Goal: Task Accomplishment & Management: Manage account settings

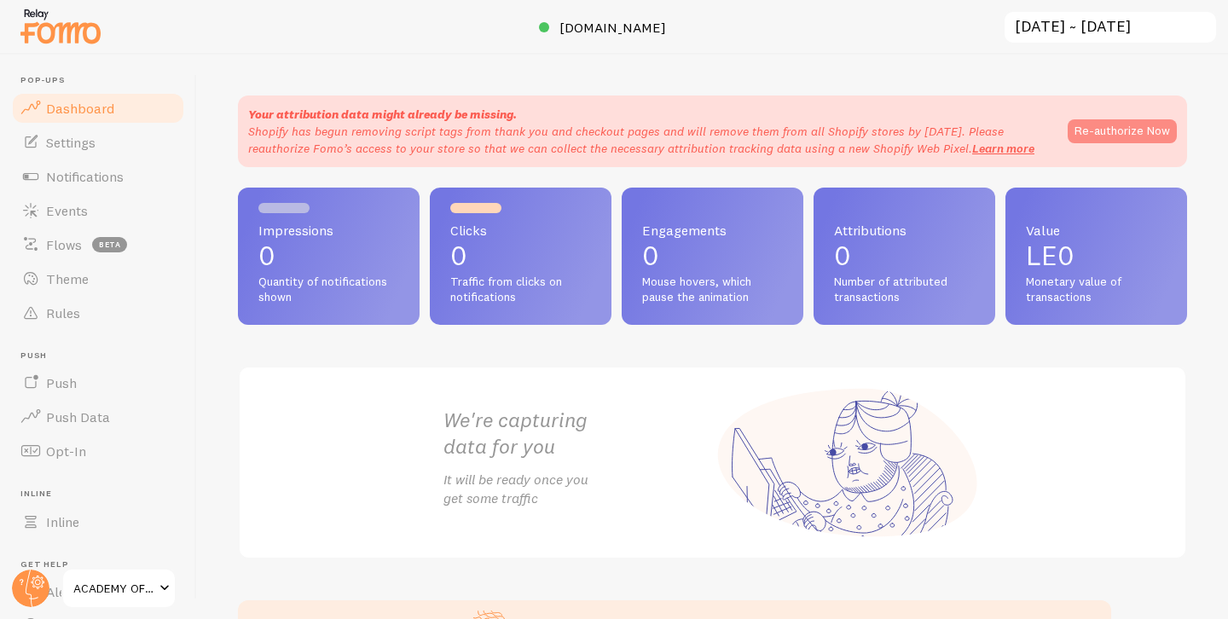
click at [1118, 135] on button "Re-authorize Now" at bounding box center [1121, 131] width 109 height 24
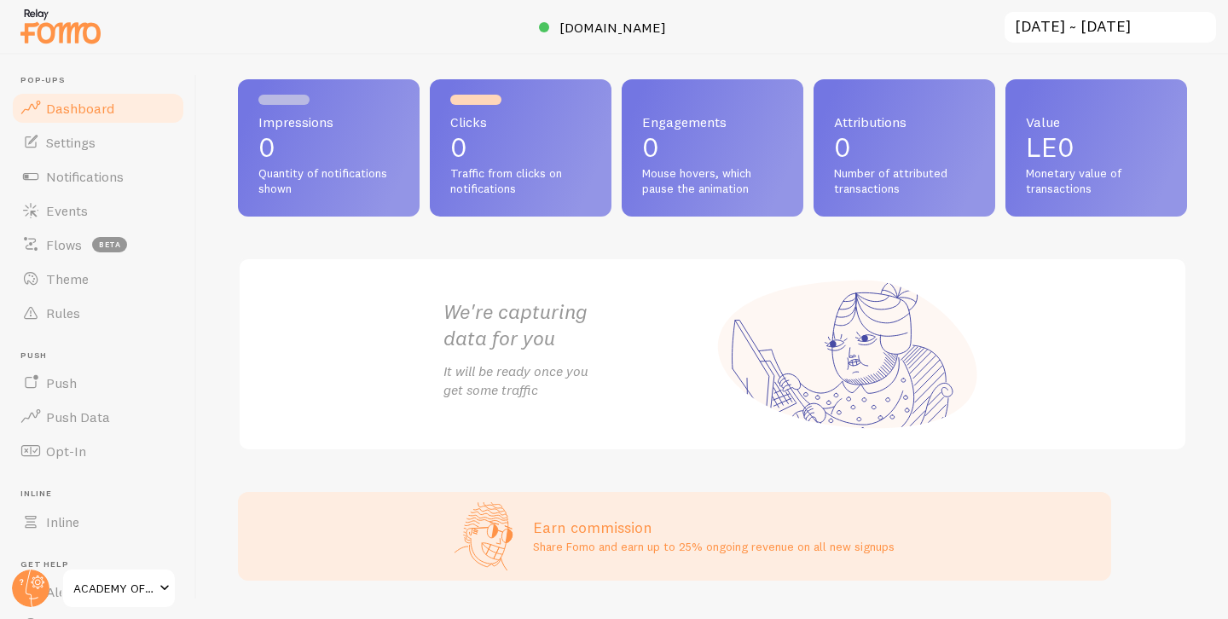
scroll to position [46, 0]
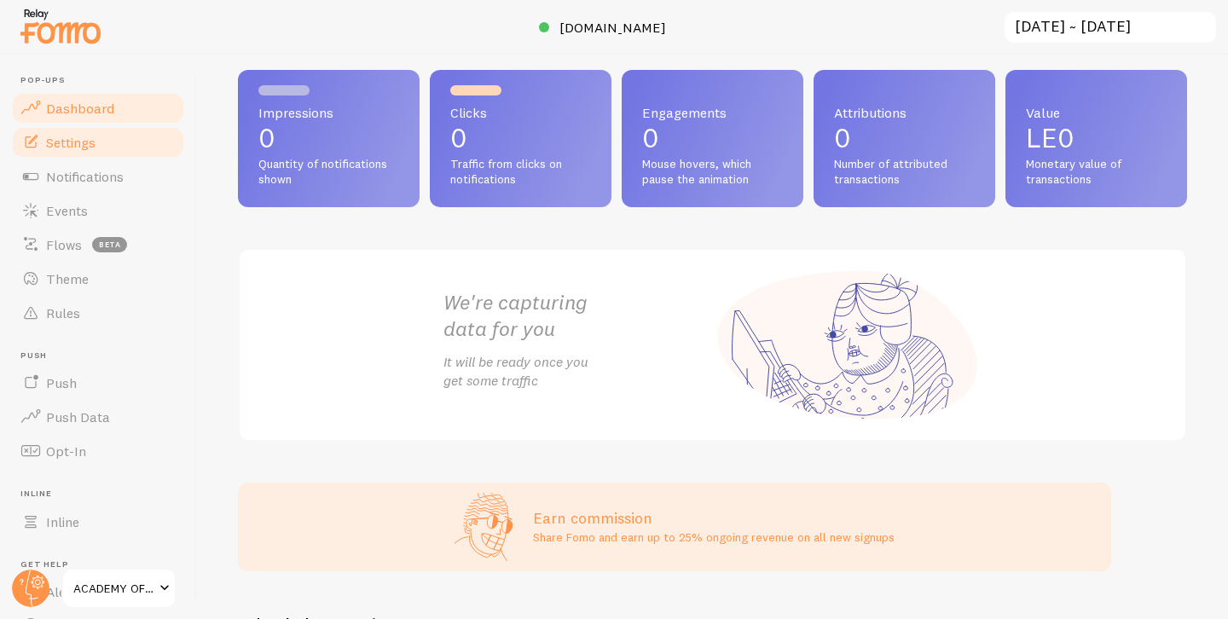
click at [86, 154] on link "Settings" at bounding box center [98, 142] width 176 height 34
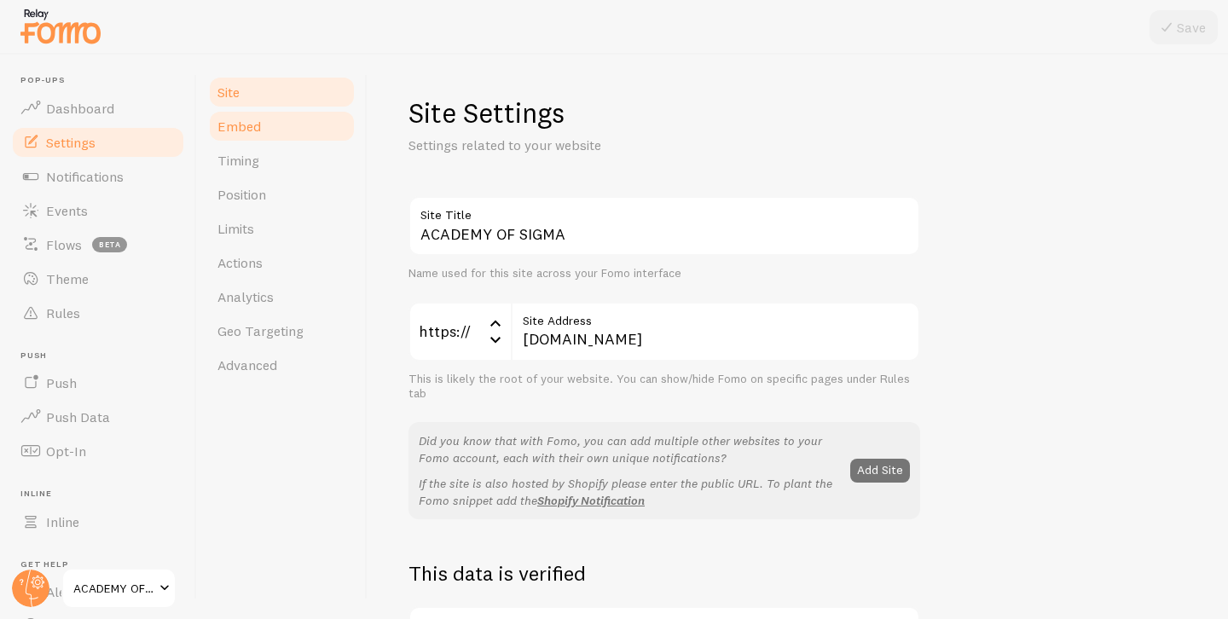
click at [288, 142] on link "Embed" at bounding box center [281, 126] width 149 height 34
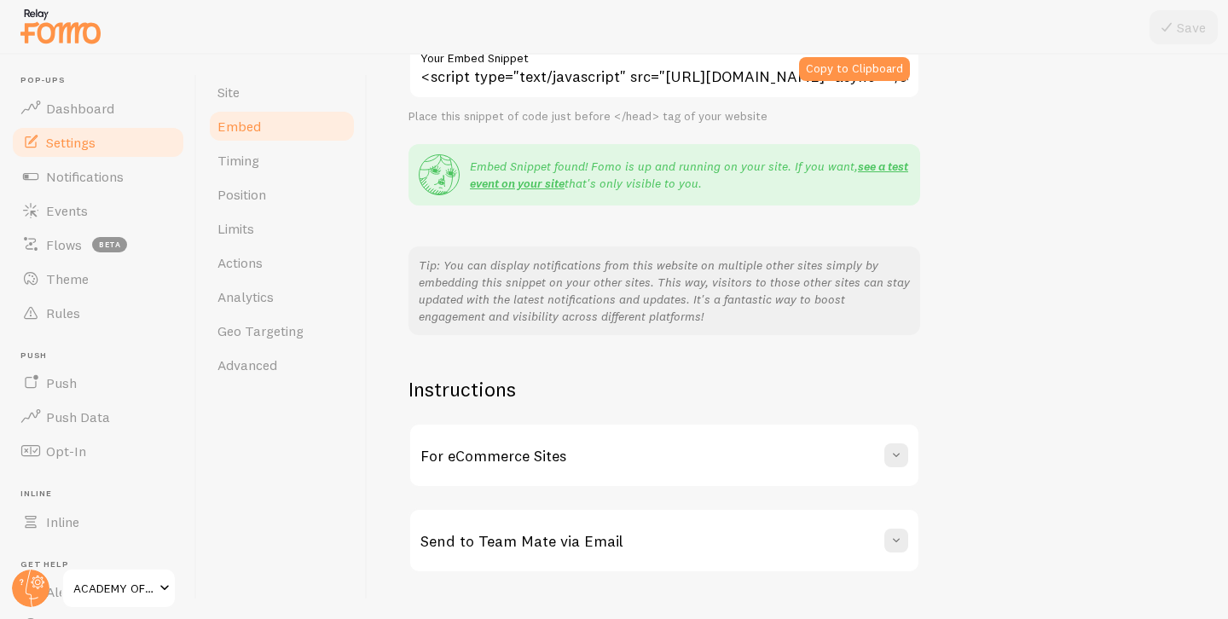
scroll to position [296, 0]
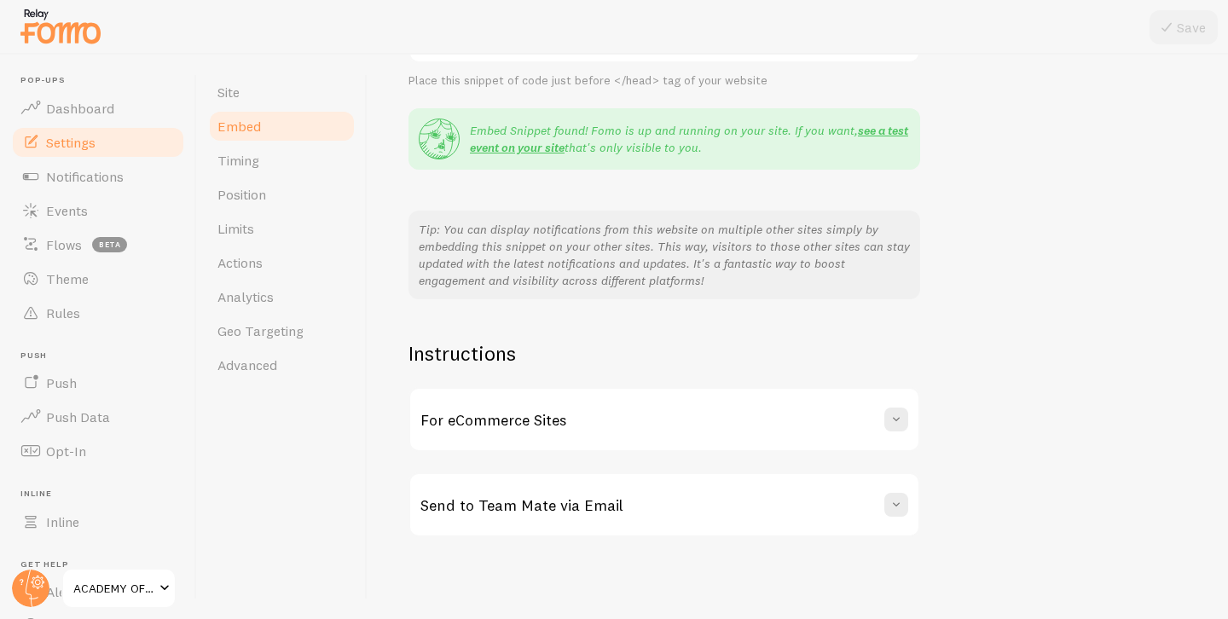
click at [575, 423] on div "For eCommerce Sites" at bounding box center [664, 419] width 508 height 61
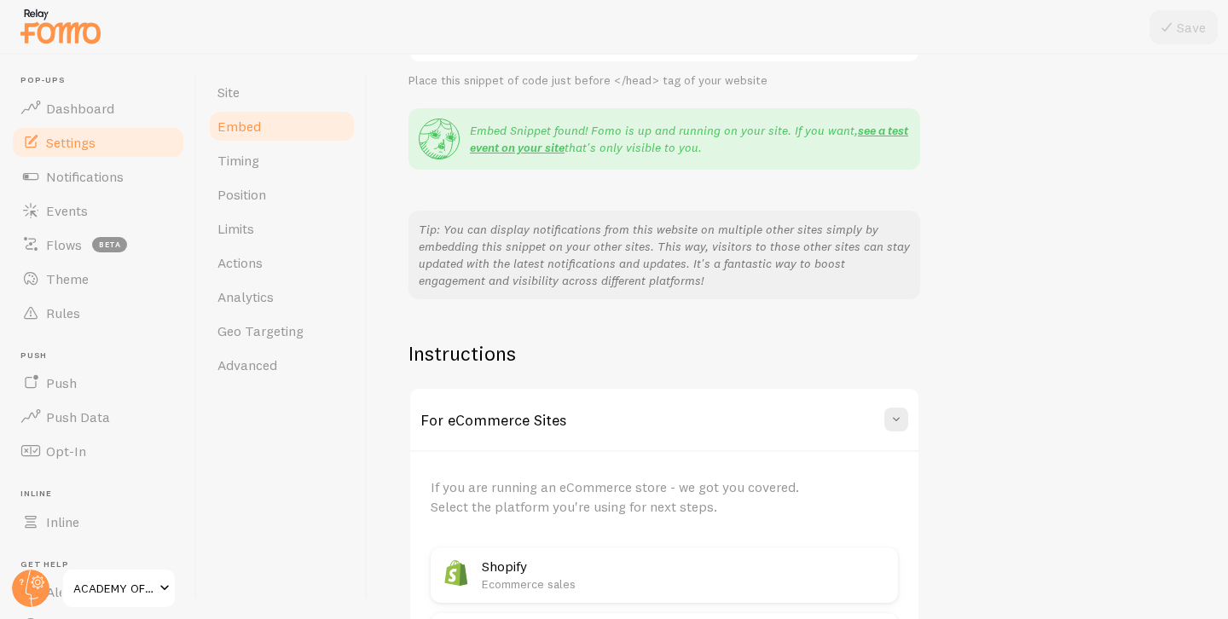
click at [575, 423] on div "For eCommerce Sites" at bounding box center [664, 419] width 508 height 61
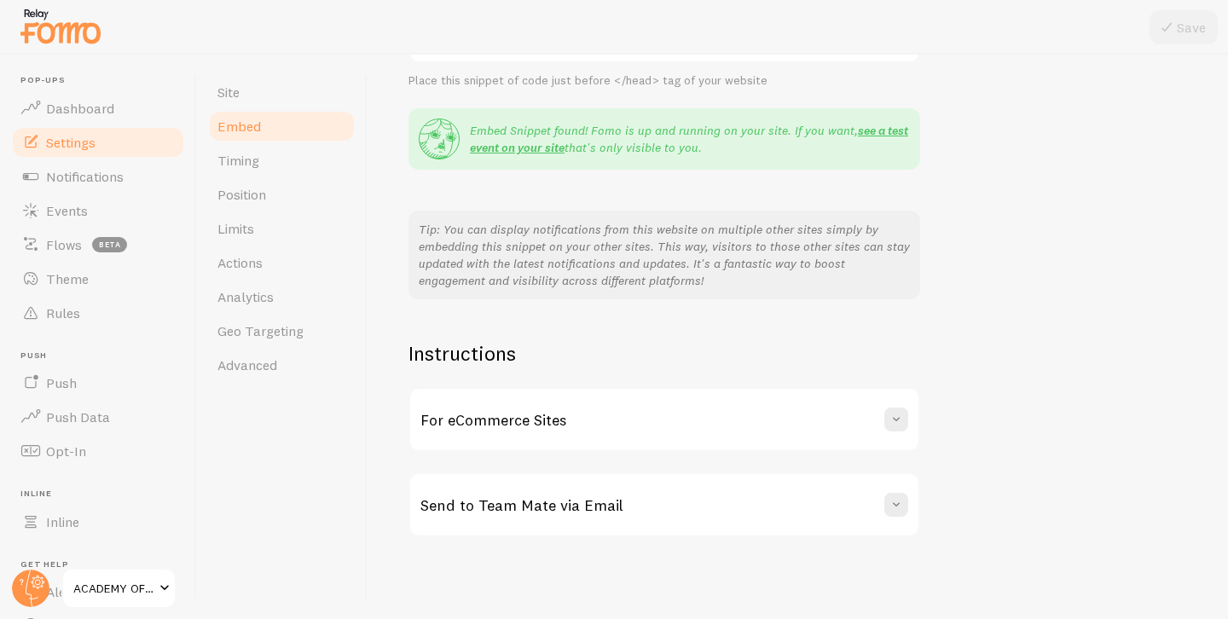
click at [592, 494] on div "Send to Team Mate via Email" at bounding box center [664, 504] width 508 height 61
click at [592, 425] on div "For eCommerce Sites" at bounding box center [664, 419] width 508 height 61
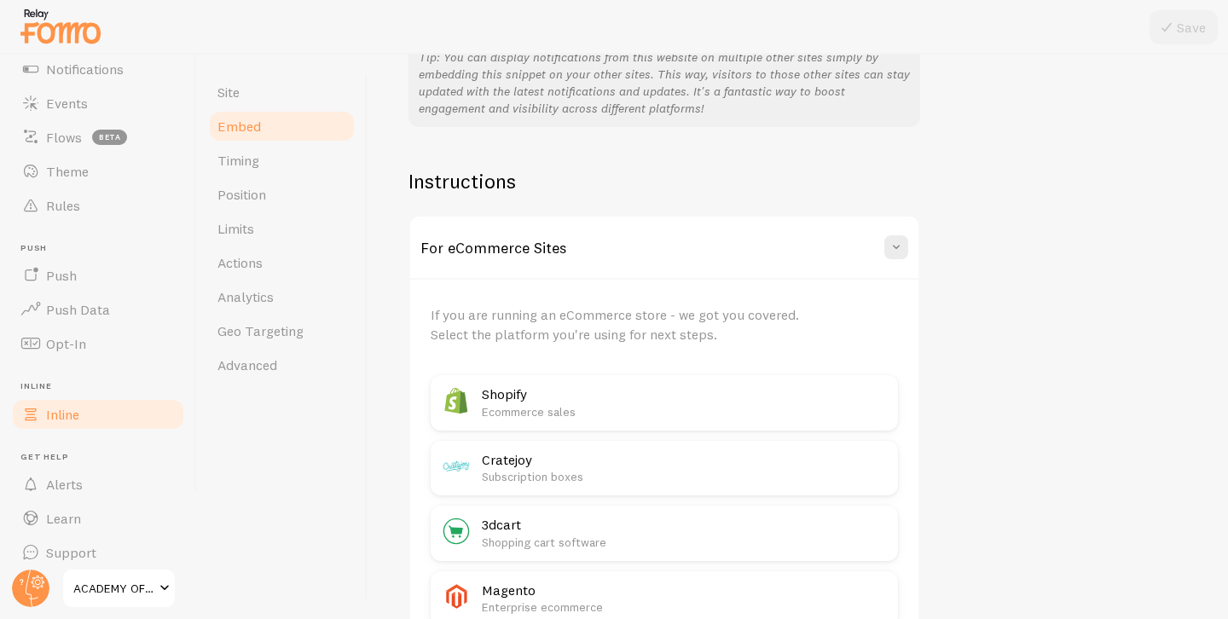
scroll to position [0, 0]
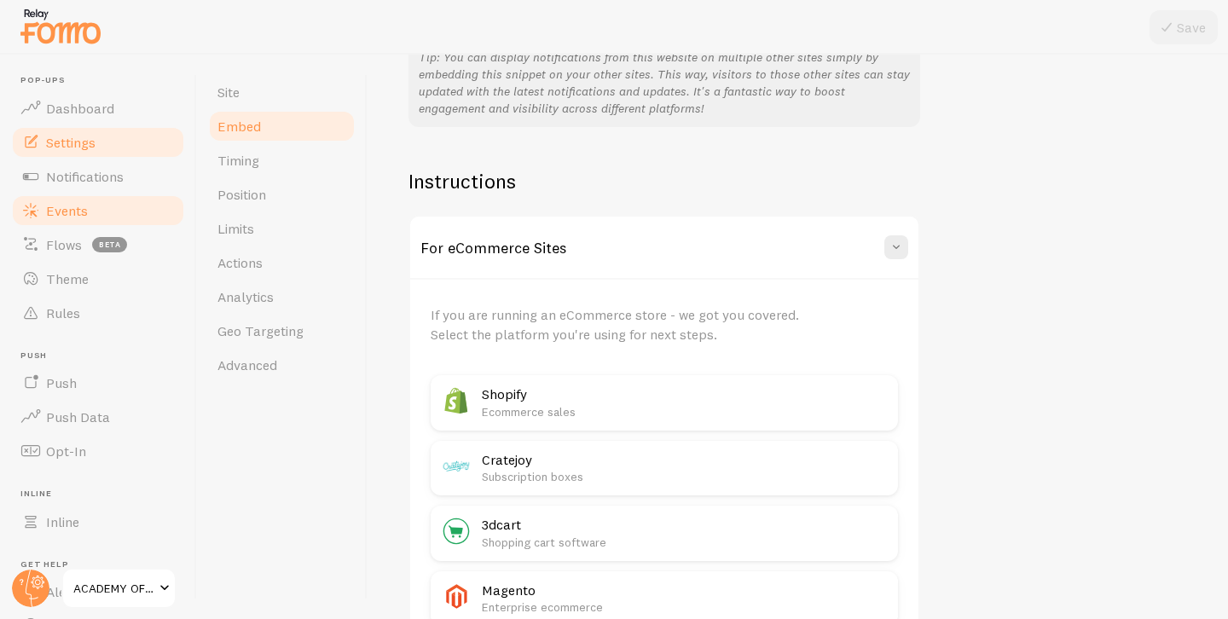
click at [81, 218] on span "Events" at bounding box center [67, 210] width 42 height 17
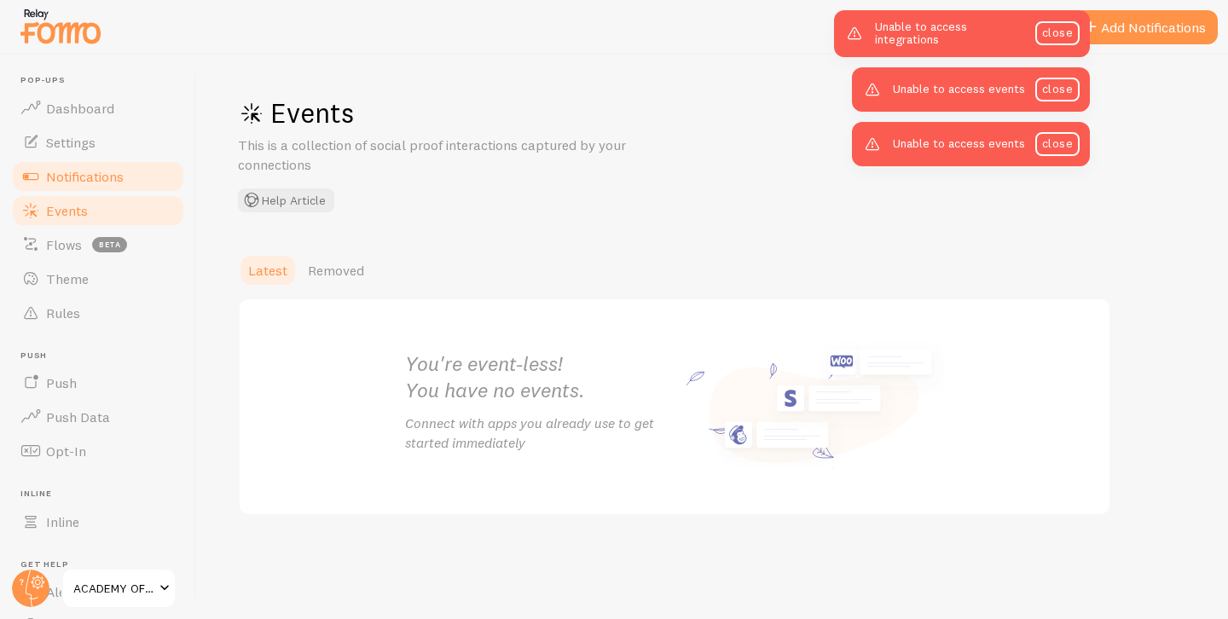
click at [68, 161] on link "Notifications" at bounding box center [98, 176] width 176 height 34
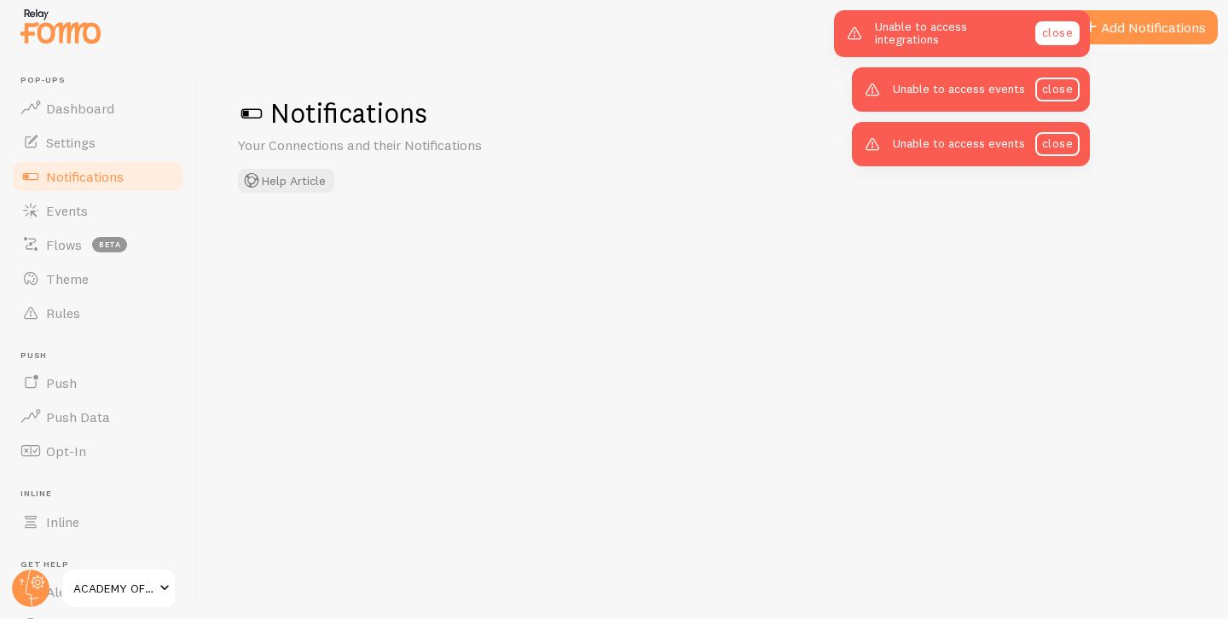
click at [1064, 27] on link "close" at bounding box center [1057, 33] width 44 height 24
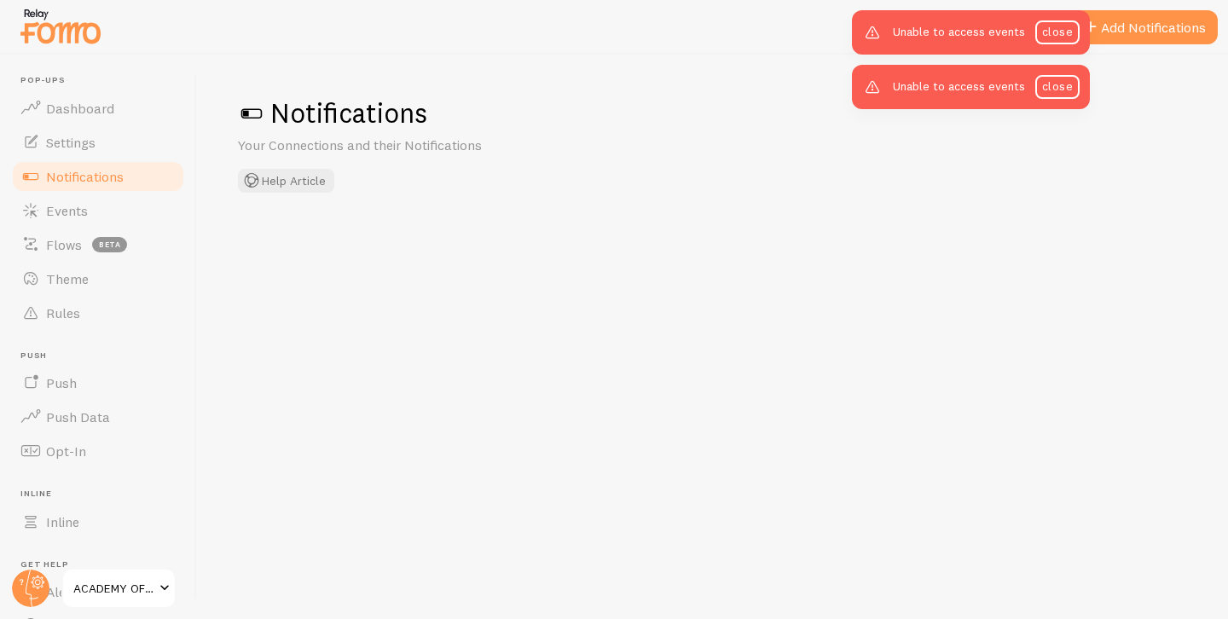
click at [1059, 45] on div "Unable to access events close" at bounding box center [971, 32] width 238 height 44
click at [1059, 41] on link "close" at bounding box center [1057, 32] width 44 height 24
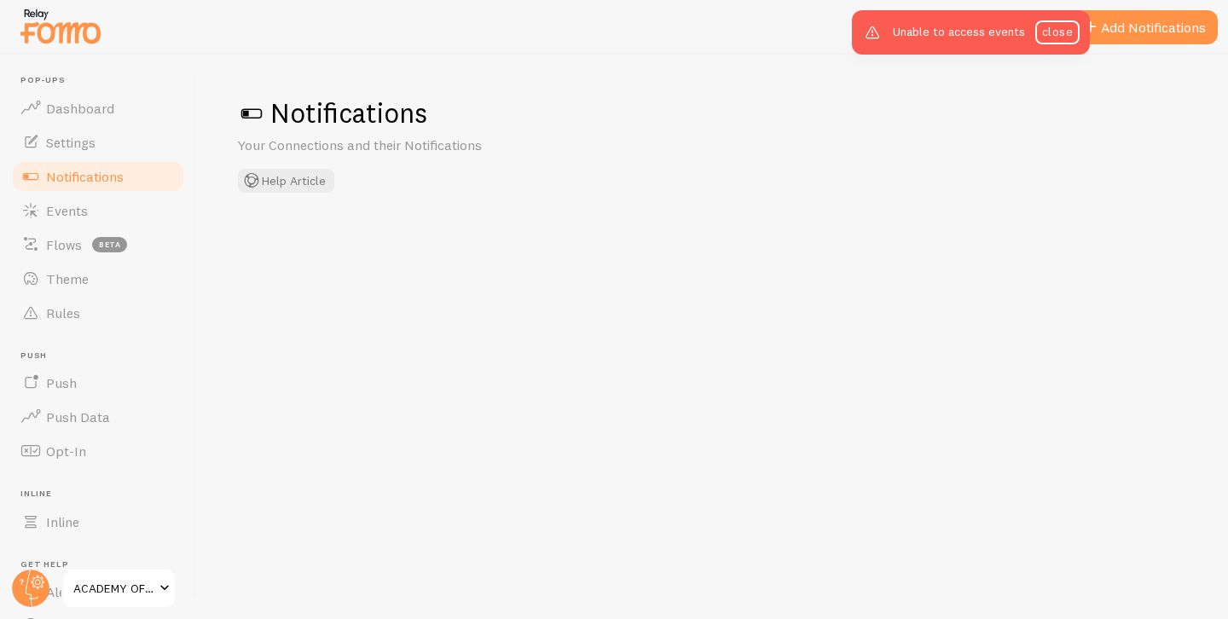
click at [1059, 53] on div "Unable to access events close" at bounding box center [971, 32] width 238 height 44
click at [1059, 36] on link "close" at bounding box center [1057, 32] width 44 height 24
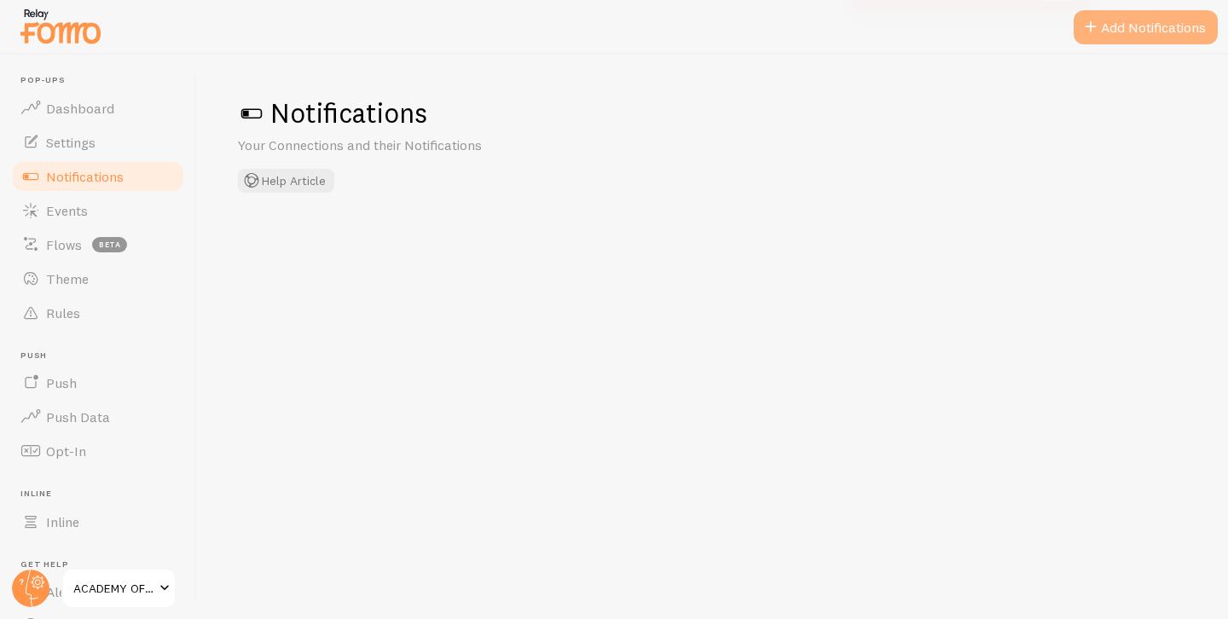
click at [1131, 26] on button "Add Notifications" at bounding box center [1145, 27] width 144 height 34
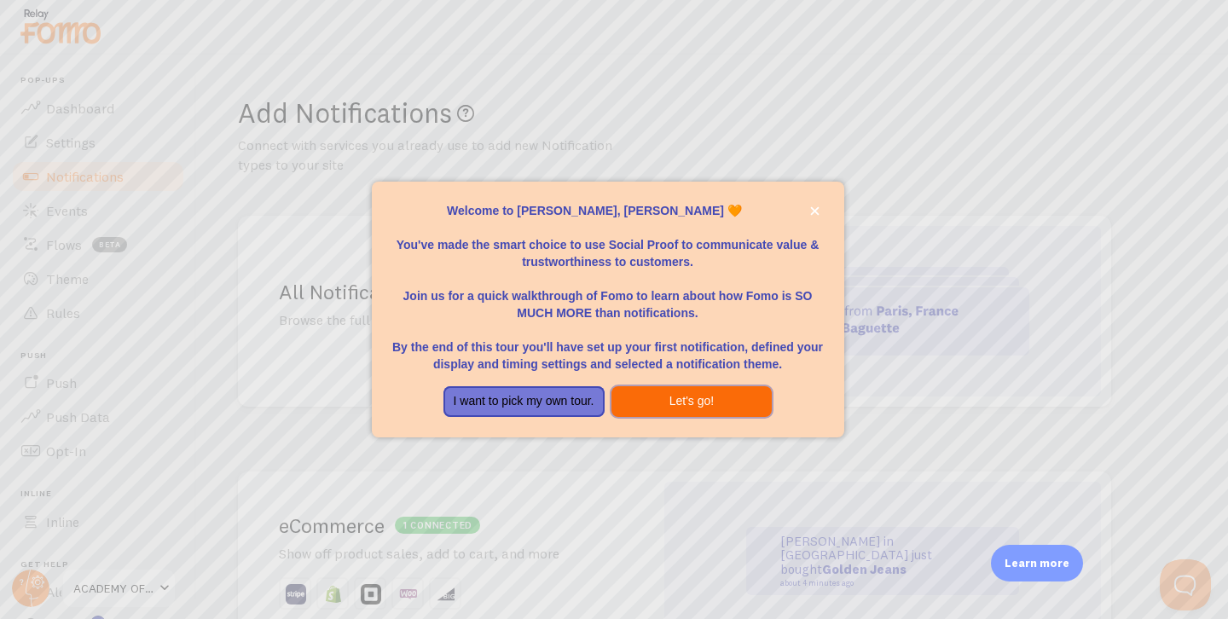
click at [680, 400] on button "Let's go!" at bounding box center [691, 401] width 161 height 31
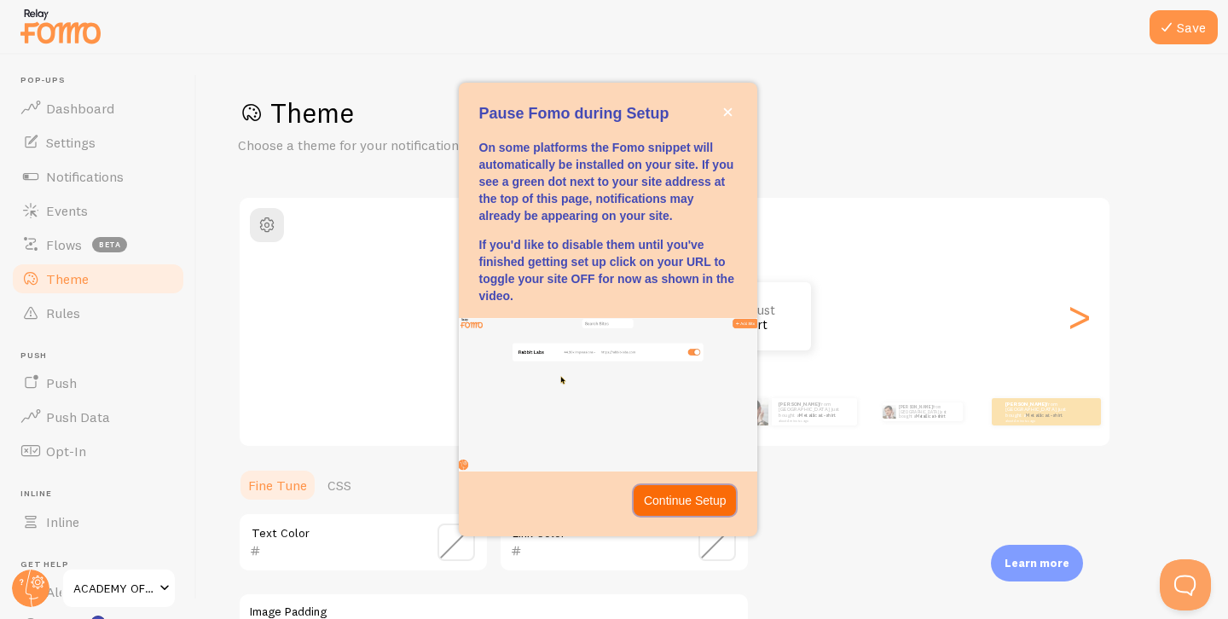
click at [691, 499] on p "Continue Setup" at bounding box center [685, 500] width 83 height 17
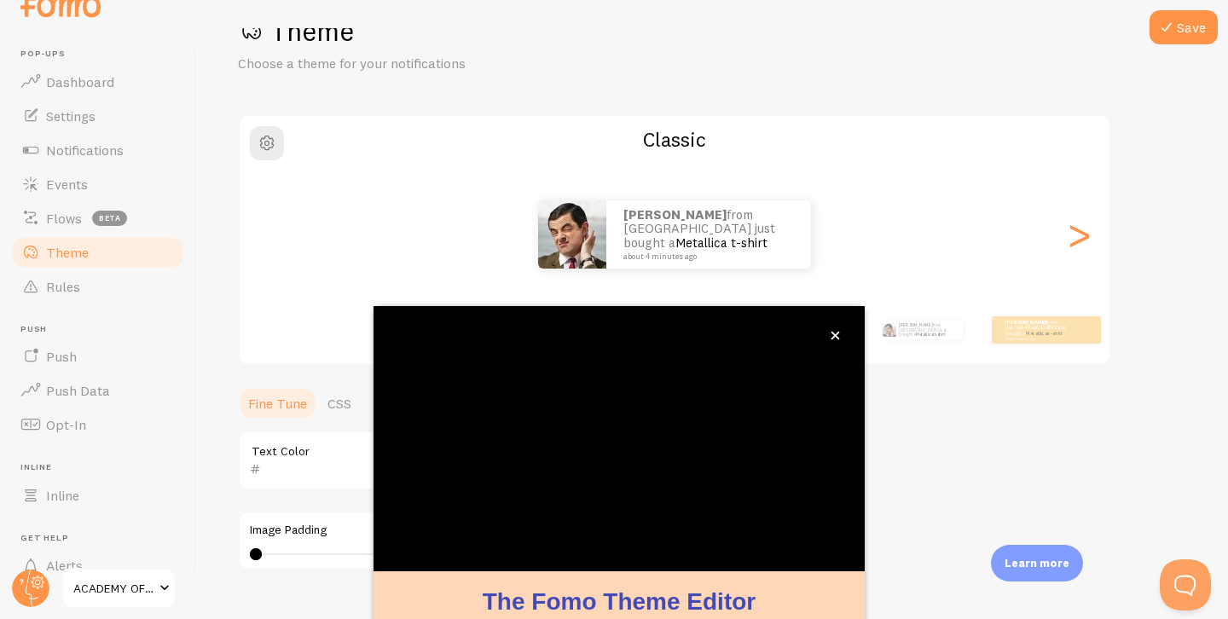
scroll to position [148, 0]
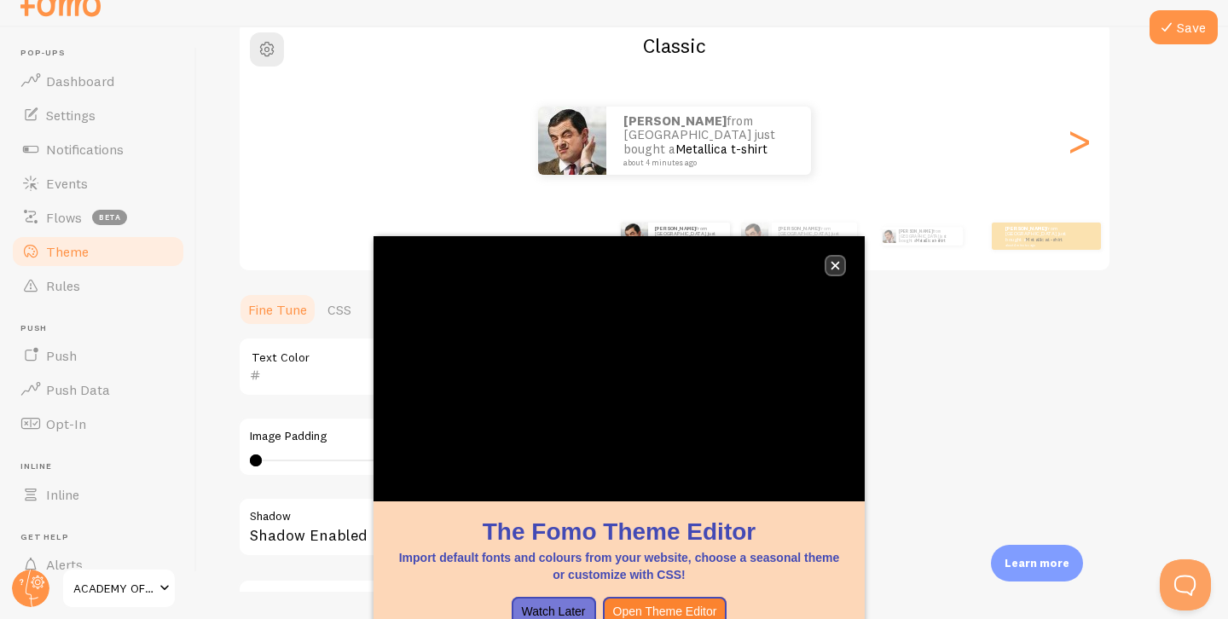
click at [839, 271] on button "close," at bounding box center [835, 266] width 18 height 18
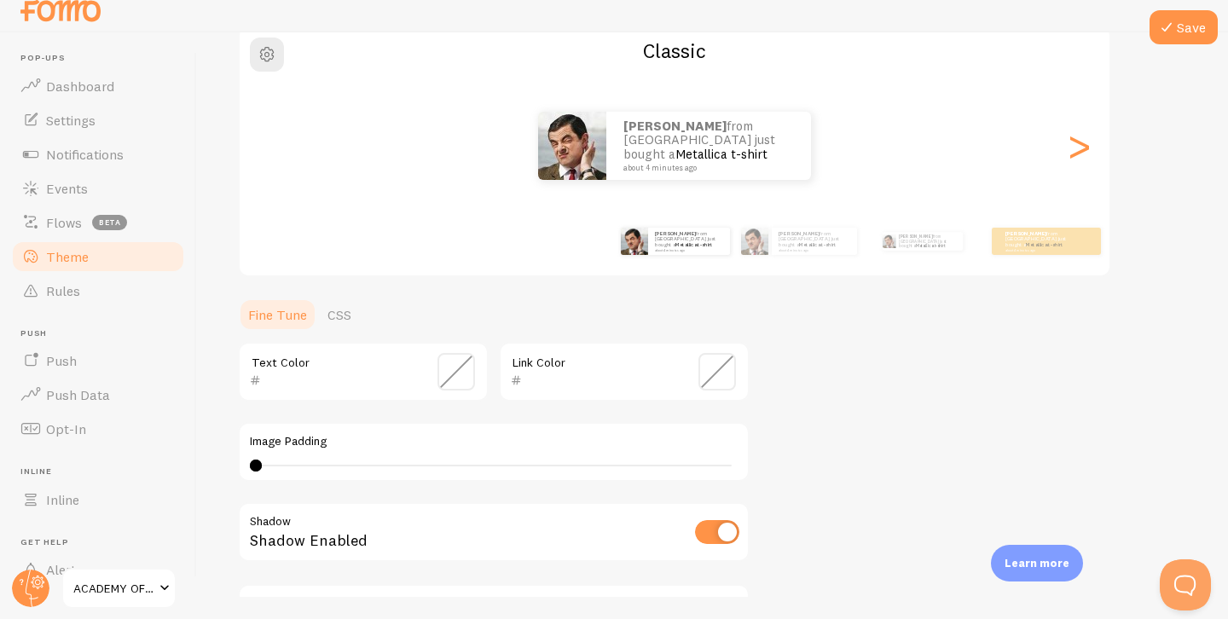
scroll to position [22, 0]
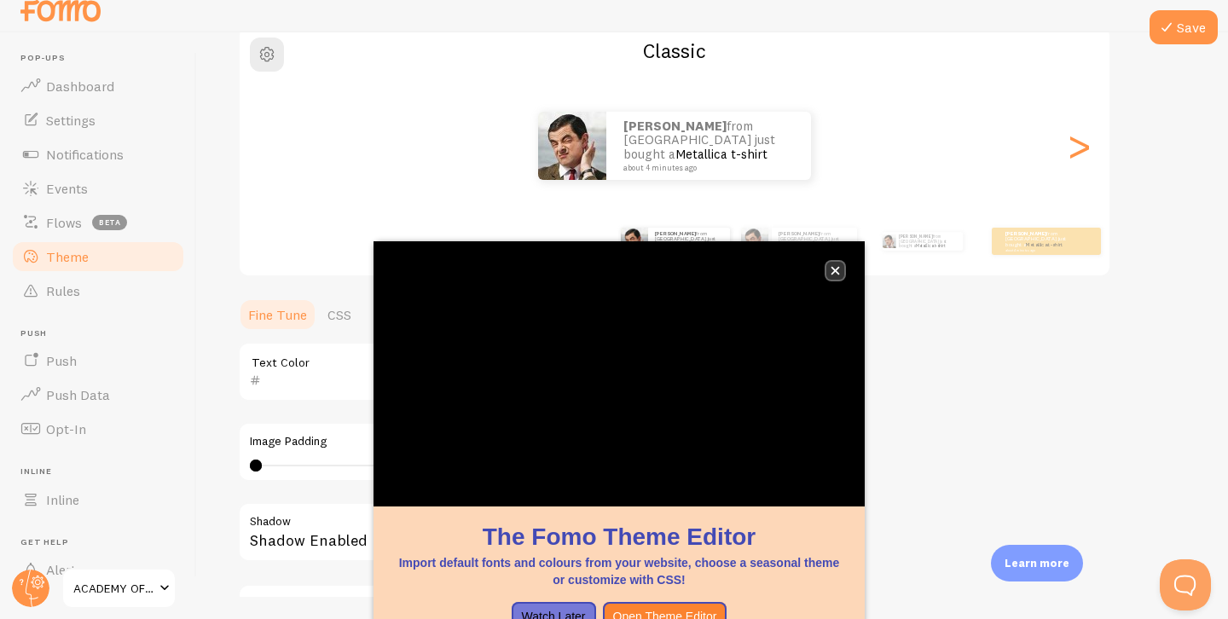
click at [831, 273] on icon "close," at bounding box center [835, 271] width 9 height 9
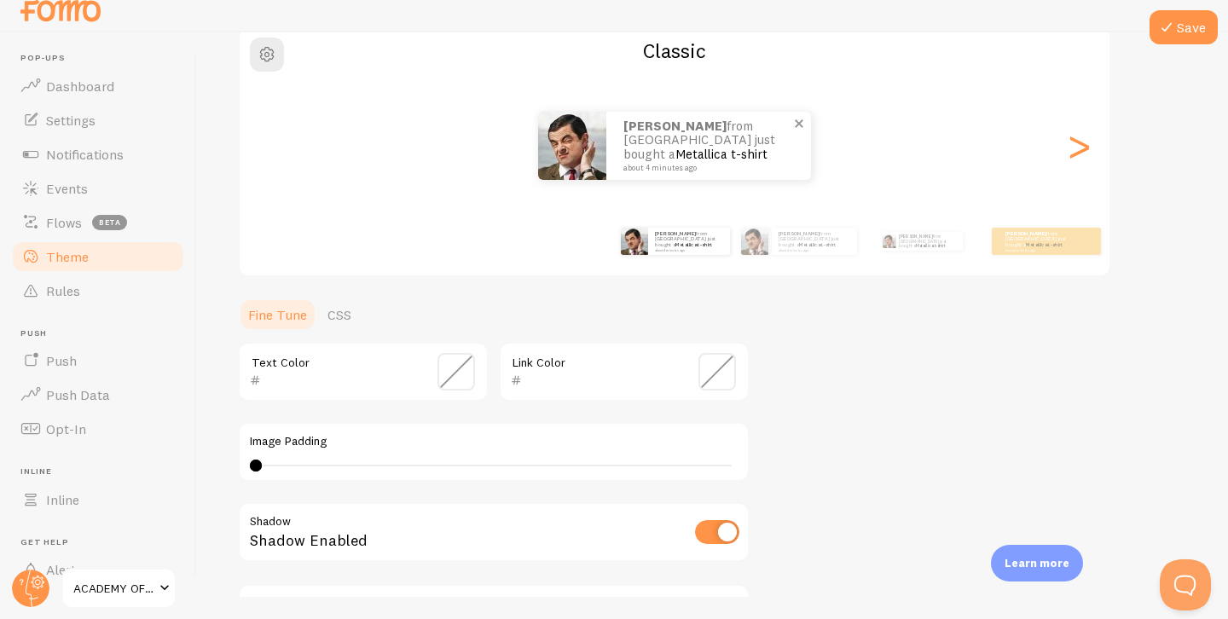
click at [660, 136] on p "[PERSON_NAME] from [GEOGRAPHIC_DATA] just bought a Metallica t-shirt about 4 mi…" at bounding box center [708, 145] width 171 height 53
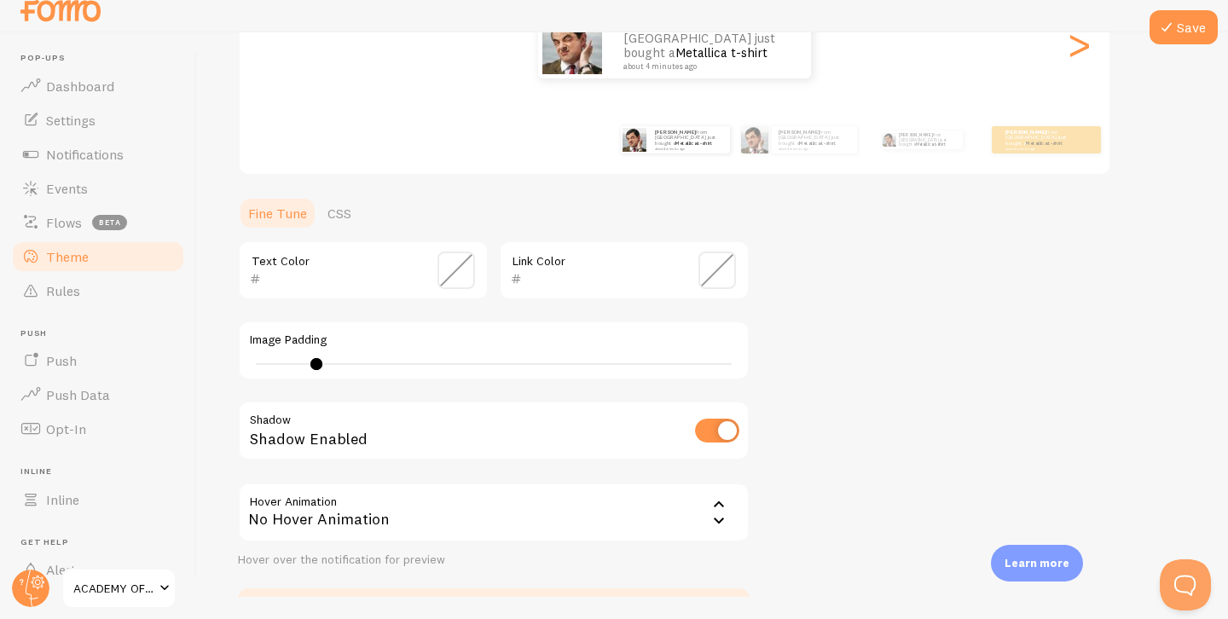
type input "0"
drag, startPoint x: 254, startPoint y: 363, endPoint x: 199, endPoint y: 356, distance: 55.9
click at [199, 356] on div "Save Theme Choose a theme for your notifications Classic Omar from Egypt just b…" at bounding box center [712, 314] width 1031 height 564
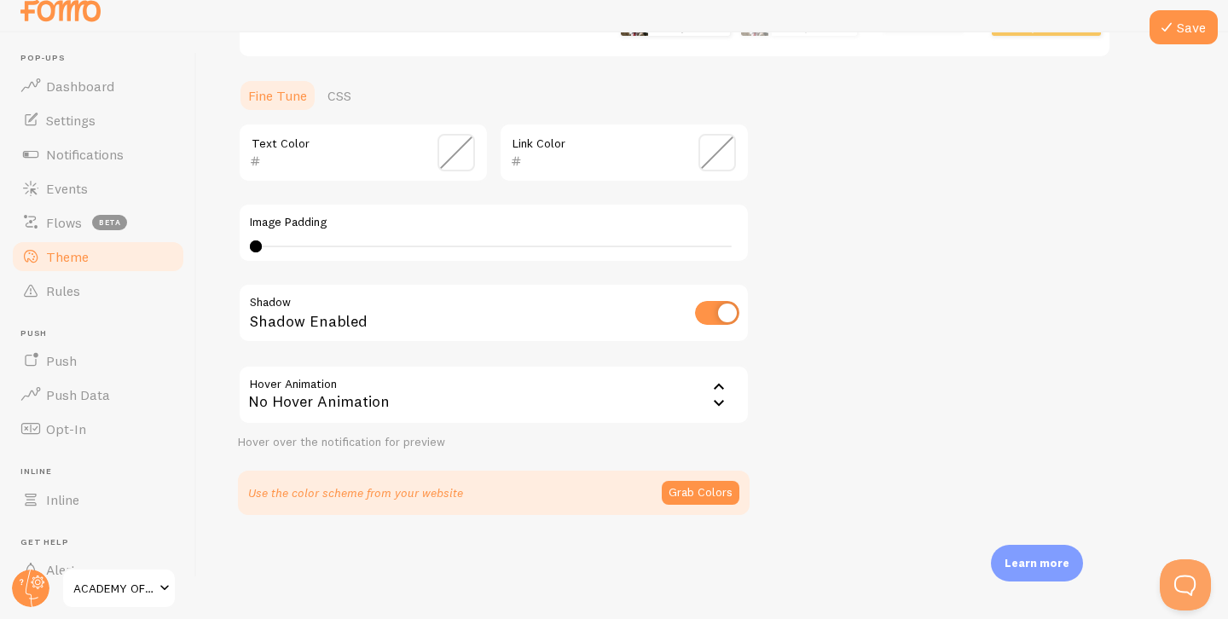
scroll to position [0, 0]
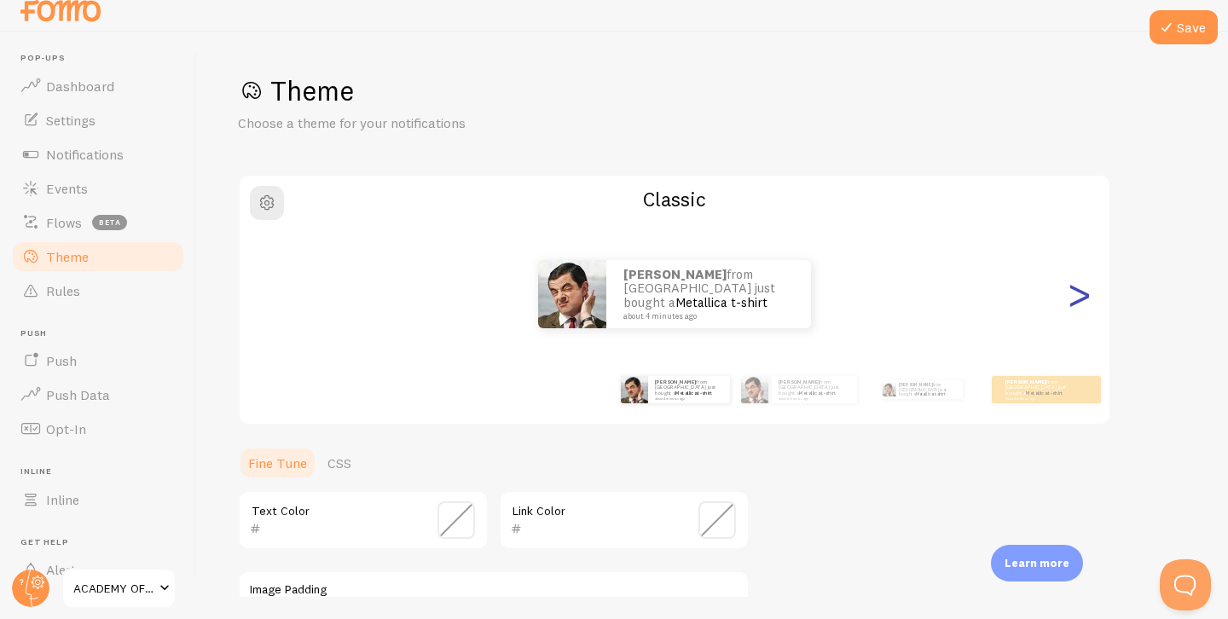
click at [1078, 304] on div ">" at bounding box center [1078, 294] width 20 height 123
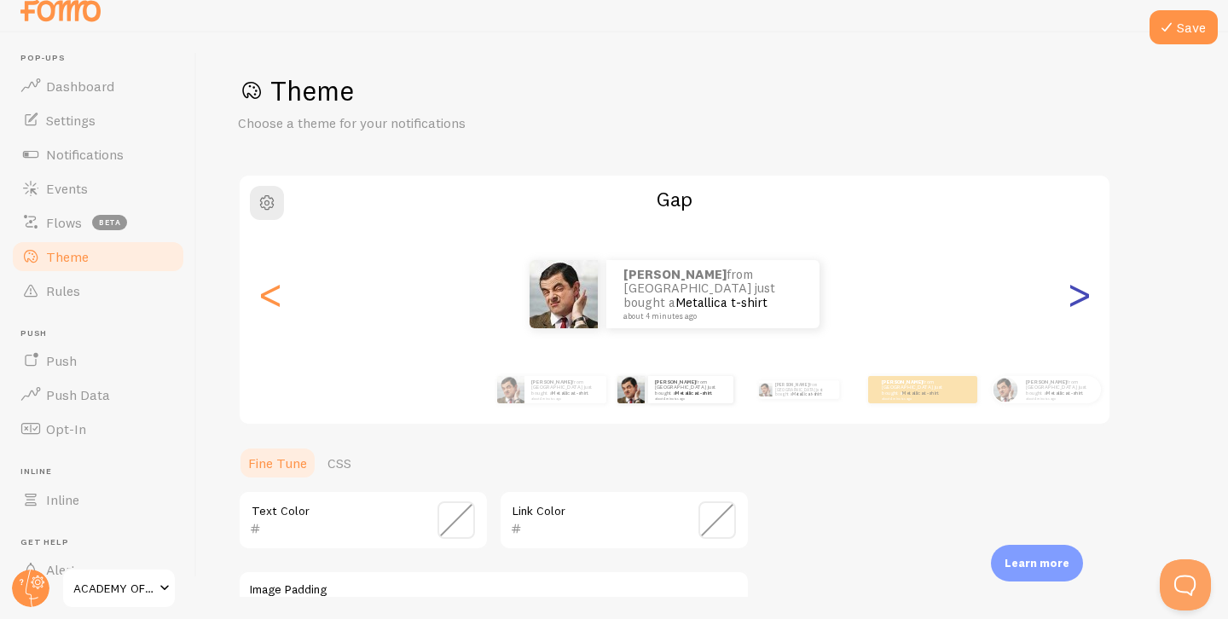
click at [1077, 304] on div ">" at bounding box center [1078, 294] width 20 height 123
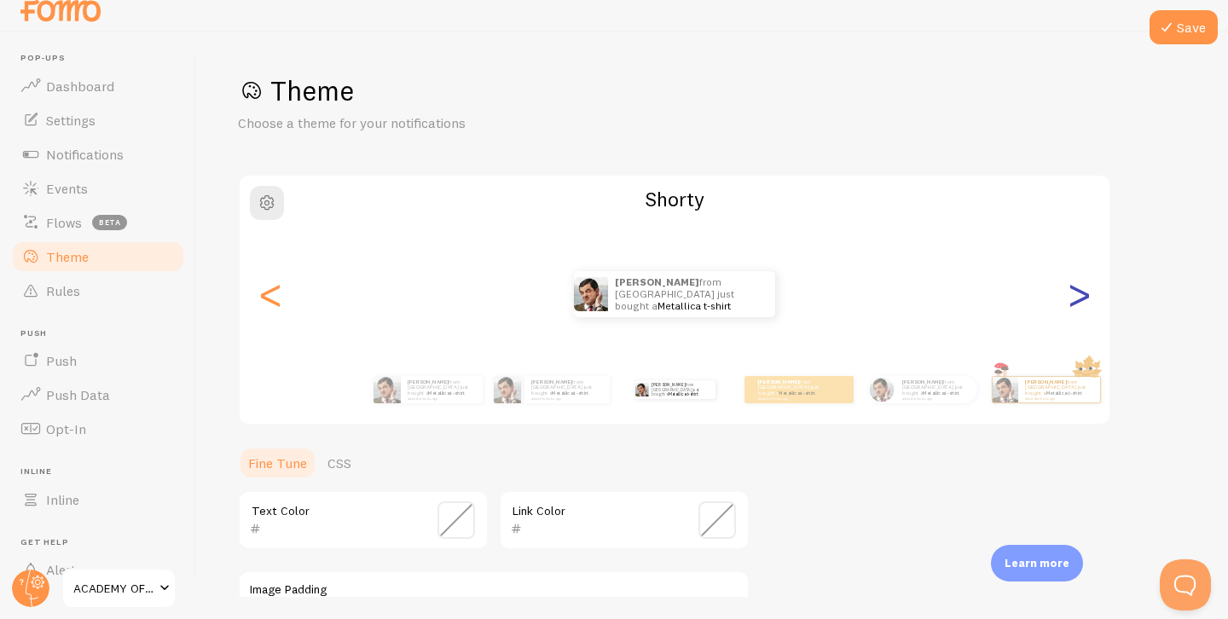
click at [1077, 304] on div ">" at bounding box center [1078, 294] width 20 height 123
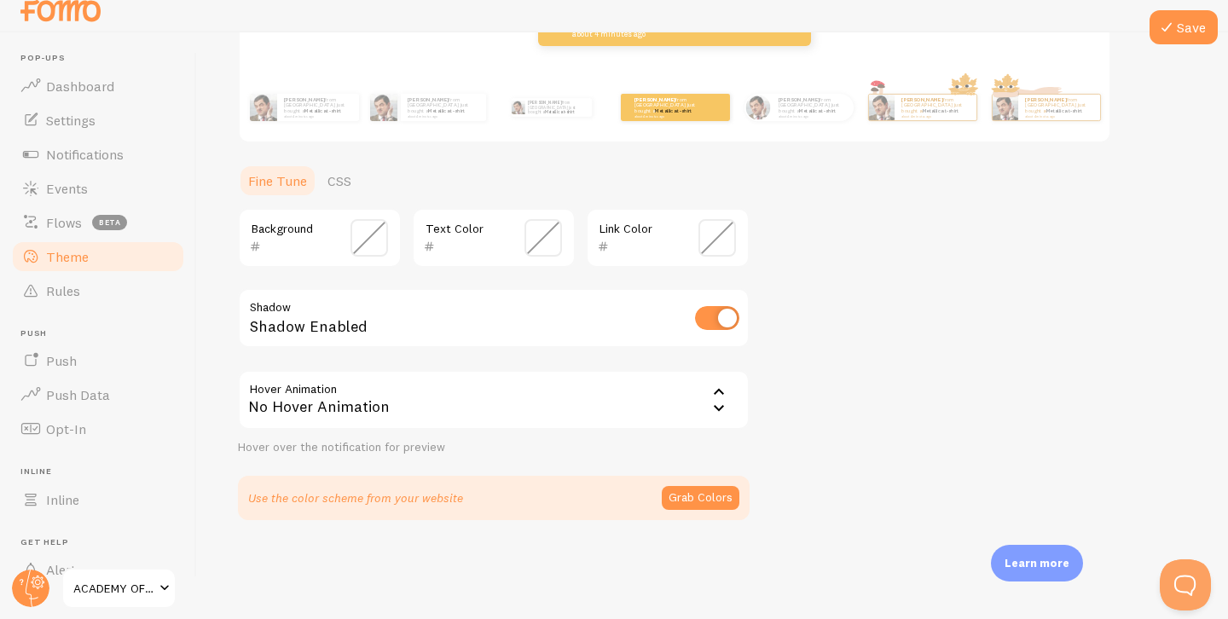
scroll to position [287, 0]
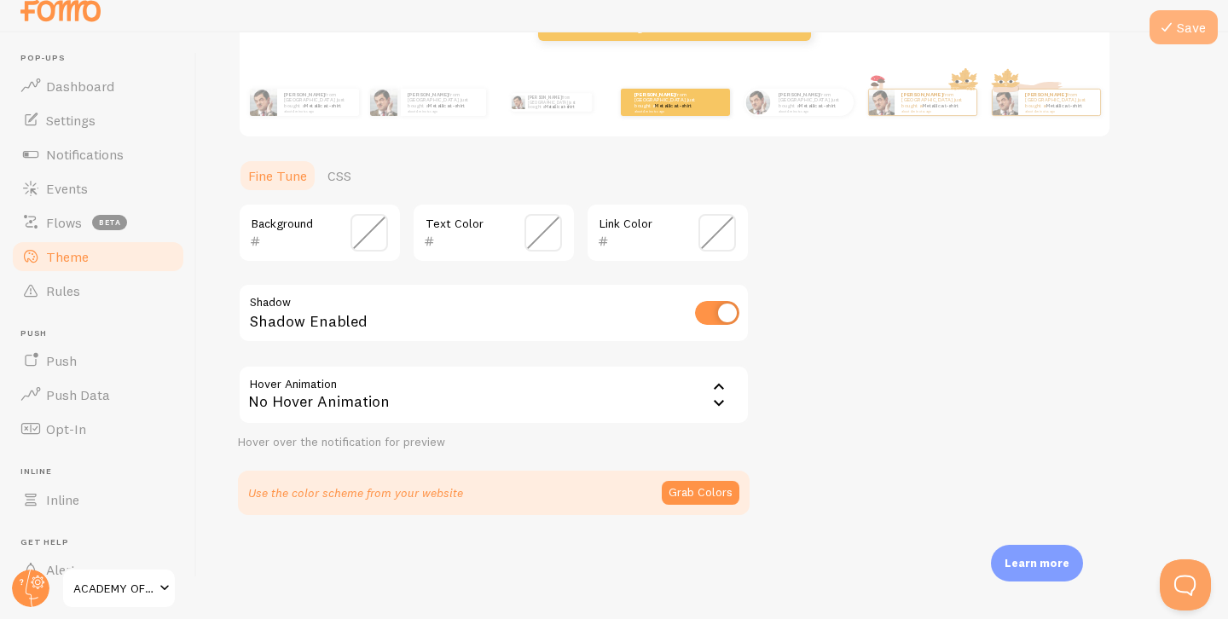
click at [1188, 39] on button "Save" at bounding box center [1183, 27] width 68 height 34
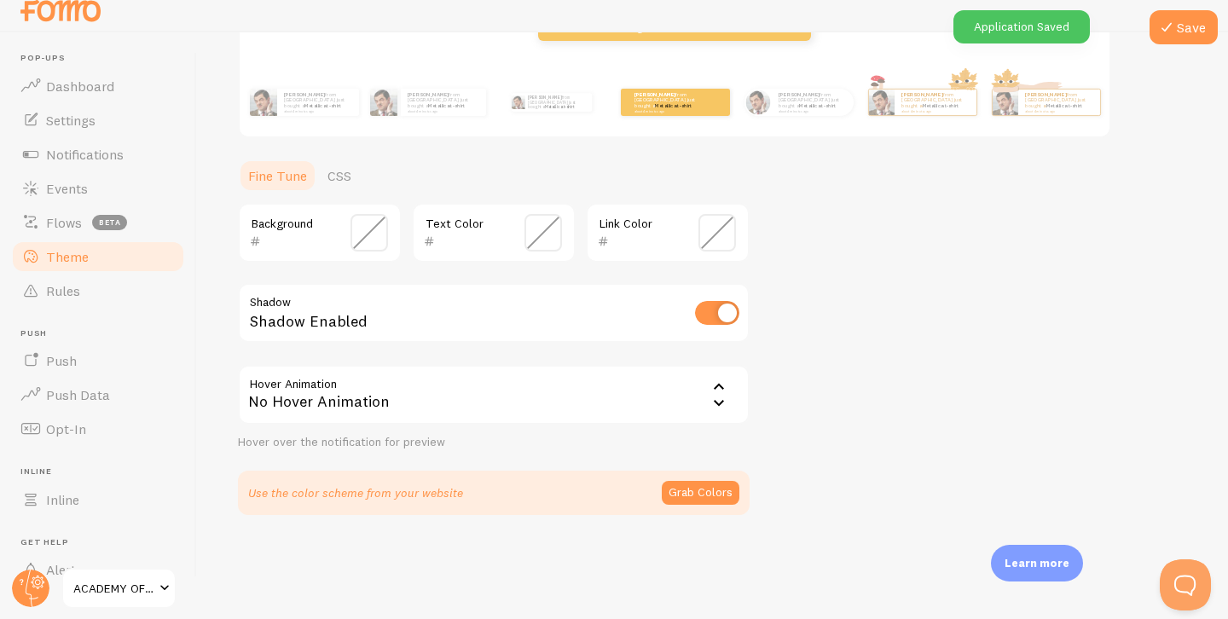
scroll to position [0, 0]
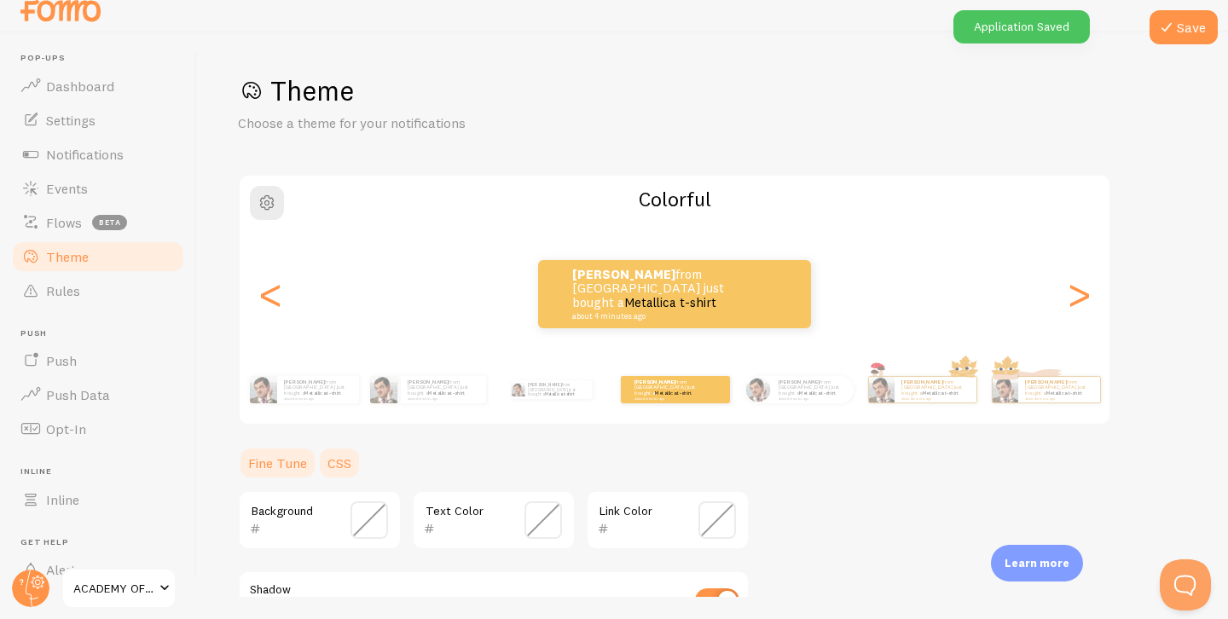
click at [325, 476] on link "CSS" at bounding box center [339, 463] width 44 height 34
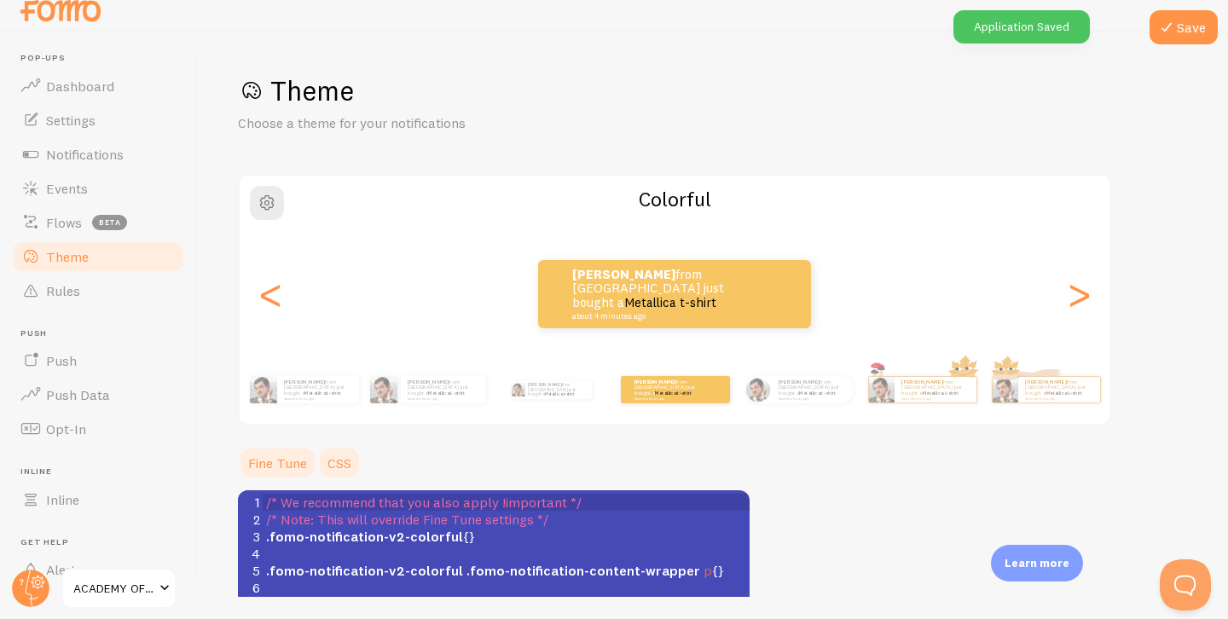
click at [288, 470] on link "Fine Tune" at bounding box center [277, 463] width 79 height 34
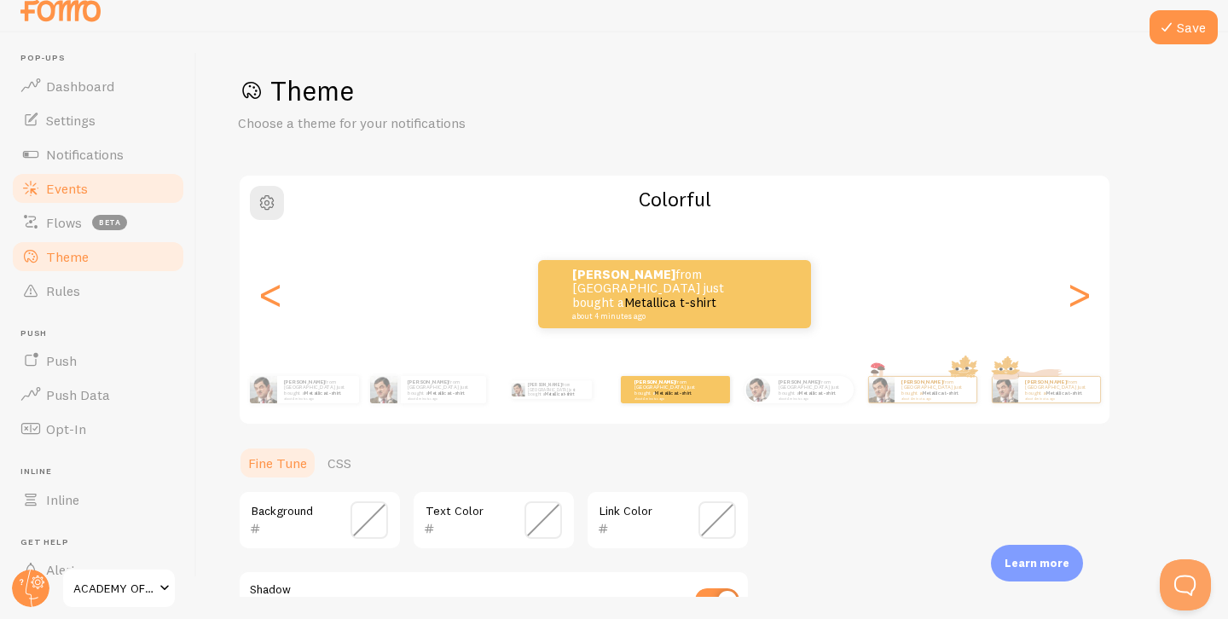
click at [77, 180] on span "Events" at bounding box center [67, 188] width 42 height 17
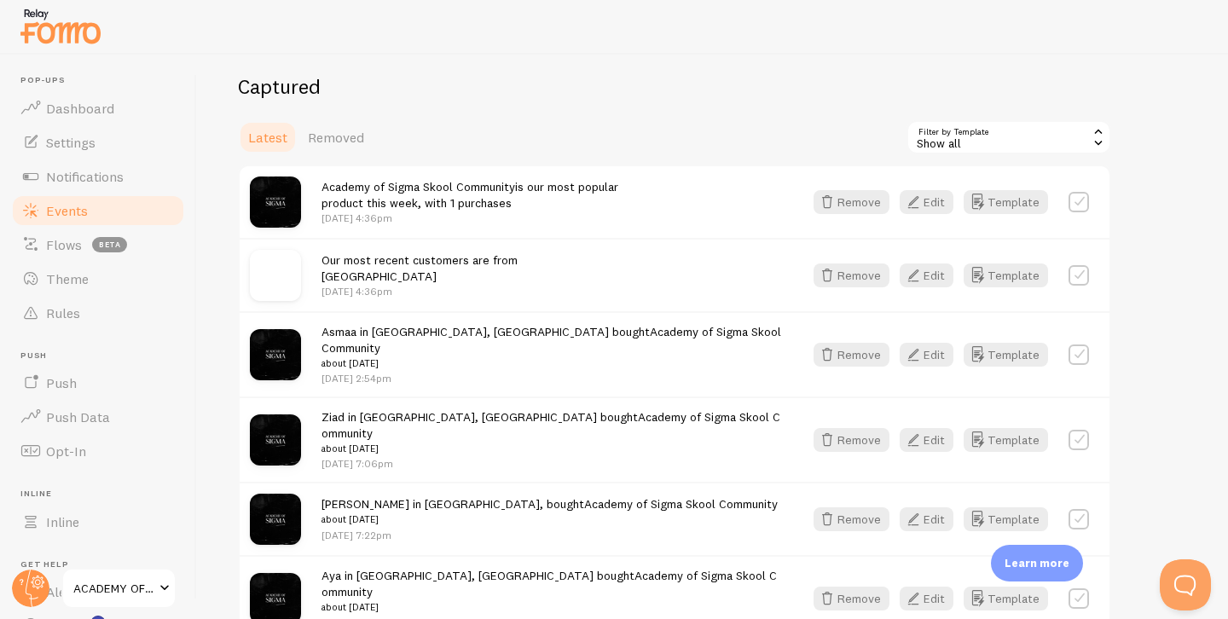
scroll to position [419, 0]
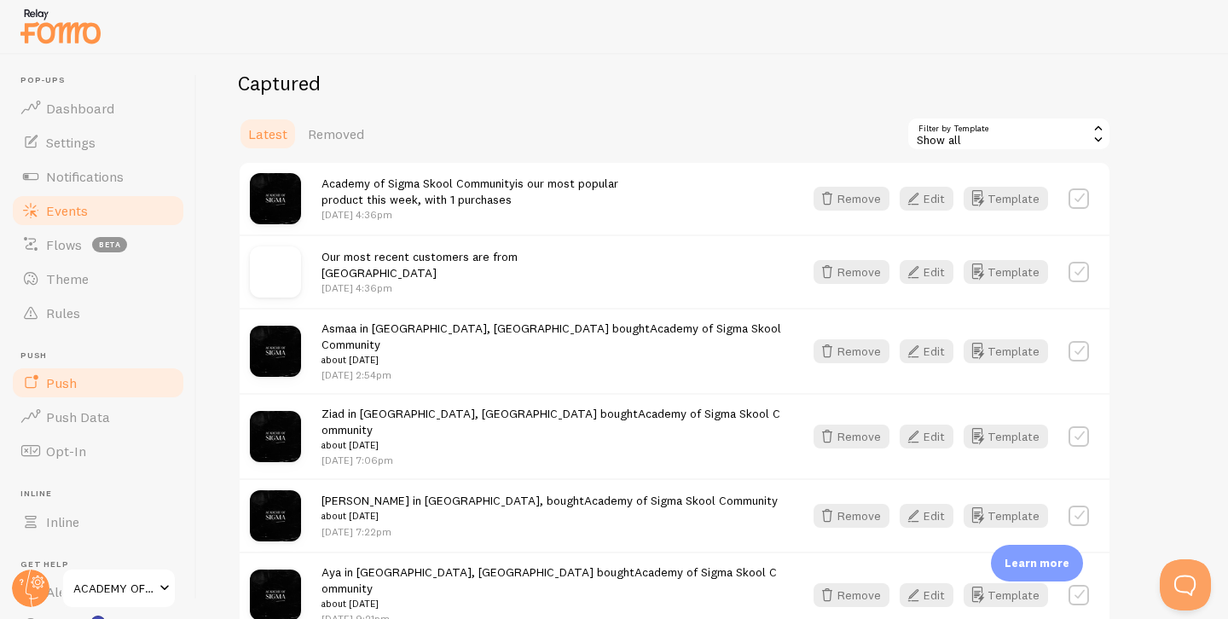
click at [99, 373] on link "Push" at bounding box center [98, 383] width 176 height 34
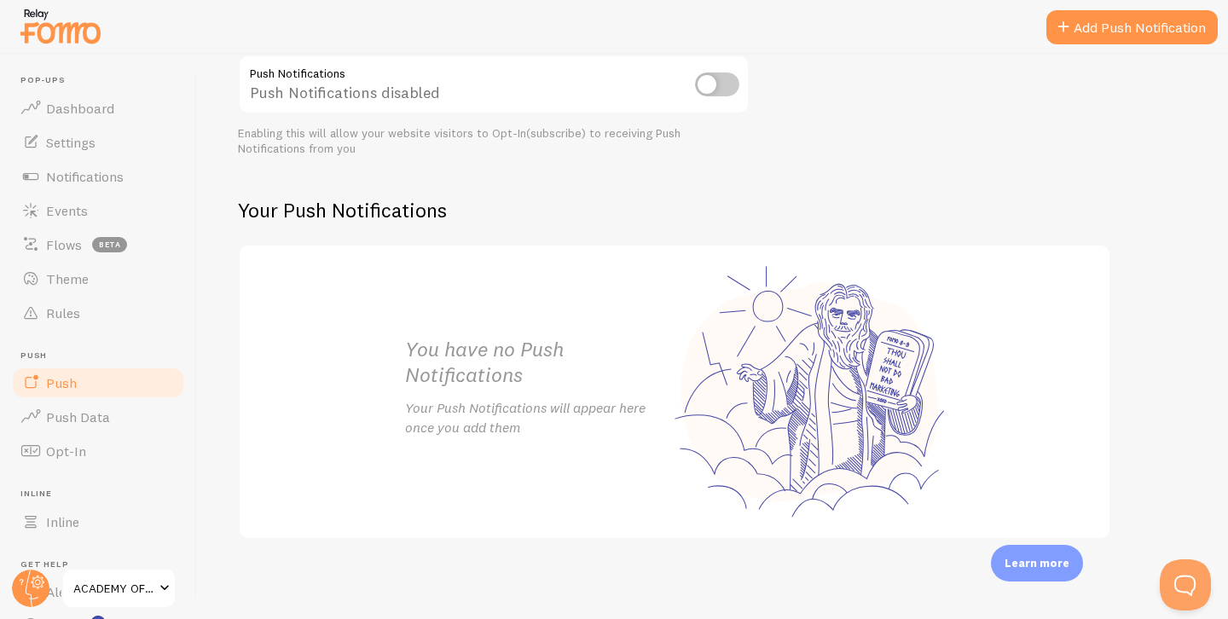
scroll to position [220, 0]
click at [123, 414] on link "Push Data" at bounding box center [98, 417] width 176 height 34
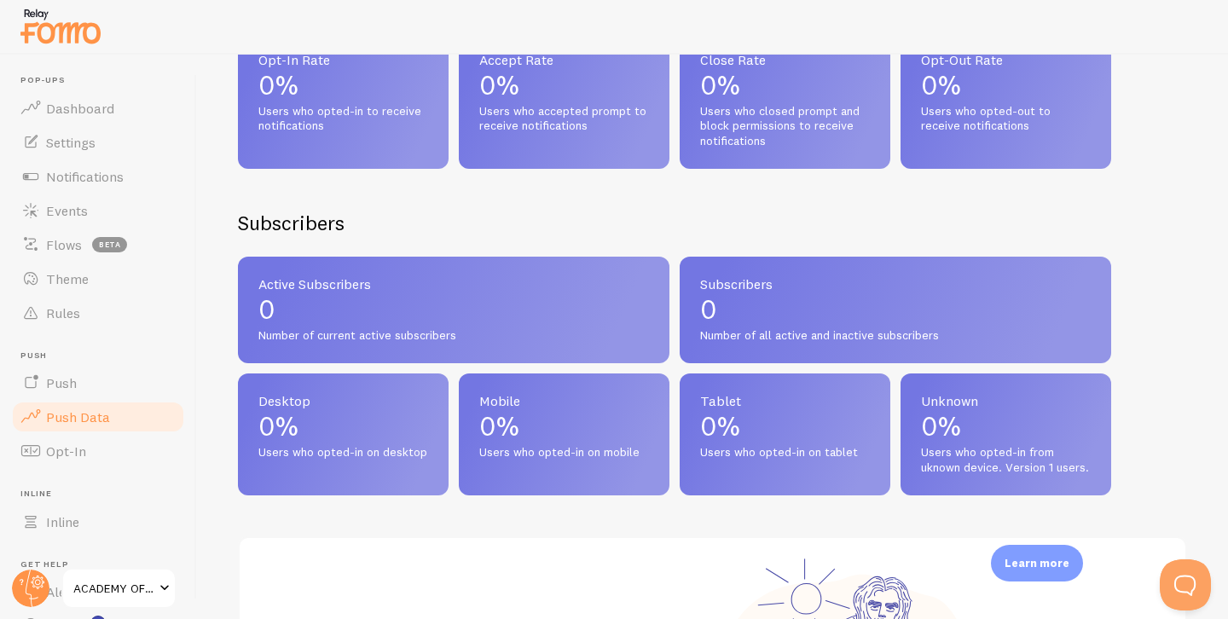
scroll to position [546, 0]
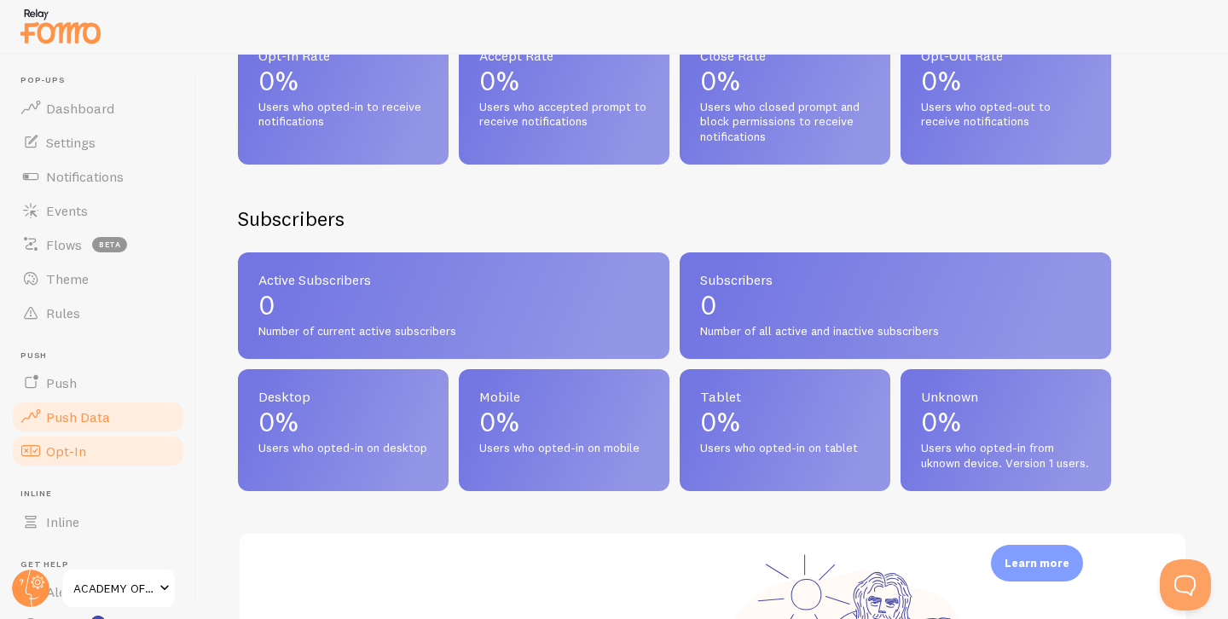
click at [159, 444] on link "Opt-In" at bounding box center [98, 451] width 176 height 34
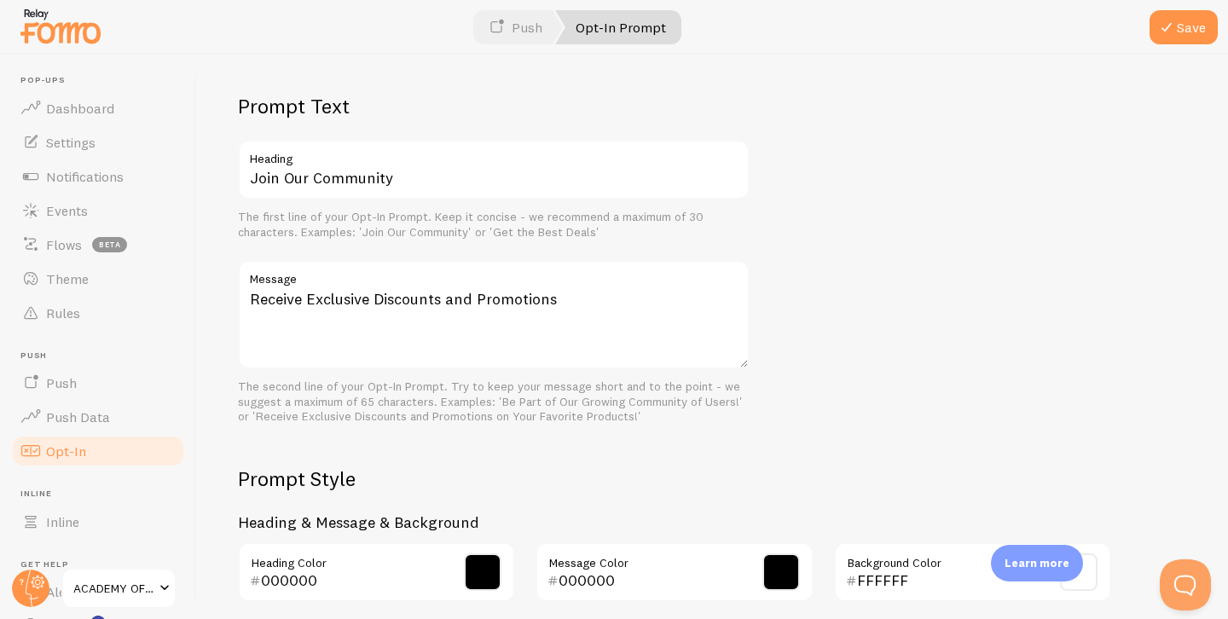
scroll to position [444, 0]
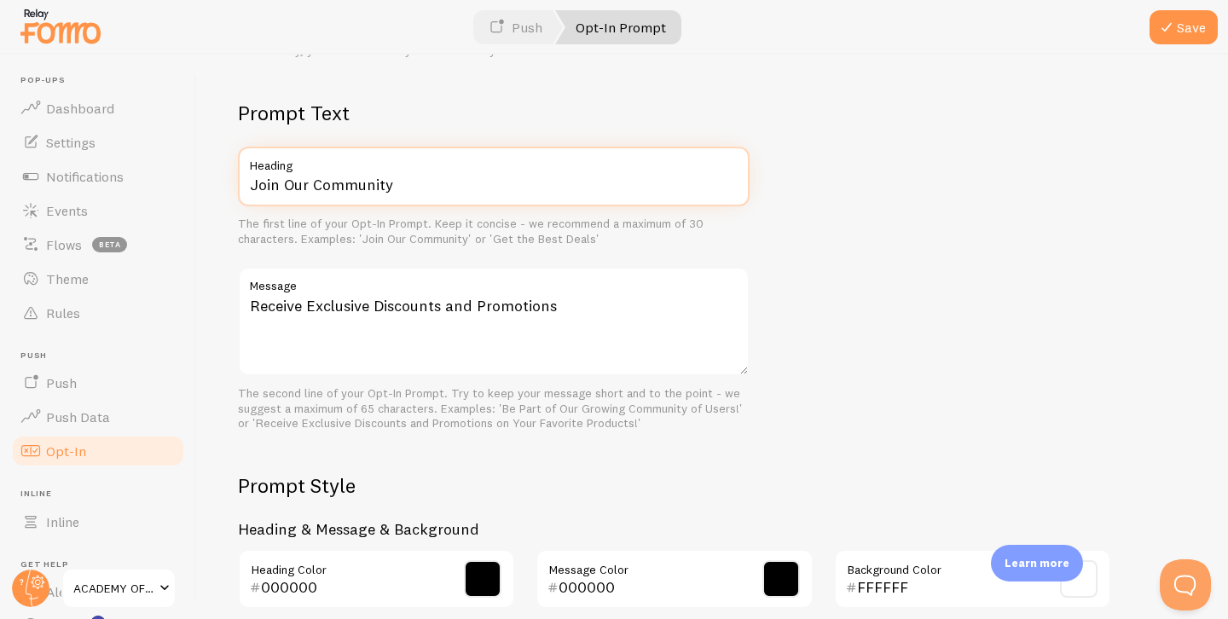
click at [335, 192] on input "Join Our Community" at bounding box center [494, 177] width 512 height 60
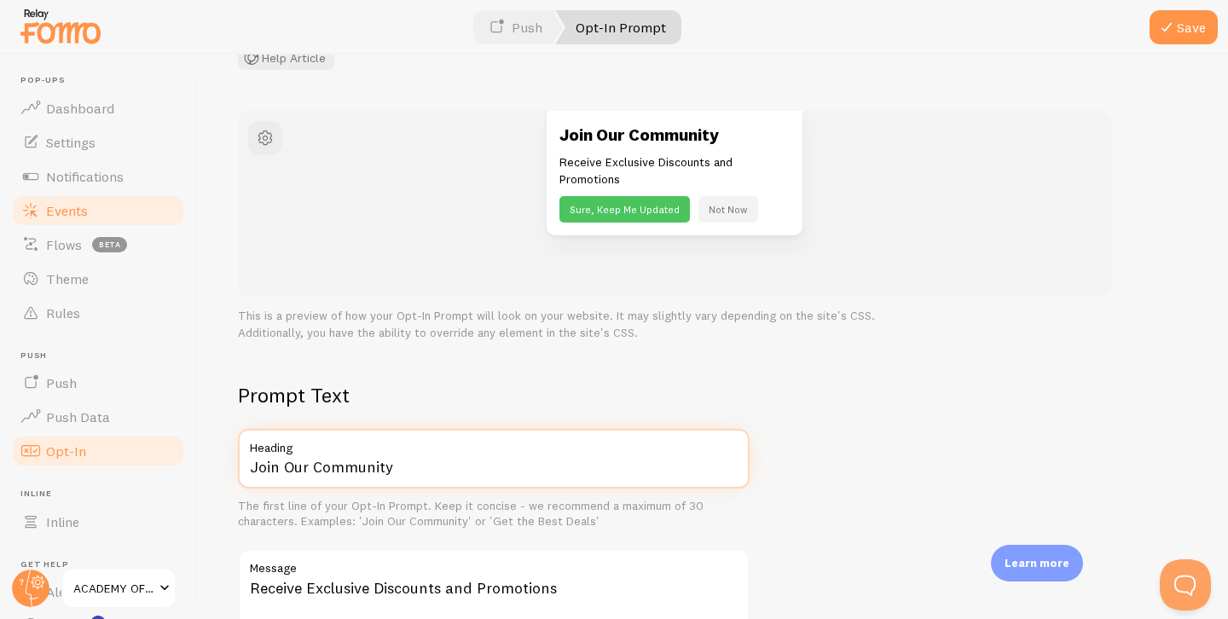
scroll to position [74, 0]
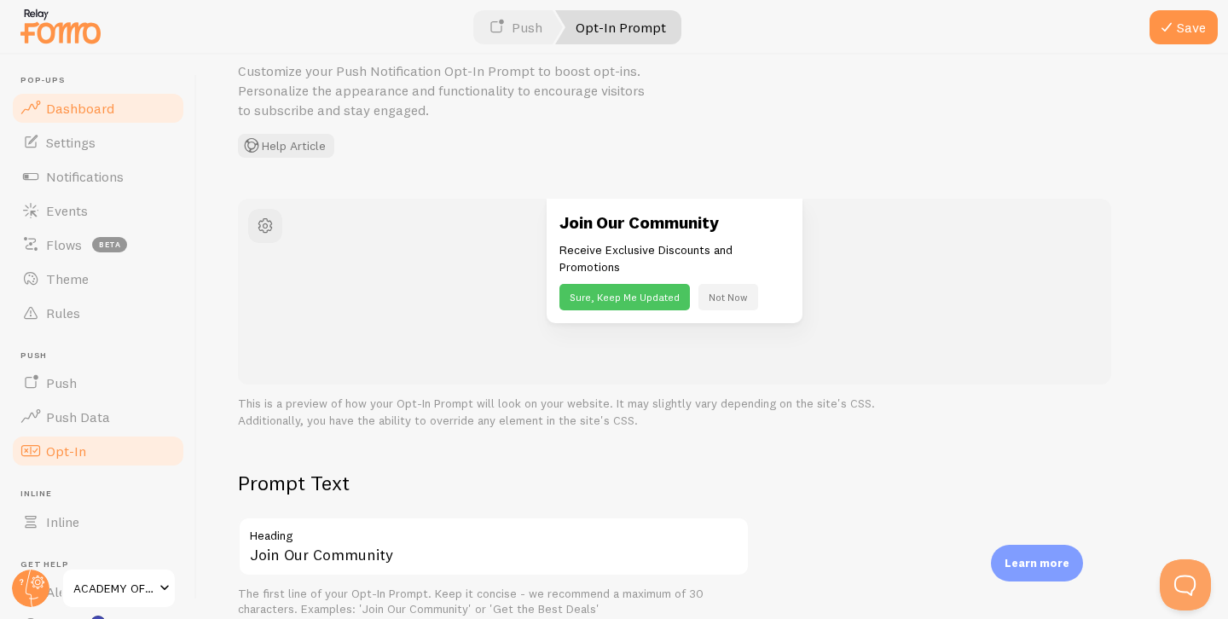
click at [57, 123] on link "Dashboard" at bounding box center [98, 108] width 176 height 34
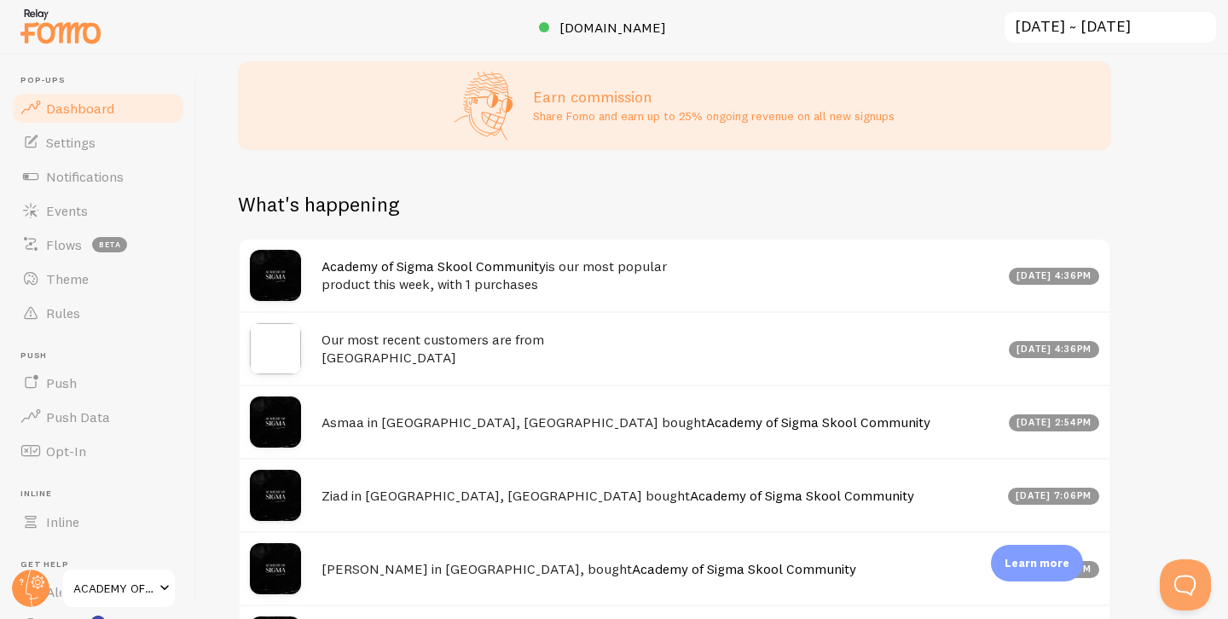
scroll to position [610, 0]
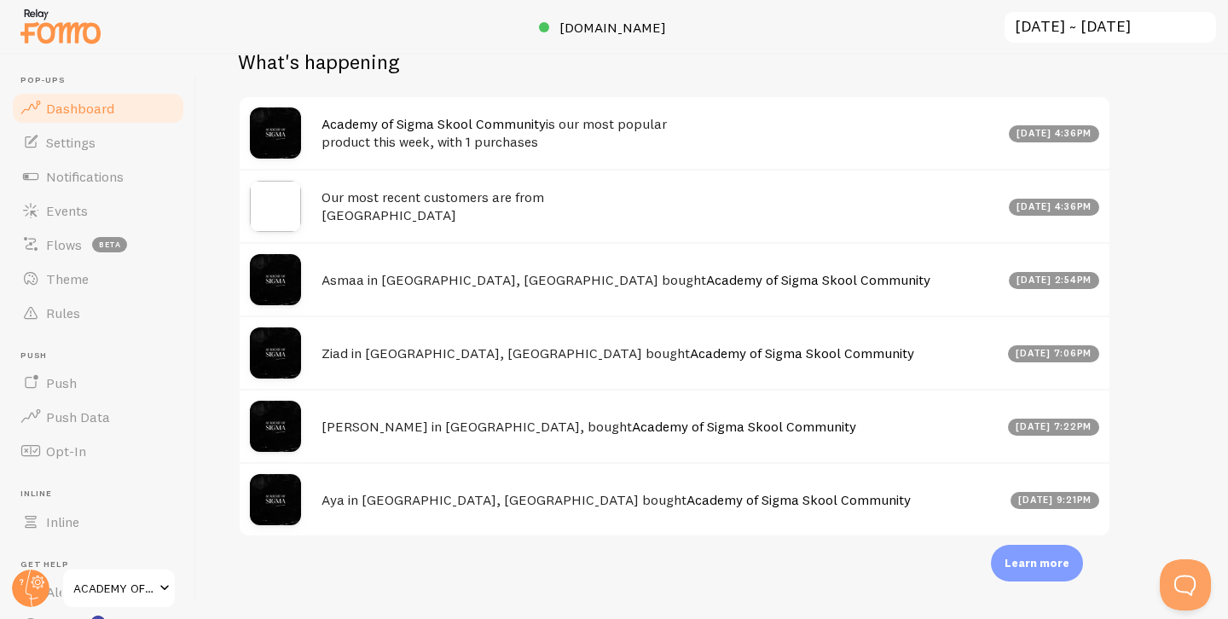
click at [1051, 568] on p "Learn more" at bounding box center [1036, 563] width 65 height 16
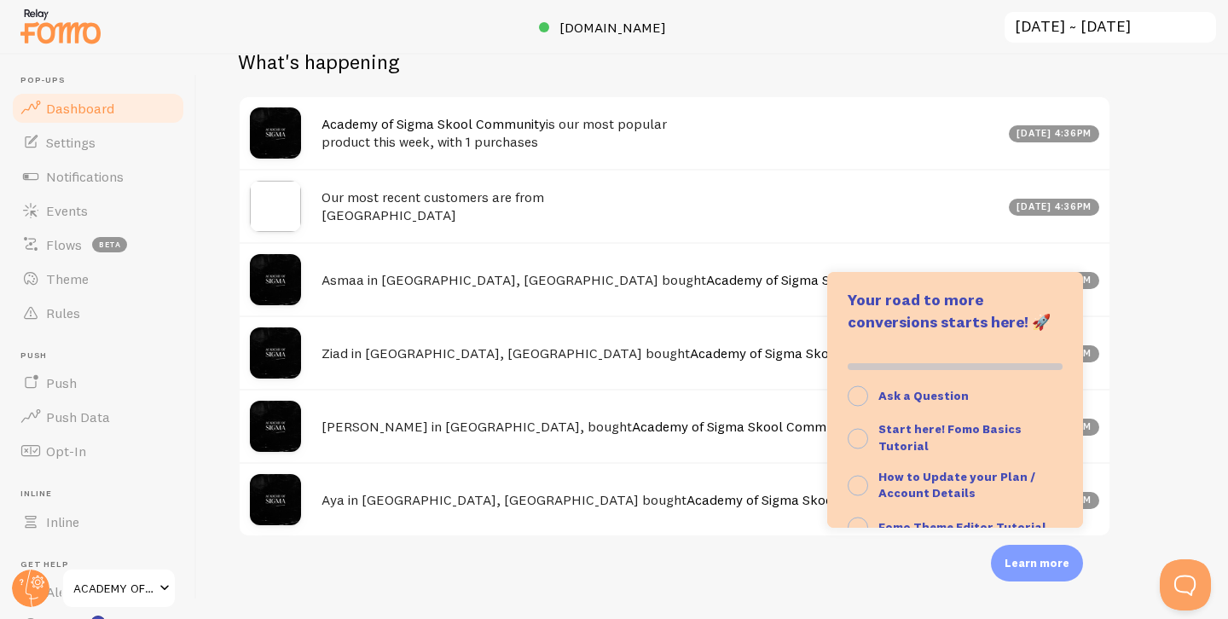
click at [1191, 431] on div "Impressions 0 Quantity of notifications shown Clicks 0 Traffic from clicks on n…" at bounding box center [712, 337] width 1031 height 564
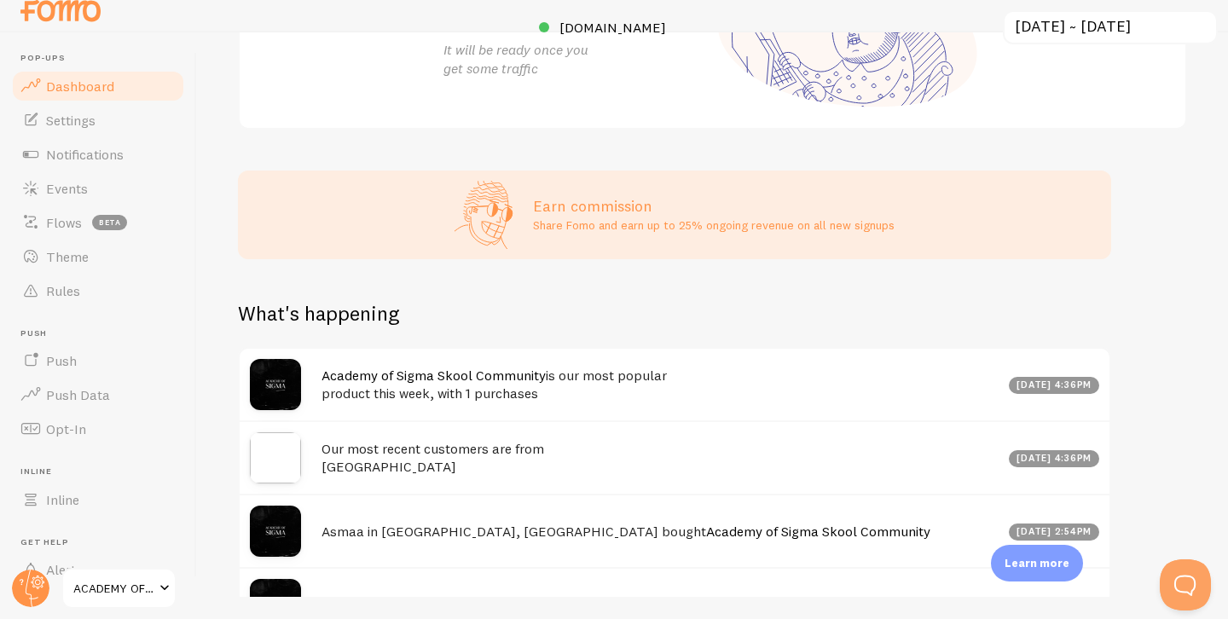
scroll to position [0, 0]
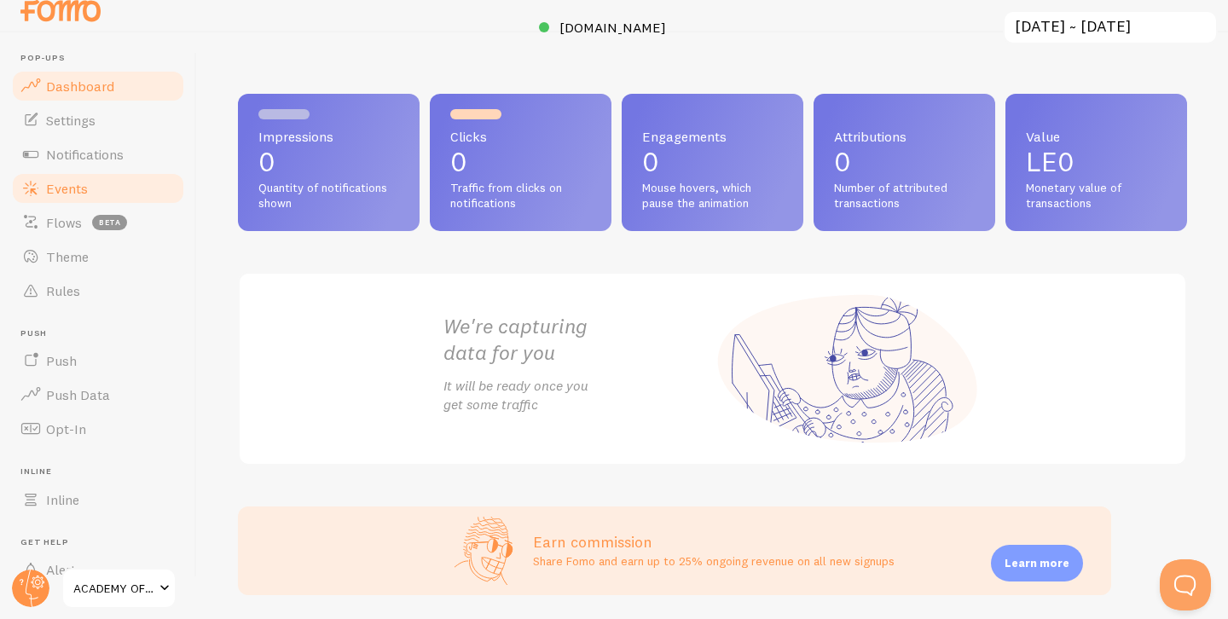
click at [46, 193] on span "Events" at bounding box center [67, 188] width 42 height 17
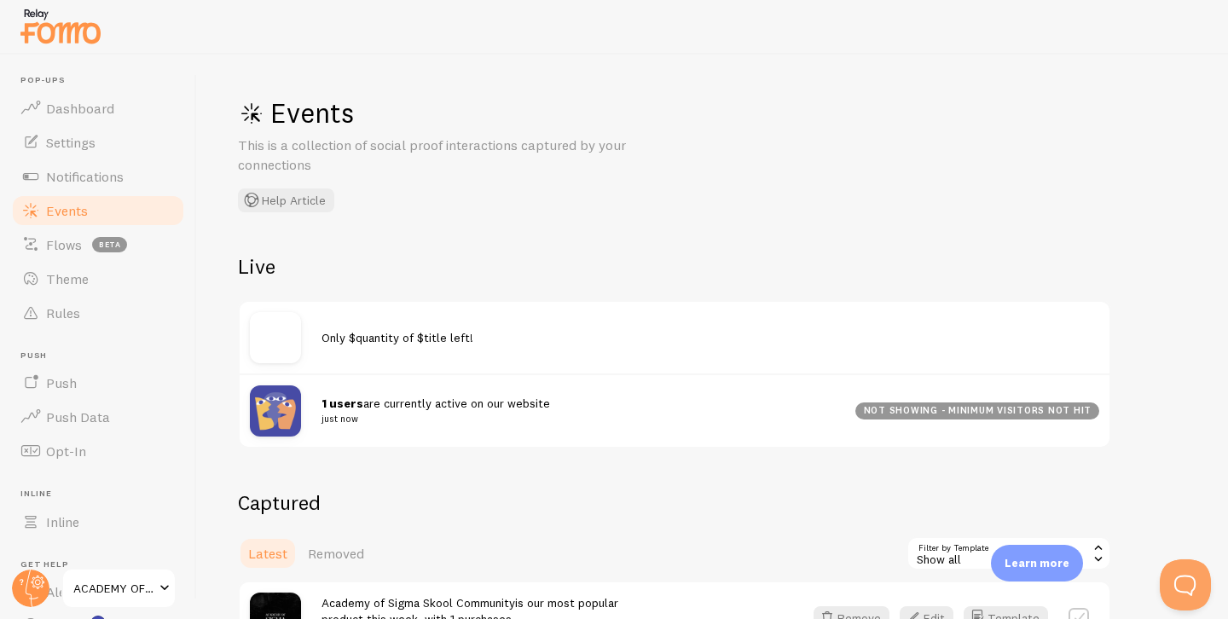
scroll to position [7, 0]
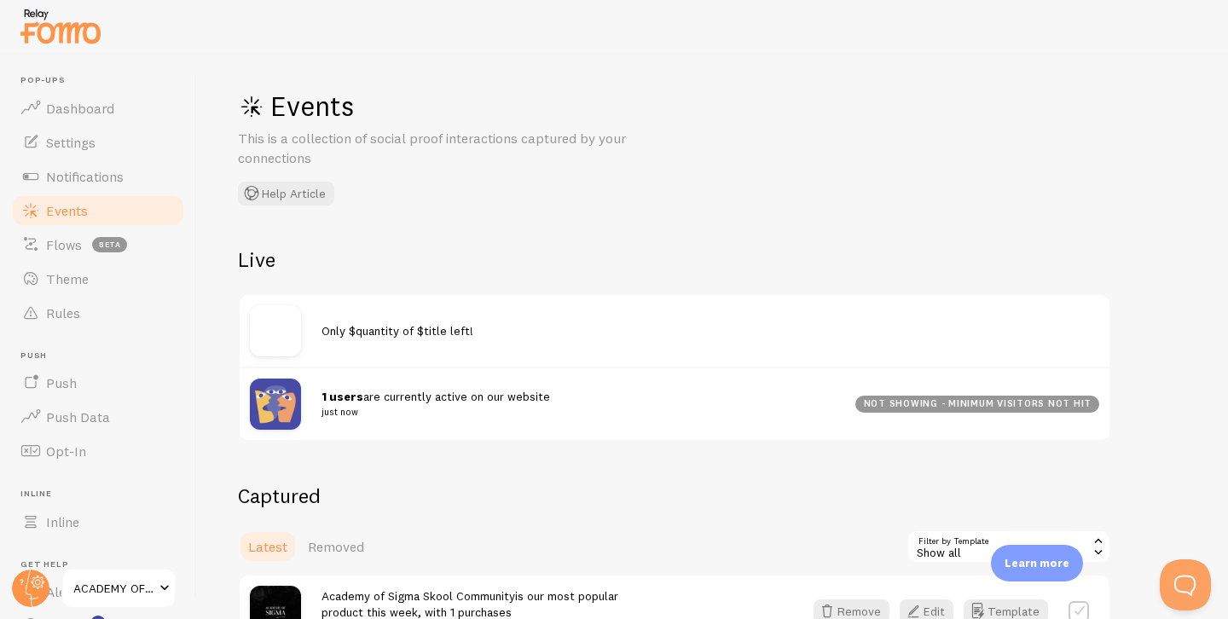
click at [1005, 402] on div "not showing - minimum visitors not hit" at bounding box center [977, 404] width 244 height 17
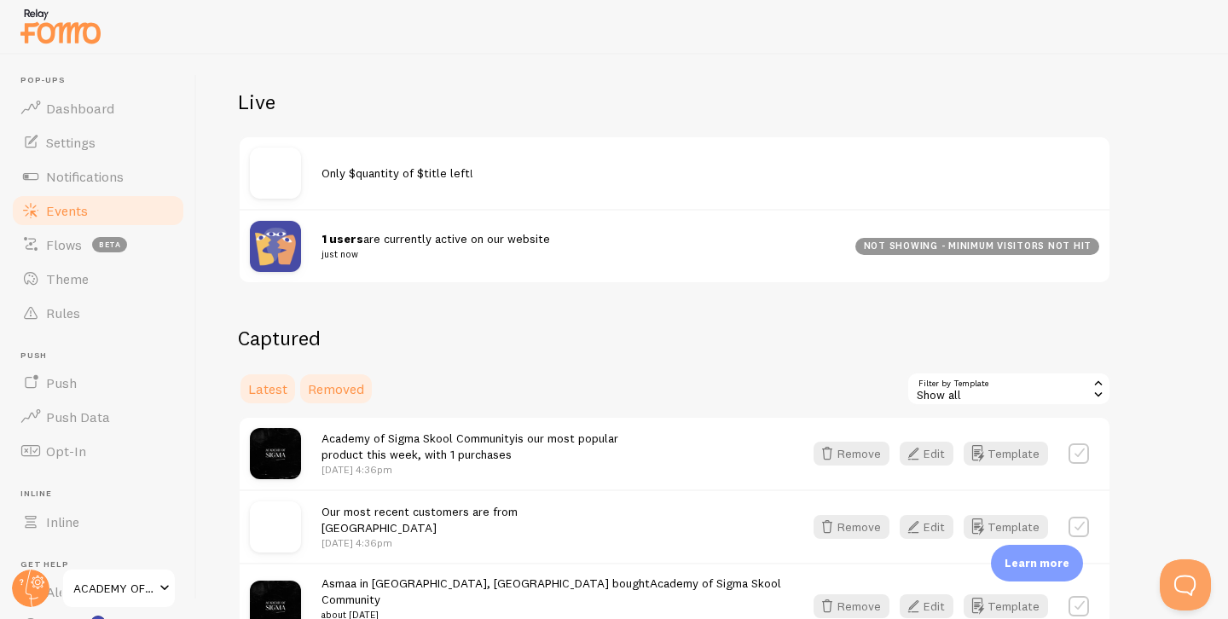
scroll to position [315, 0]
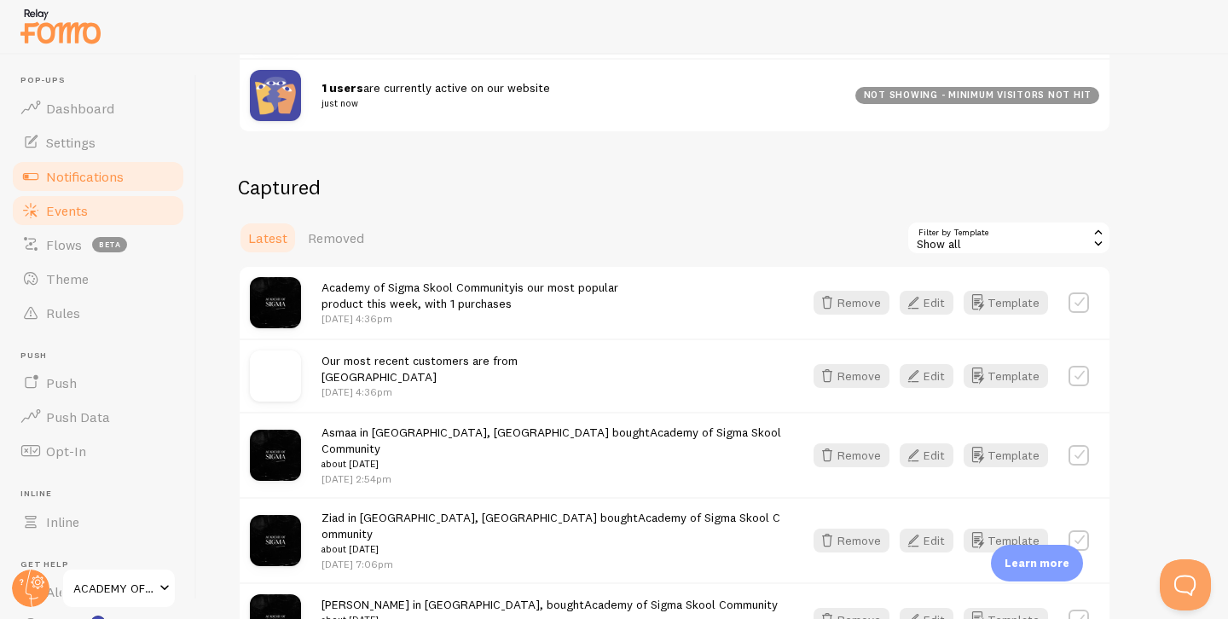
click at [83, 169] on span "Notifications" at bounding box center [85, 176] width 78 height 17
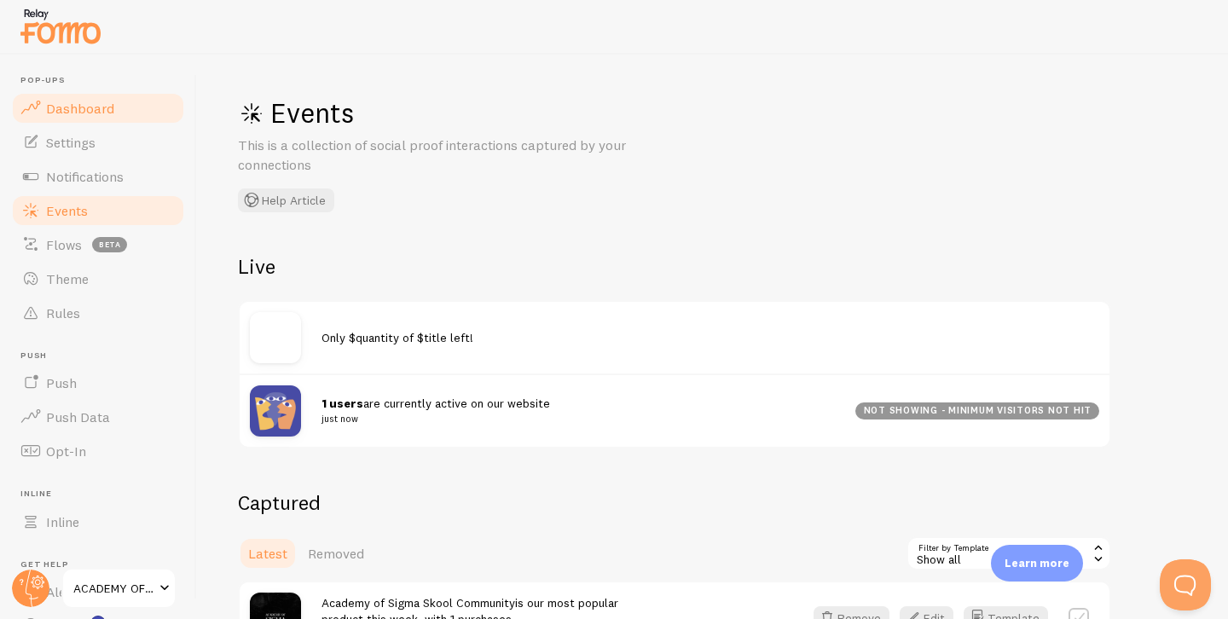
click at [114, 113] on link "Dashboard" at bounding box center [98, 108] width 176 height 34
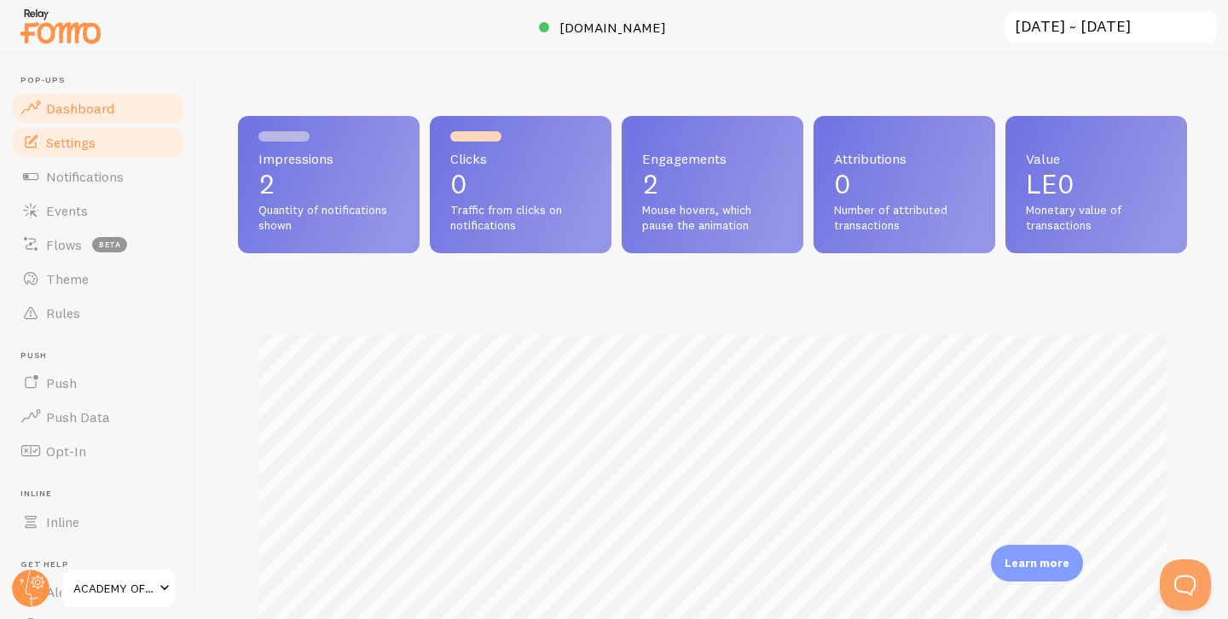
scroll to position [448, 949]
click at [114, 125] on link "Settings" at bounding box center [98, 142] width 176 height 34
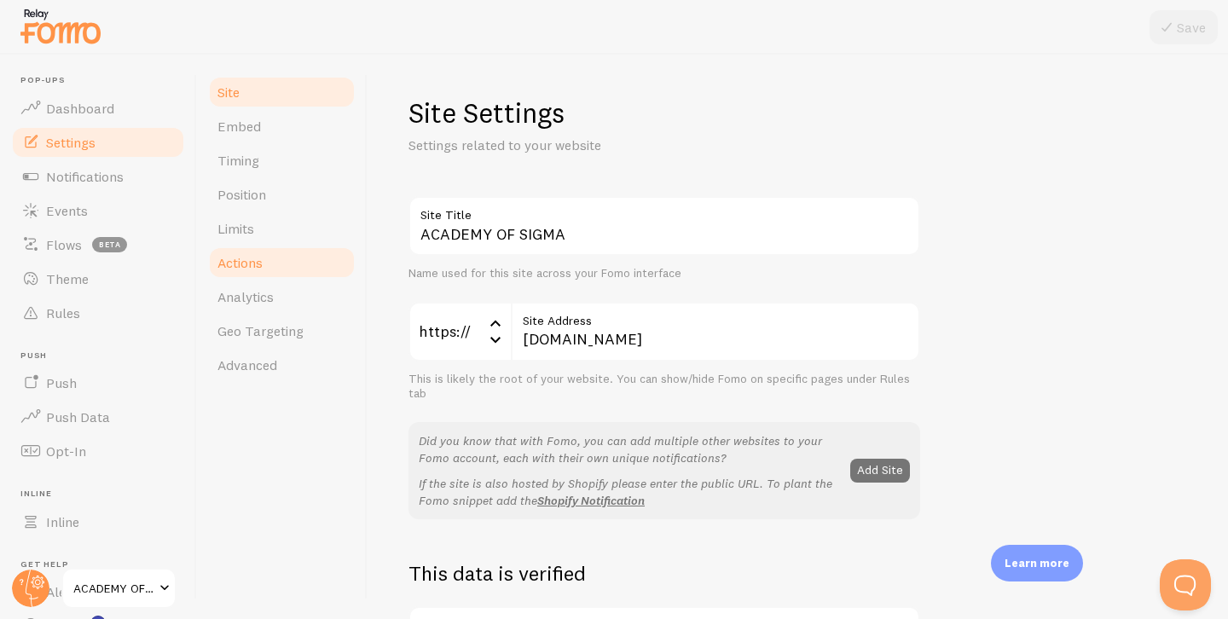
click at [260, 259] on span "Actions" at bounding box center [239, 262] width 45 height 17
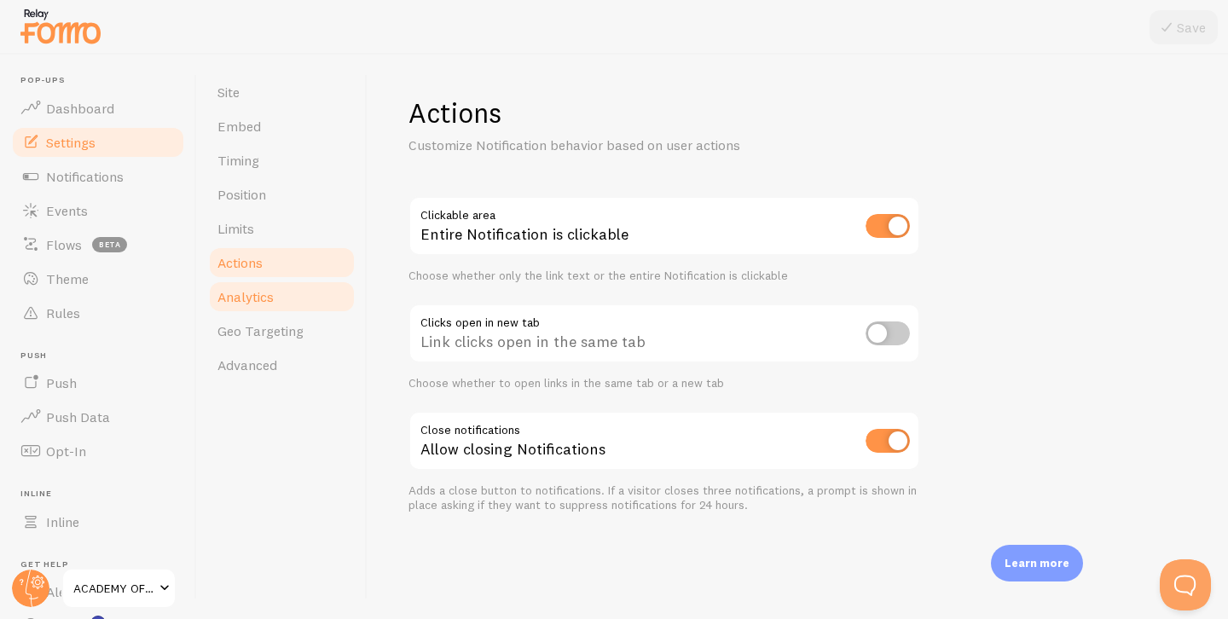
click at [271, 309] on link "Analytics" at bounding box center [281, 297] width 149 height 34
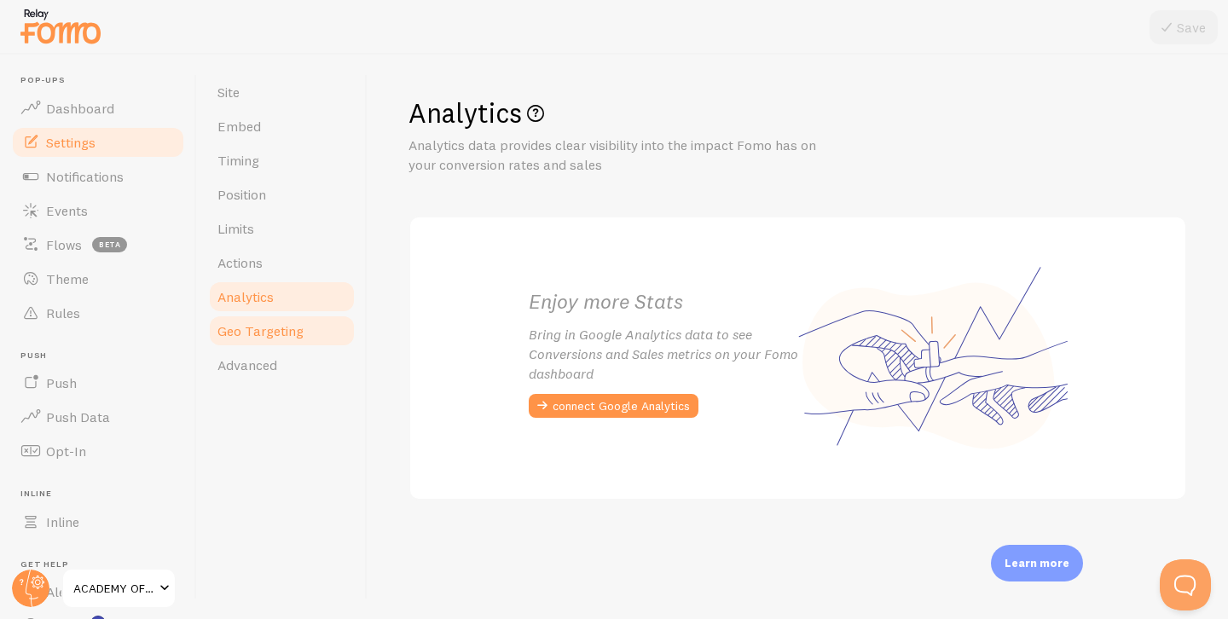
click at [266, 327] on span "Geo Targeting" at bounding box center [260, 330] width 86 height 17
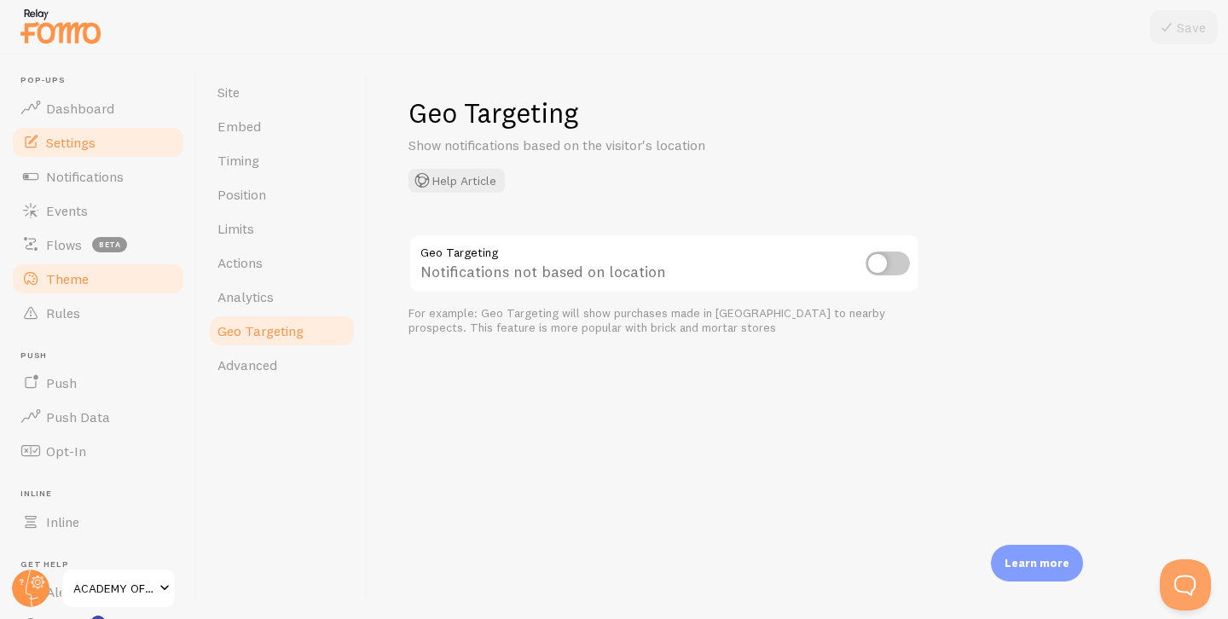
click at [86, 272] on span "Theme" at bounding box center [67, 278] width 43 height 17
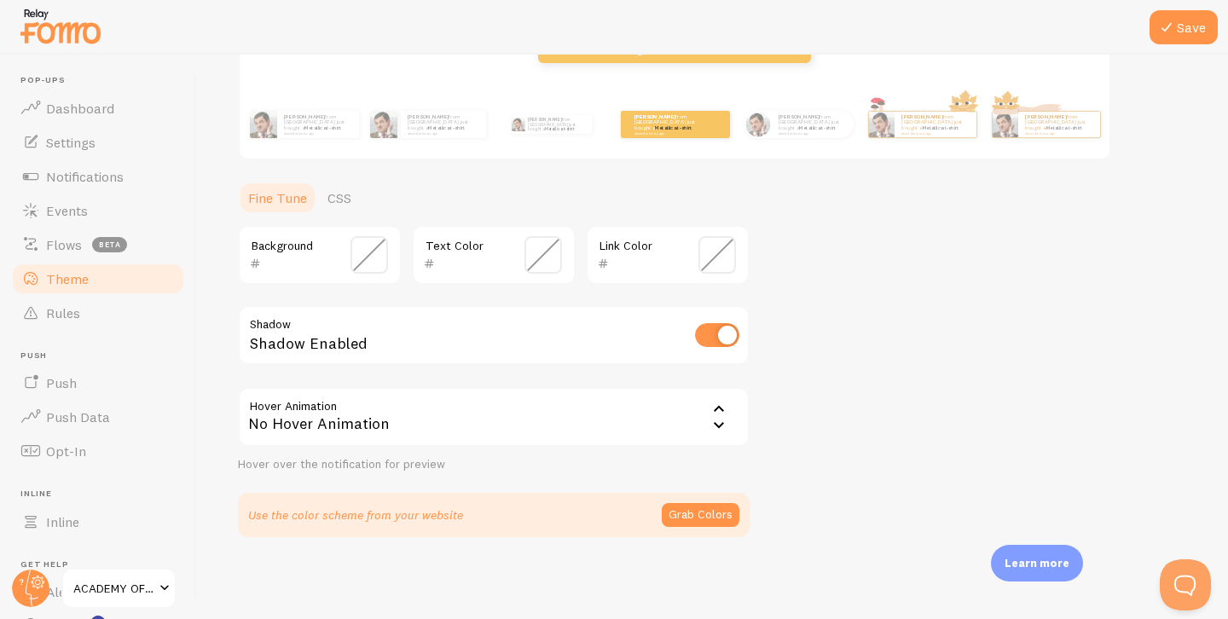
scroll to position [22, 0]
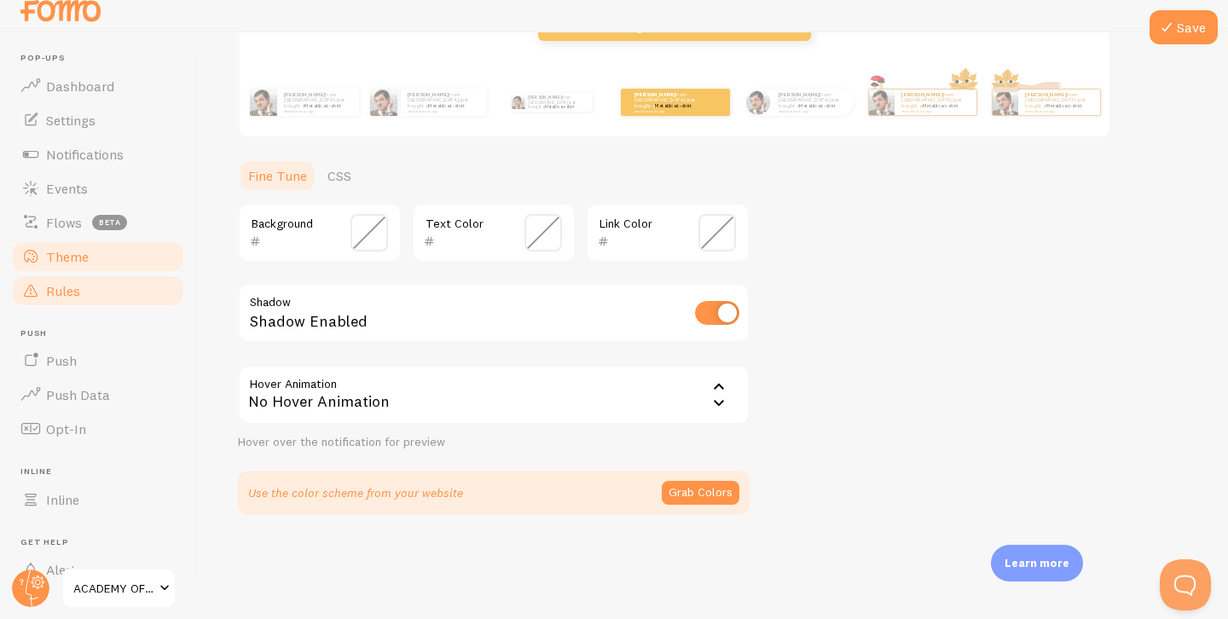
click at [83, 298] on link "Rules" at bounding box center [98, 291] width 176 height 34
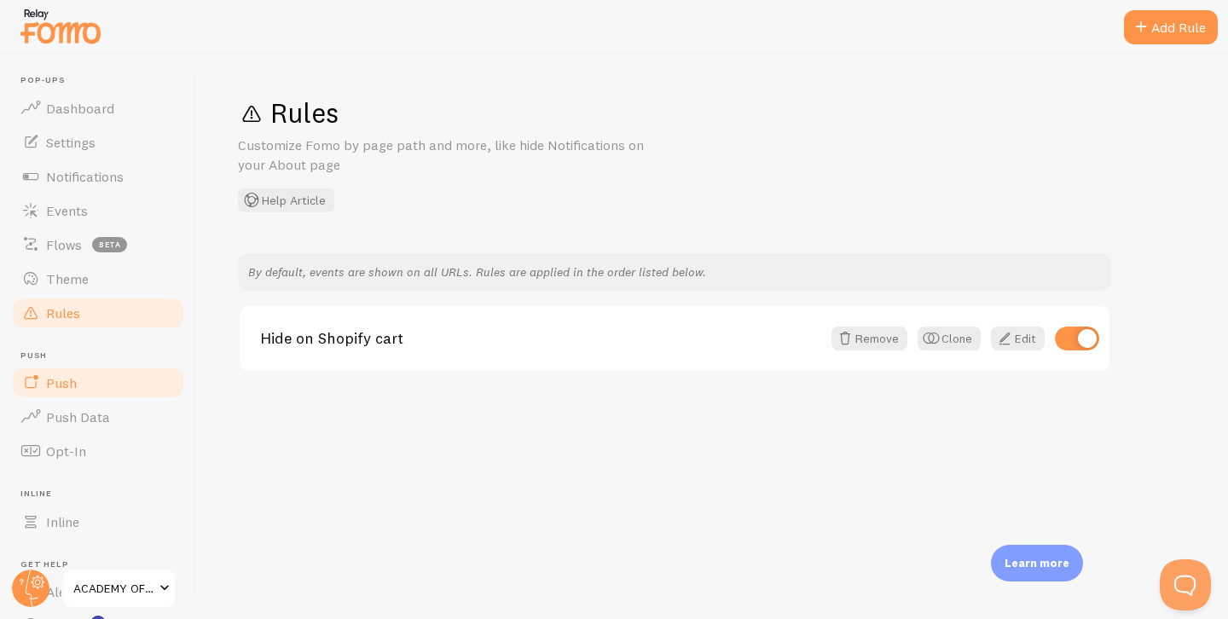
click at [77, 384] on link "Push" at bounding box center [98, 383] width 176 height 34
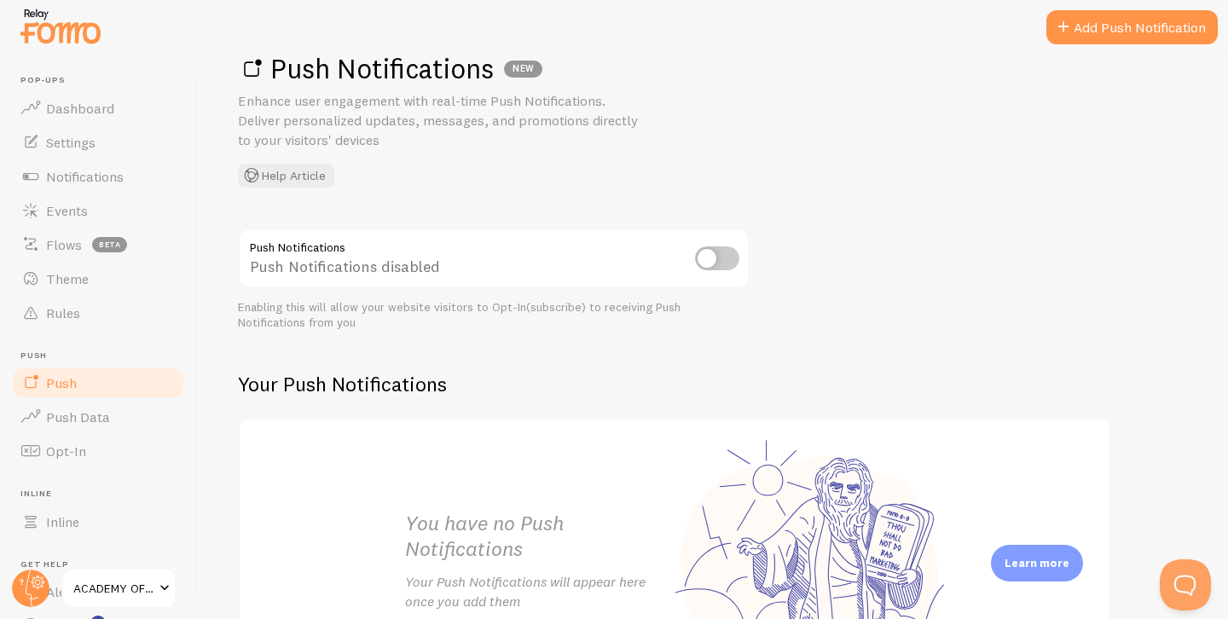
scroll to position [54, 0]
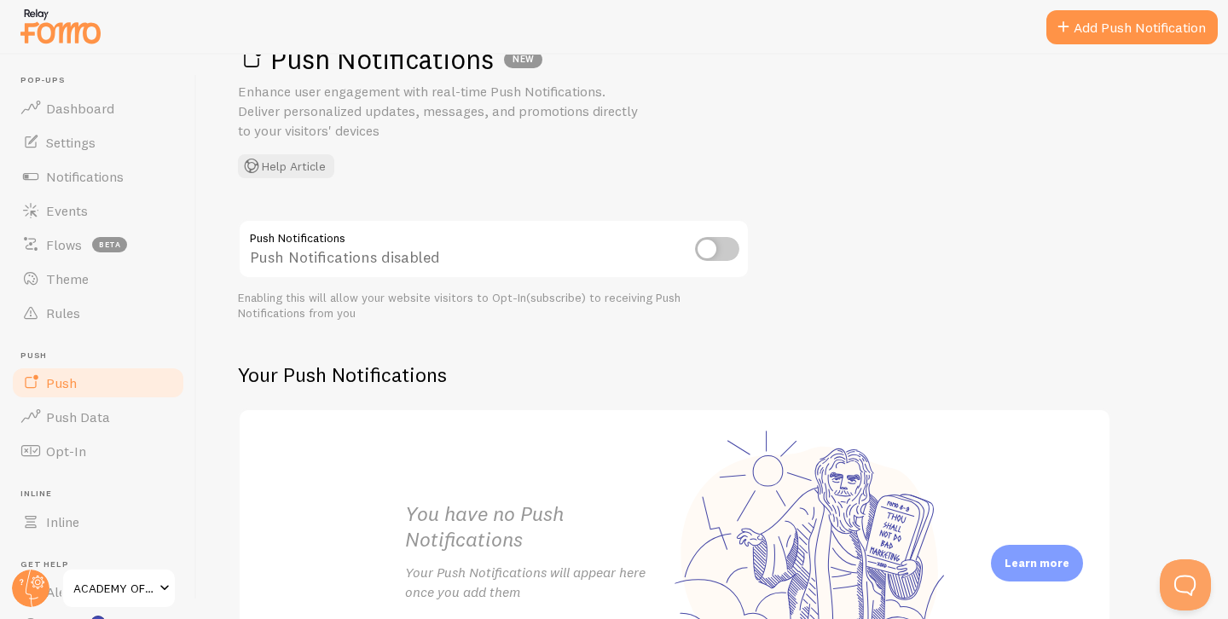
click at [711, 241] on input "checkbox" at bounding box center [717, 249] width 44 height 24
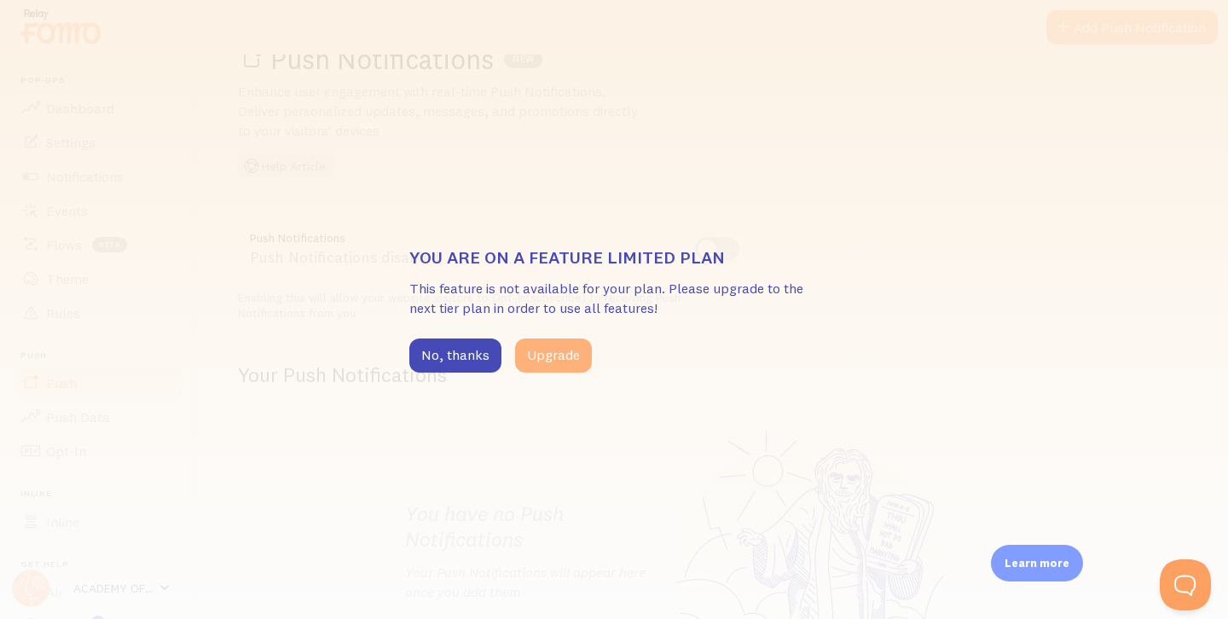
click at [577, 354] on button "Upgrade" at bounding box center [553, 355] width 77 height 34
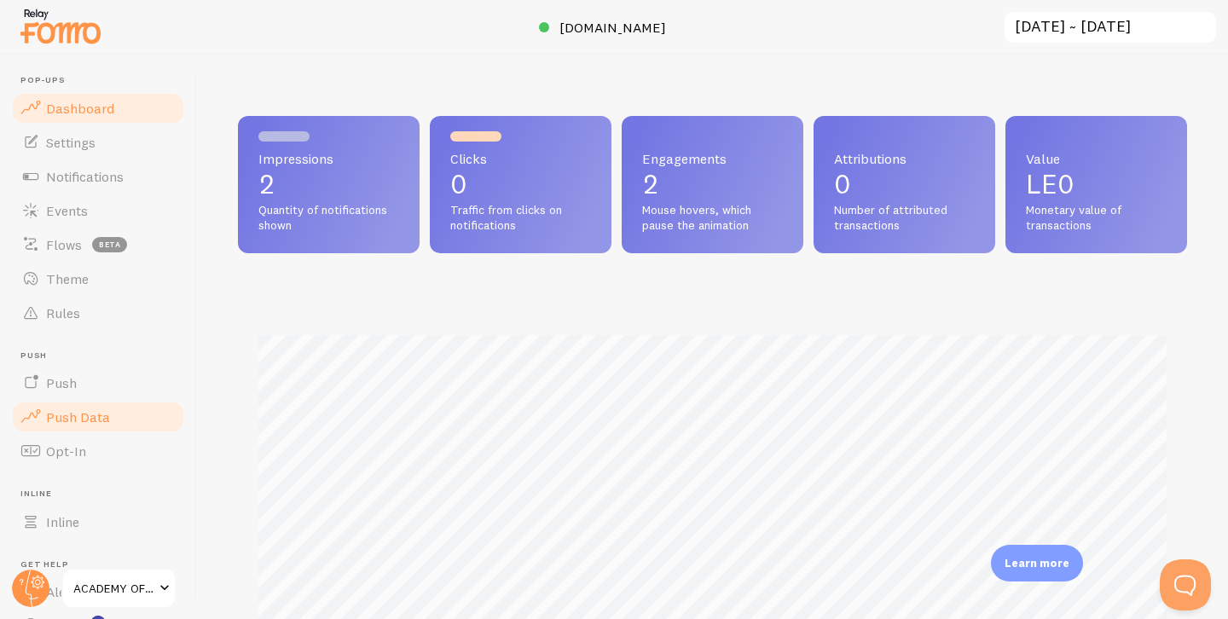
click at [89, 425] on link "Push Data" at bounding box center [98, 417] width 176 height 34
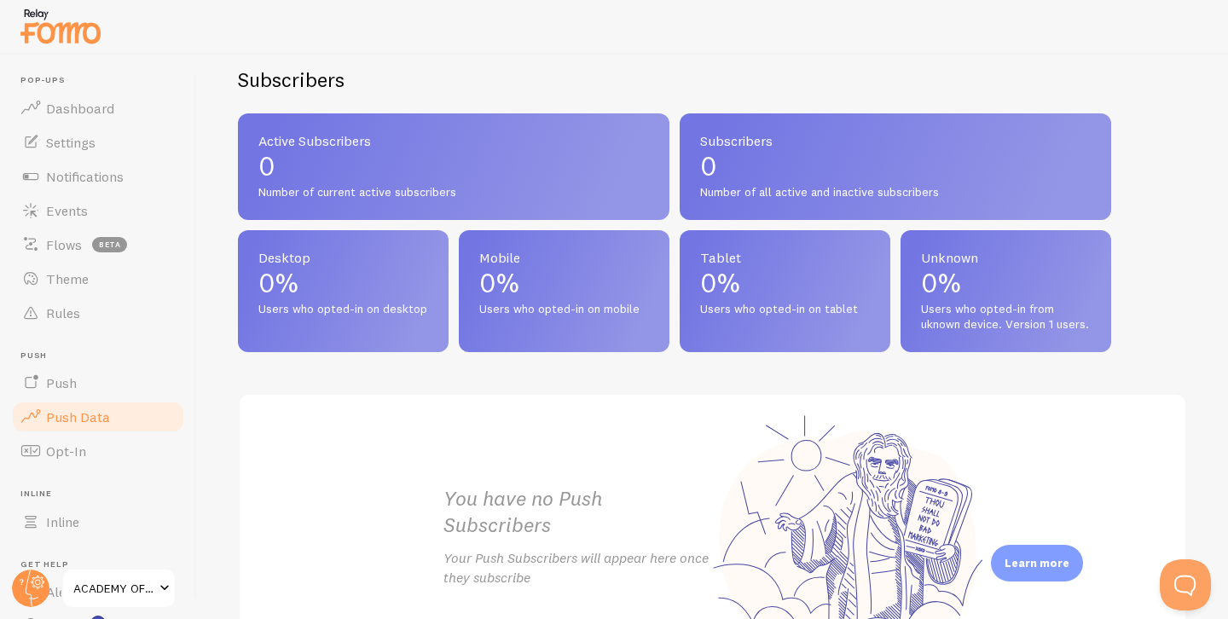
scroll to position [837, 0]
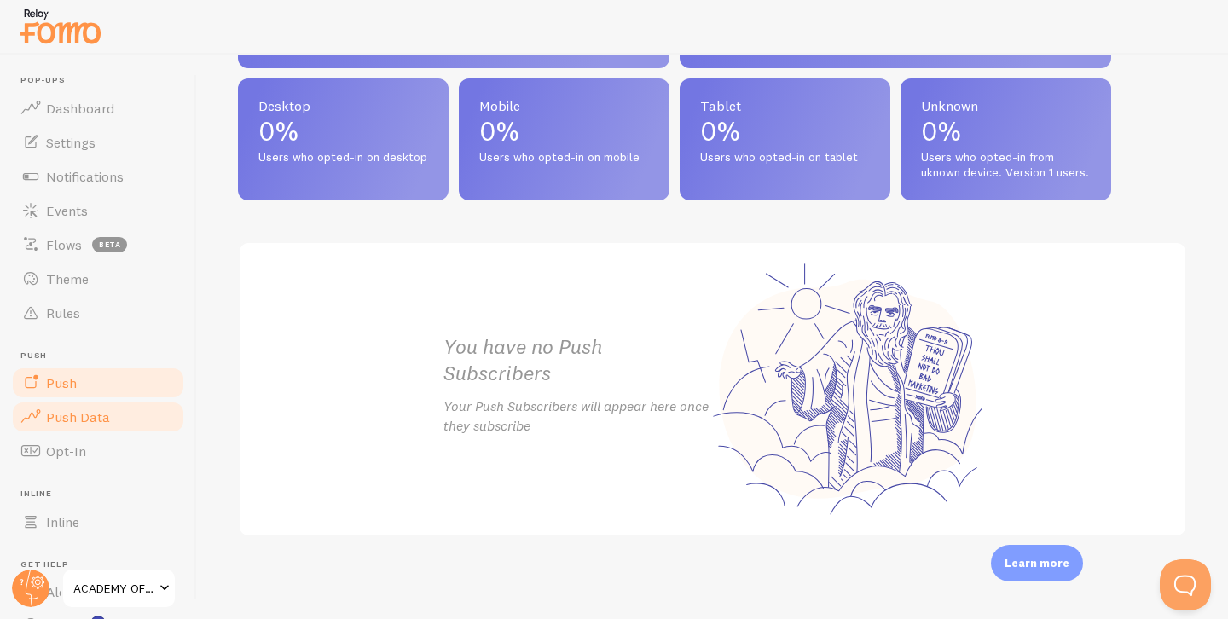
click at [112, 373] on link "Push" at bounding box center [98, 383] width 176 height 34
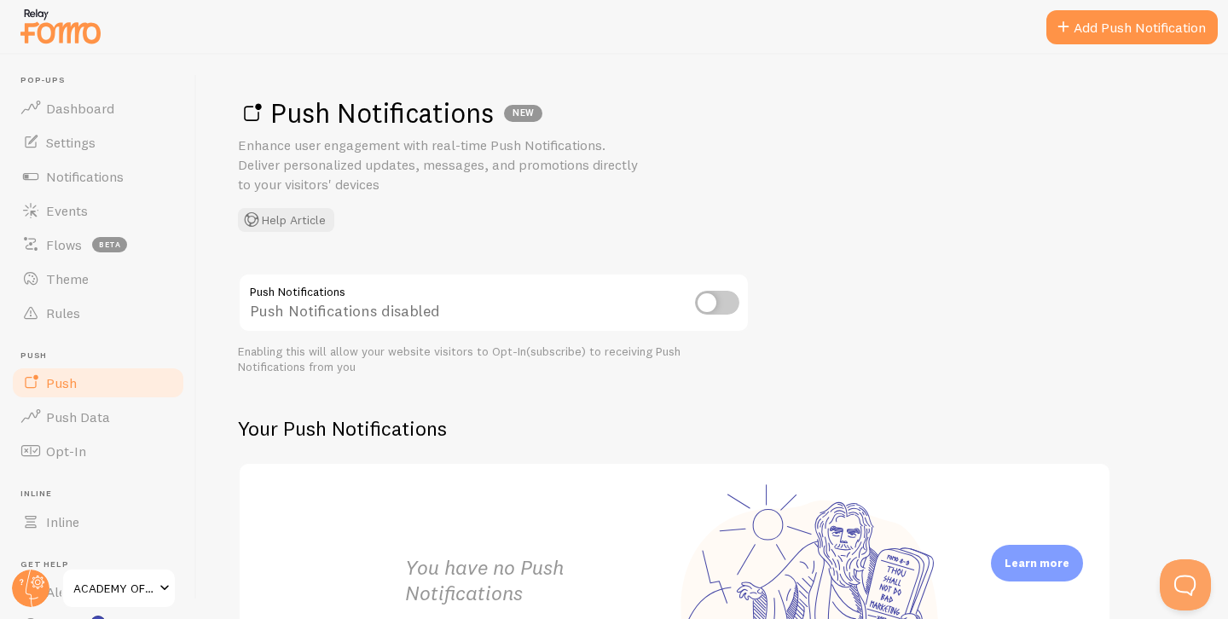
click at [713, 298] on input "checkbox" at bounding box center [717, 303] width 44 height 24
checkbox input "true"
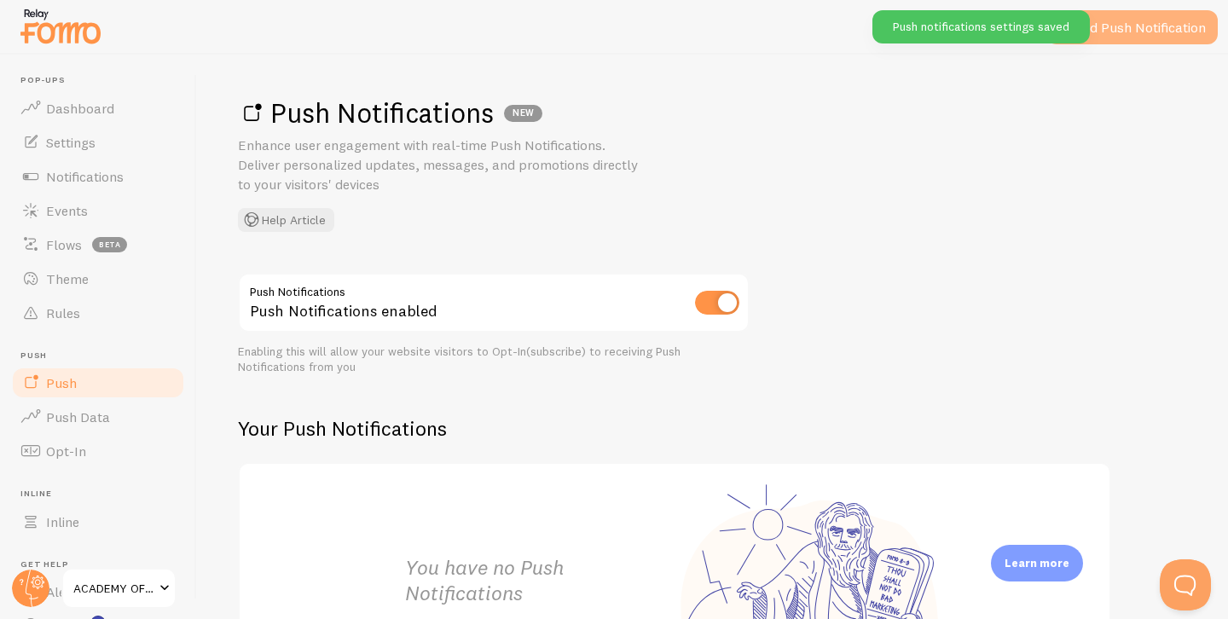
click at [1183, 26] on link "Add Push Notification" at bounding box center [1131, 27] width 171 height 34
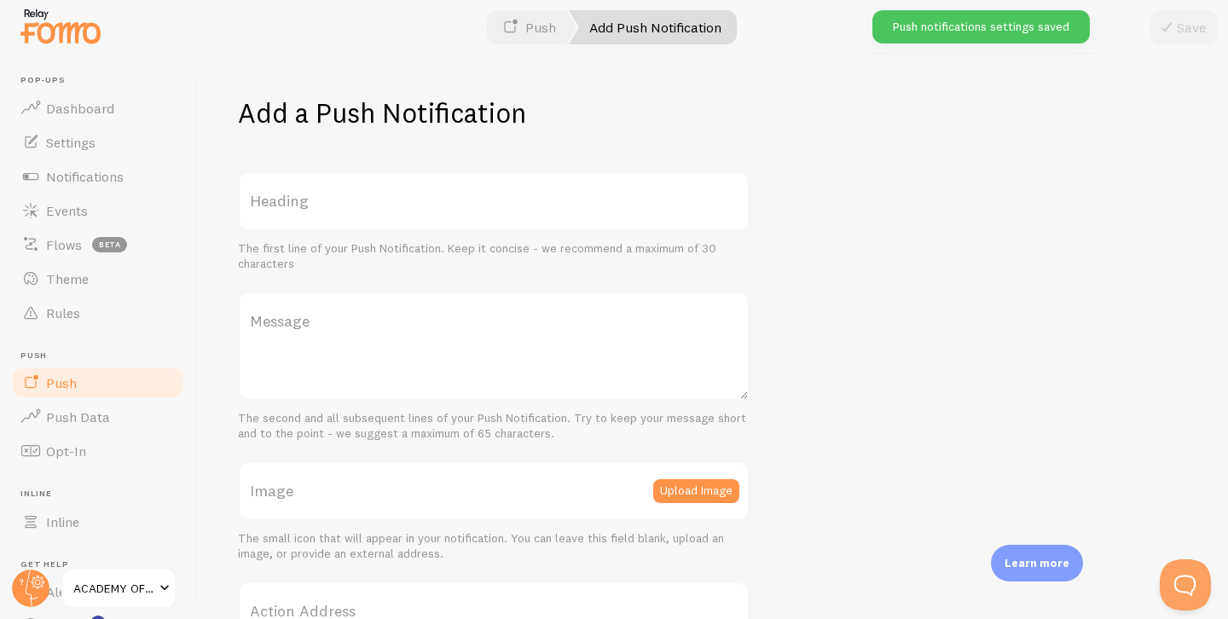
click at [494, 179] on label "Heading" at bounding box center [494, 201] width 512 height 60
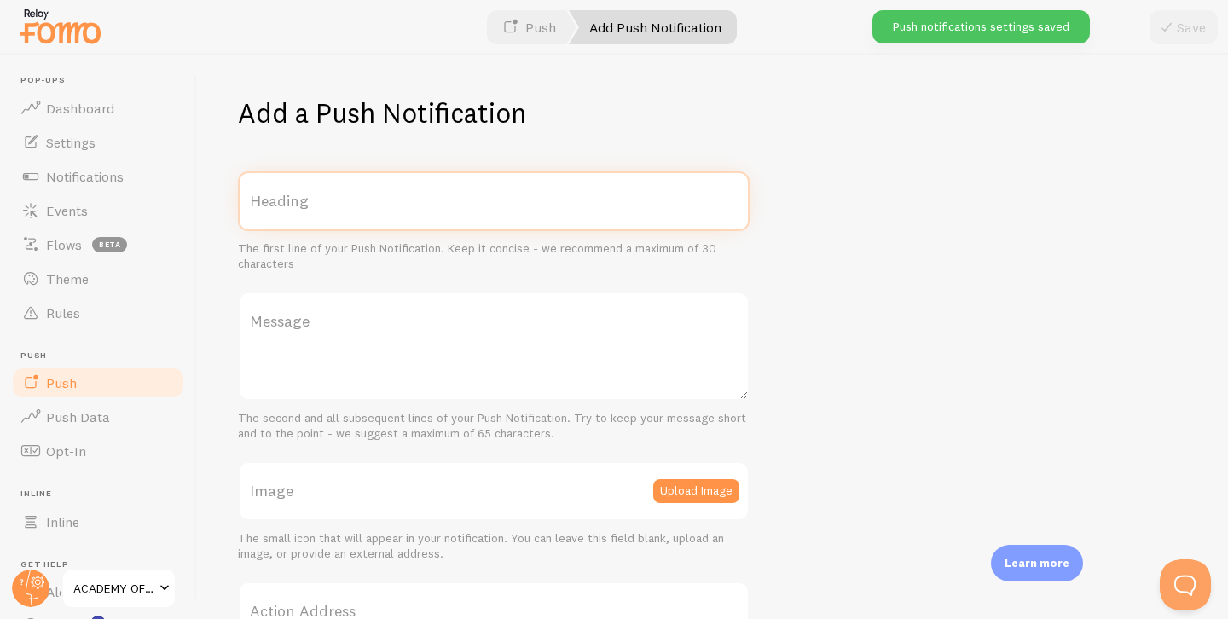
click at [494, 179] on input "Heading" at bounding box center [494, 201] width 512 height 60
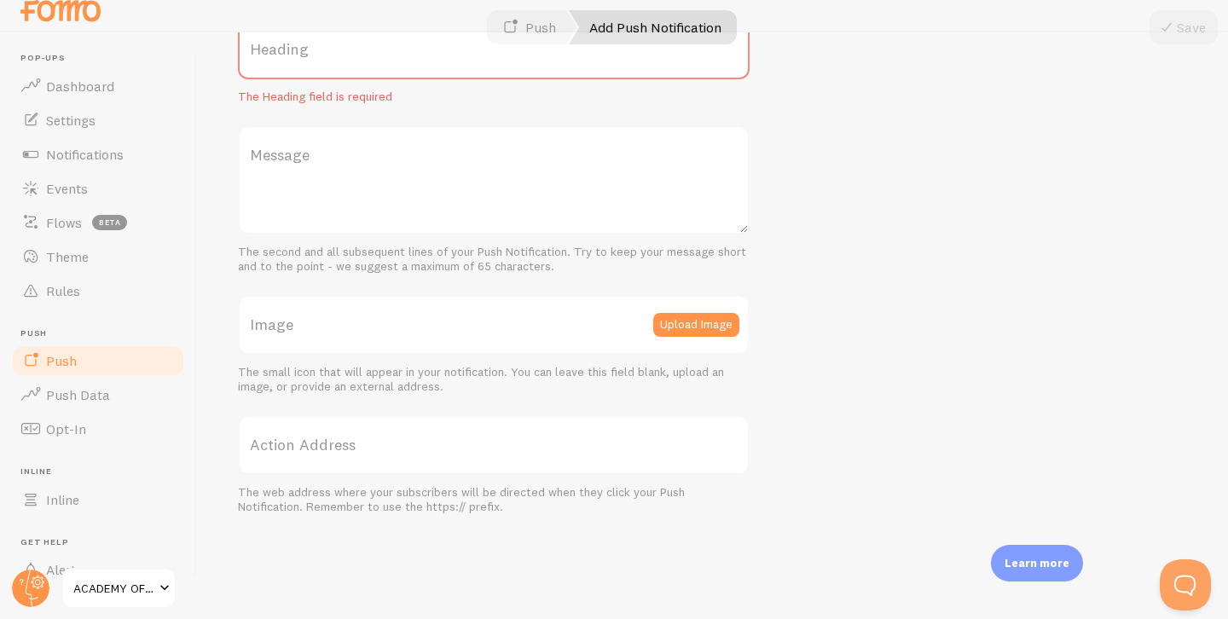
scroll to position [129, 0]
click at [442, 441] on label "Action Address" at bounding box center [494, 446] width 512 height 60
click at [442, 441] on input "Action Address" at bounding box center [494, 446] width 512 height 60
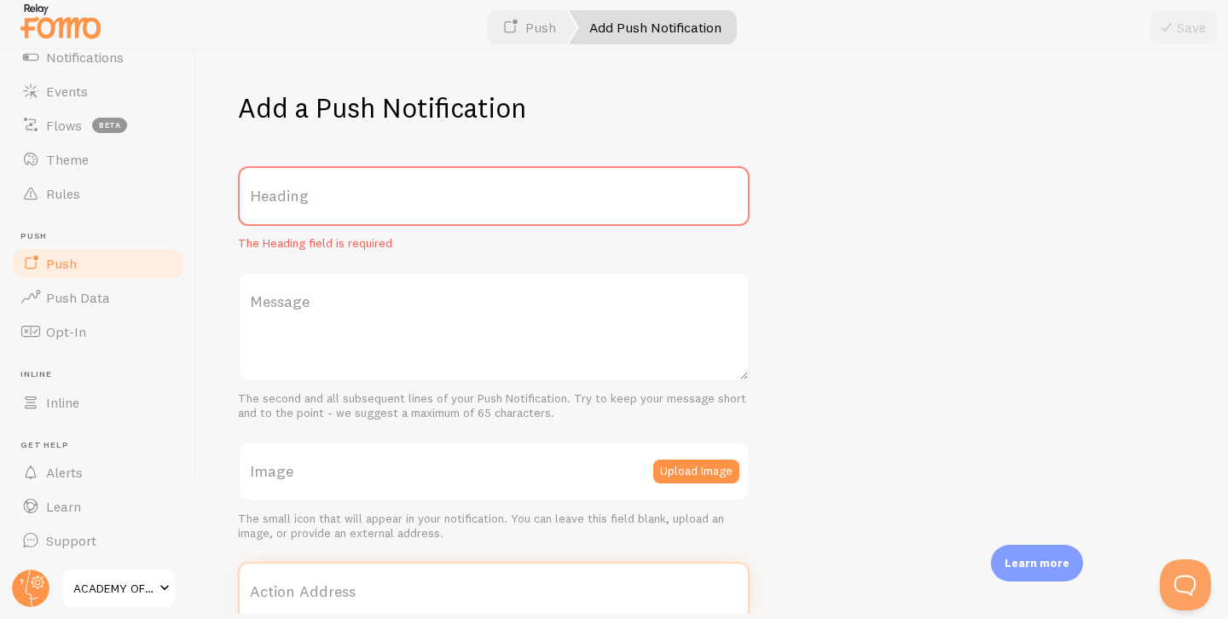
scroll to position [0, 0]
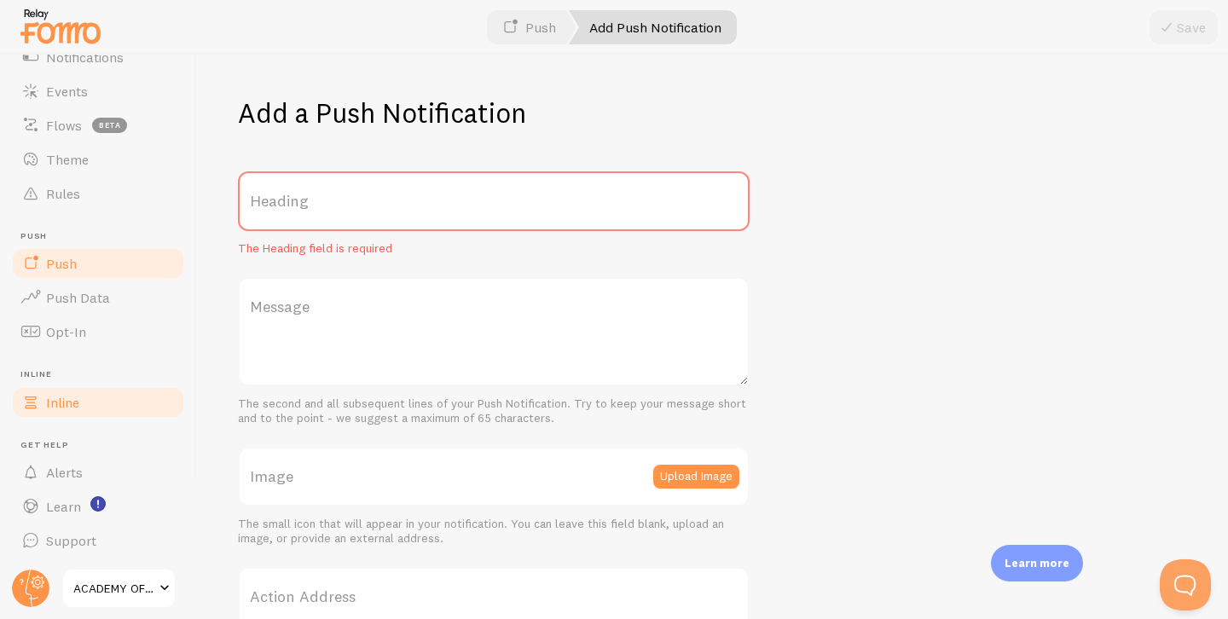
click at [89, 418] on link "Inline" at bounding box center [98, 402] width 176 height 34
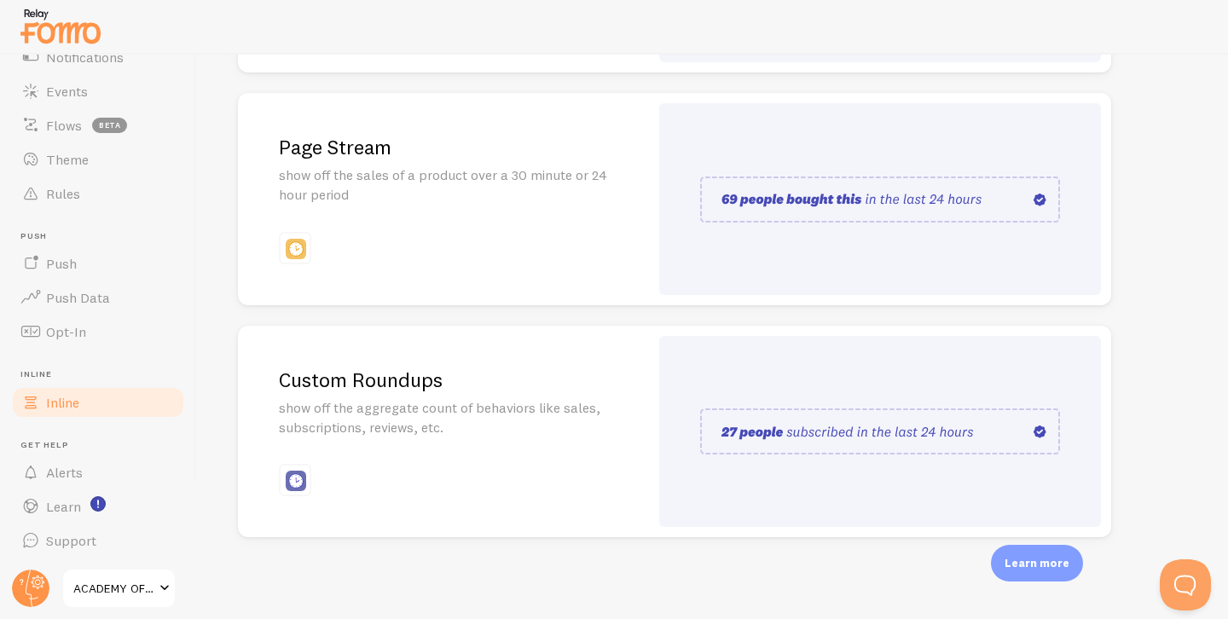
scroll to position [411, 0]
click at [605, 403] on p "show off the aggregate count of behaviors like sales, subscriptions, reviews, e…" at bounding box center [443, 418] width 329 height 39
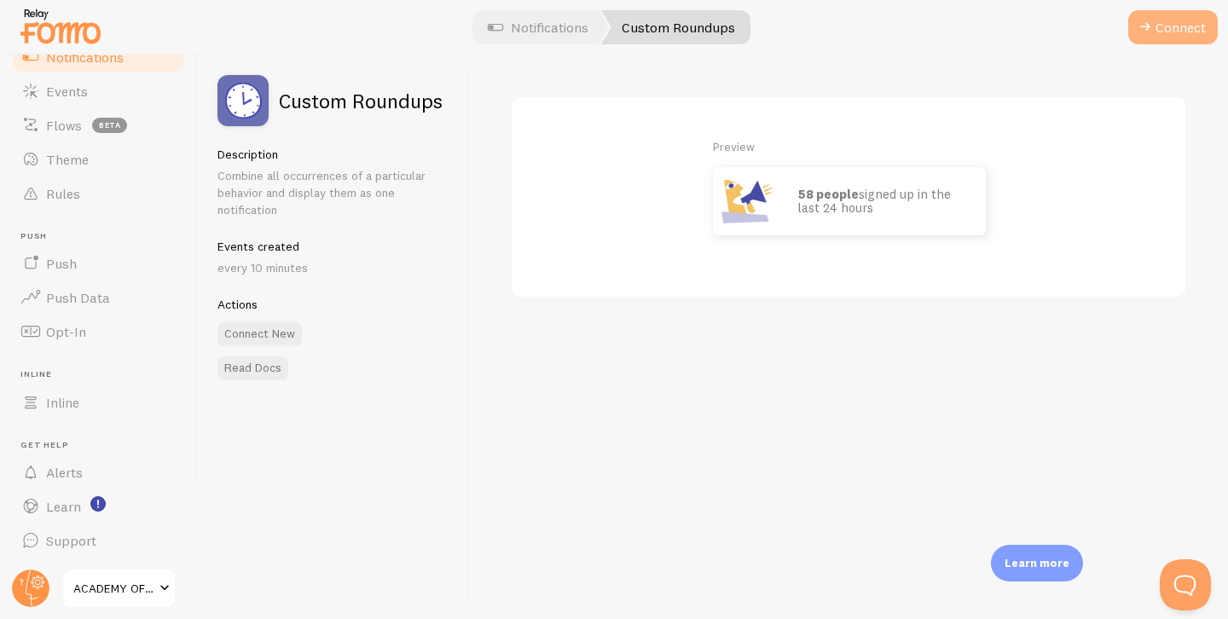
click at [1183, 31] on button "Connect" at bounding box center [1173, 27] width 90 height 34
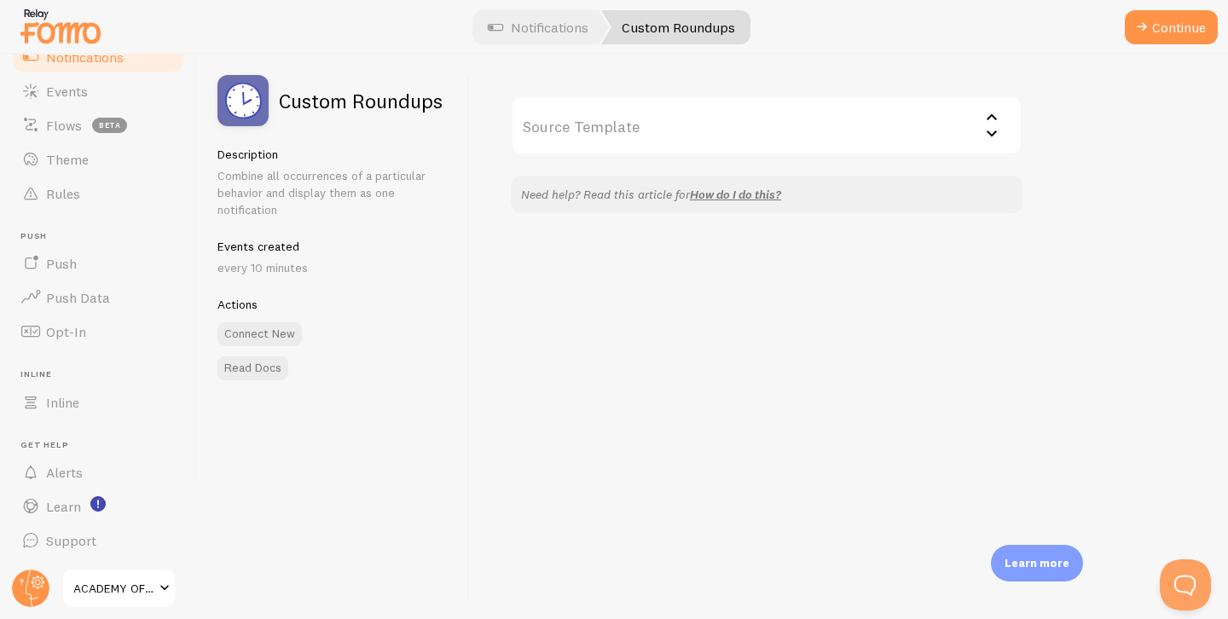
click at [815, 136] on input "Source Template" at bounding box center [767, 125] width 512 height 60
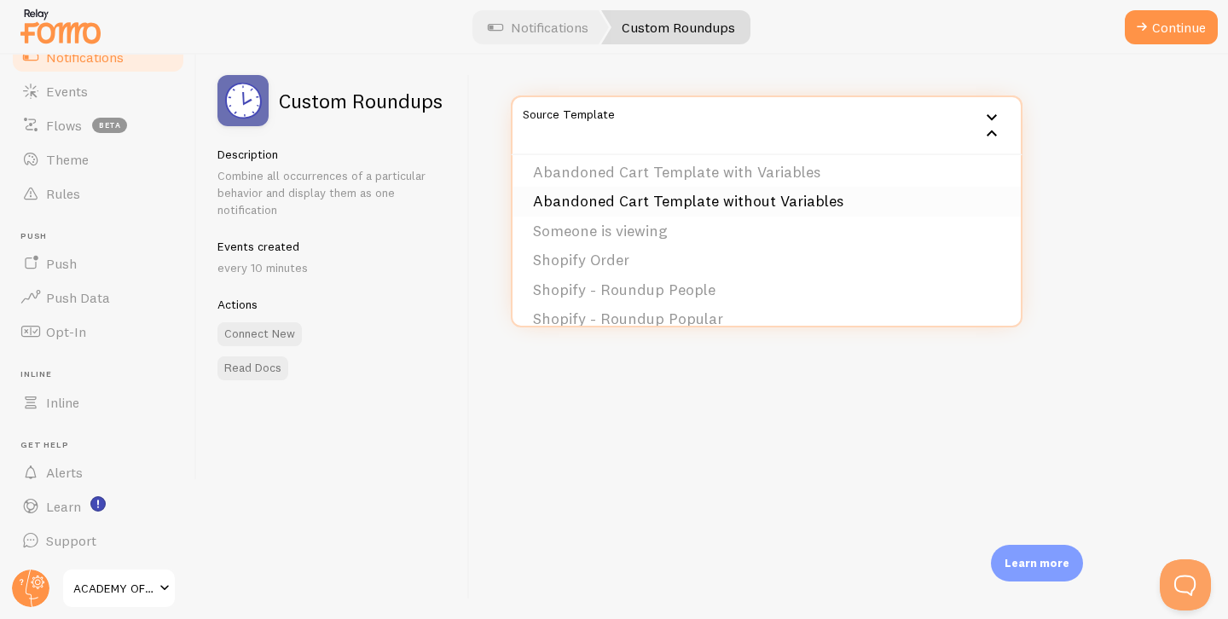
scroll to position [55, 0]
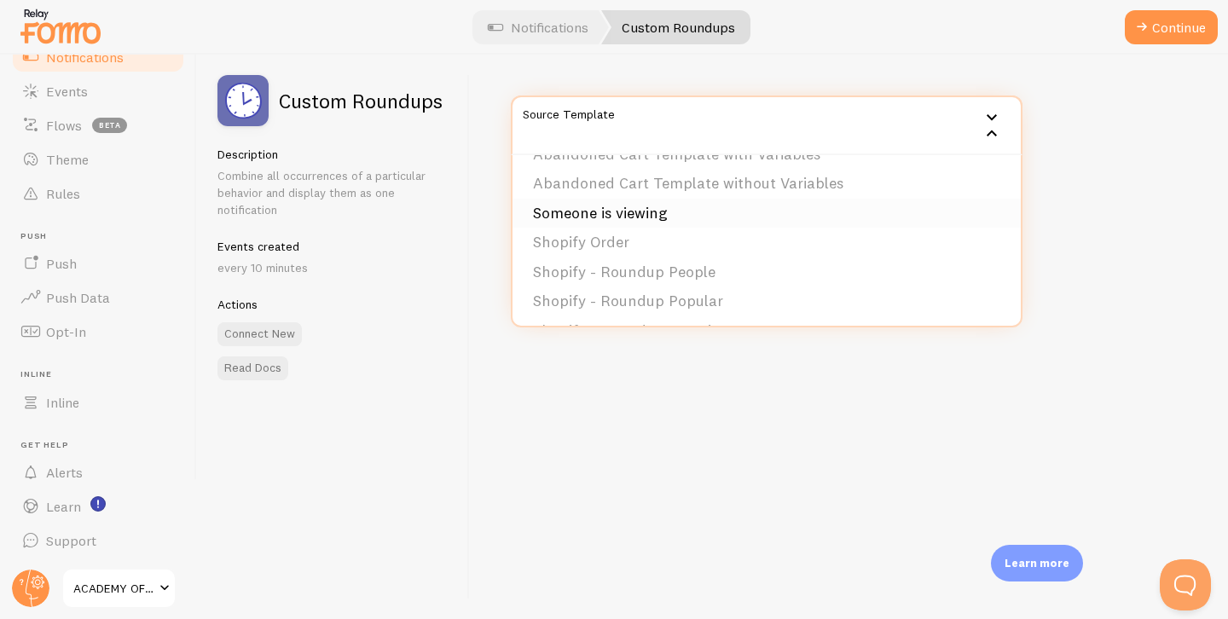
click at [737, 221] on li "Someone is viewing" at bounding box center [766, 214] width 508 height 30
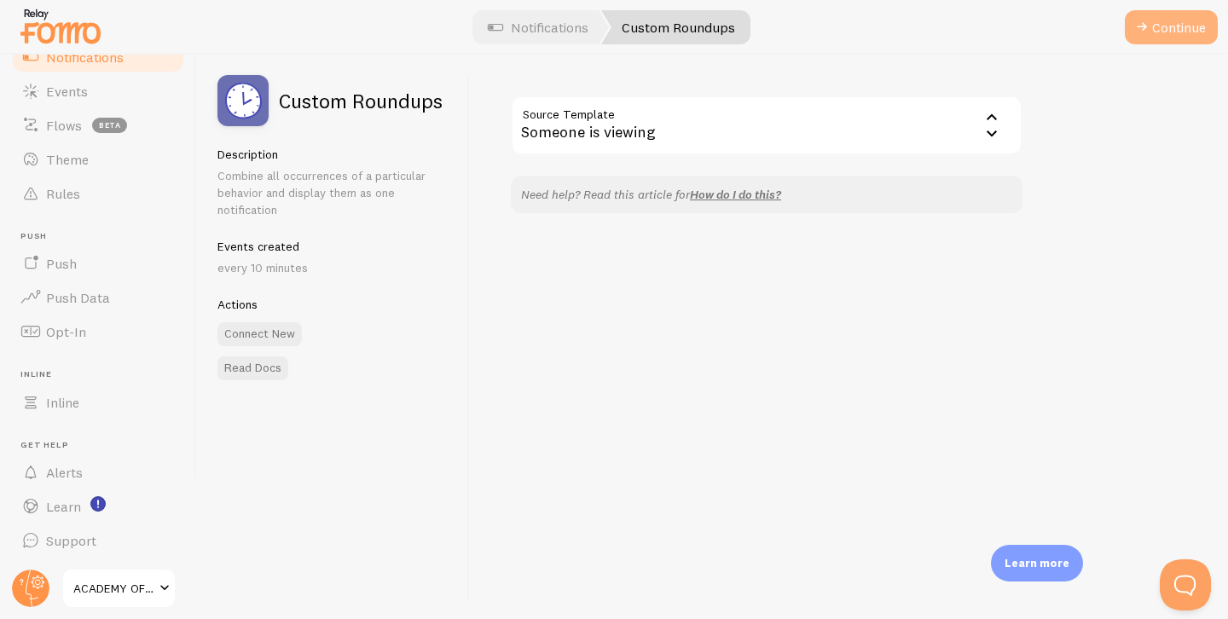
click at [1162, 25] on button "Continue" at bounding box center [1171, 27] width 93 height 34
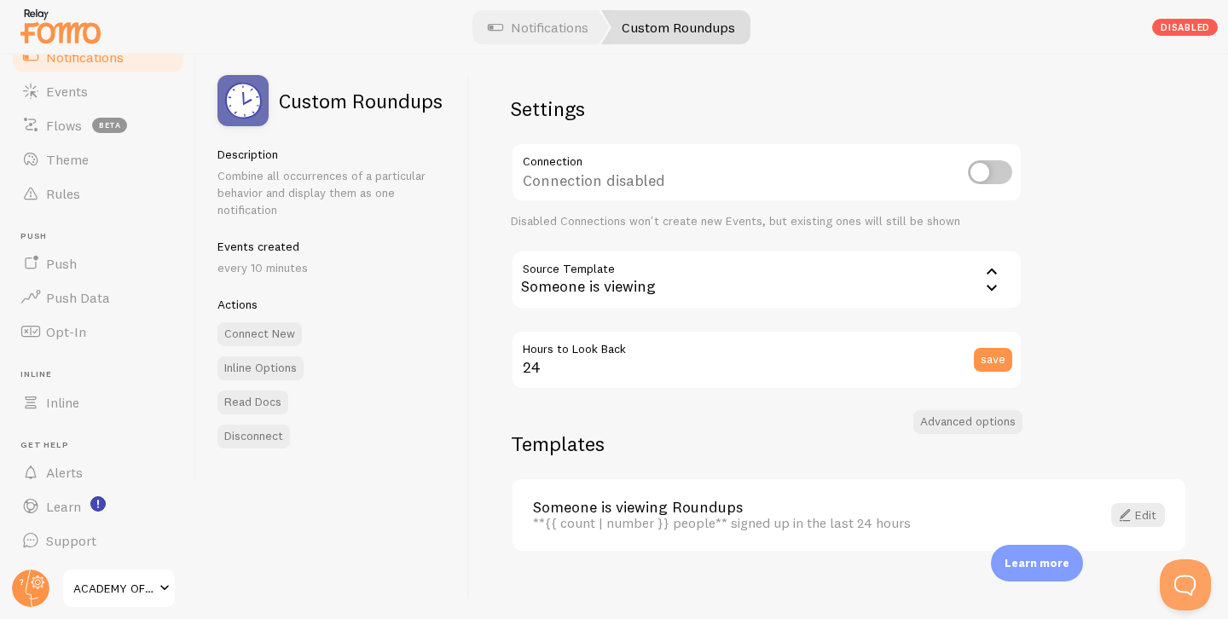
scroll to position [15, 0]
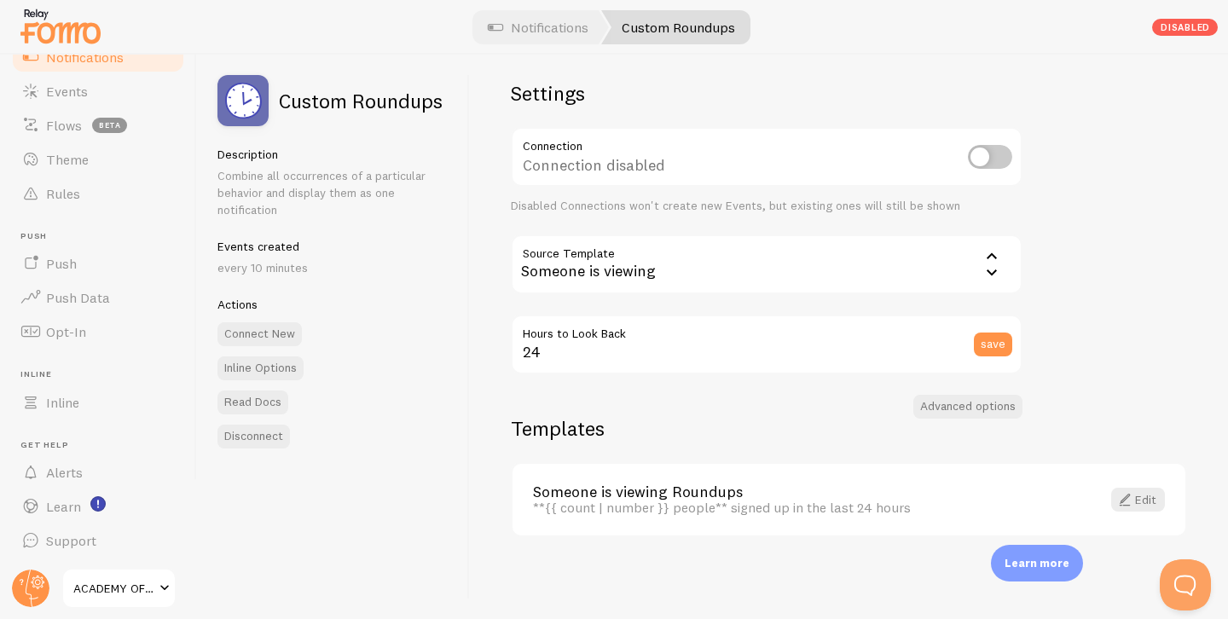
click at [982, 154] on input "checkbox" at bounding box center [990, 157] width 44 height 24
checkbox input "true"
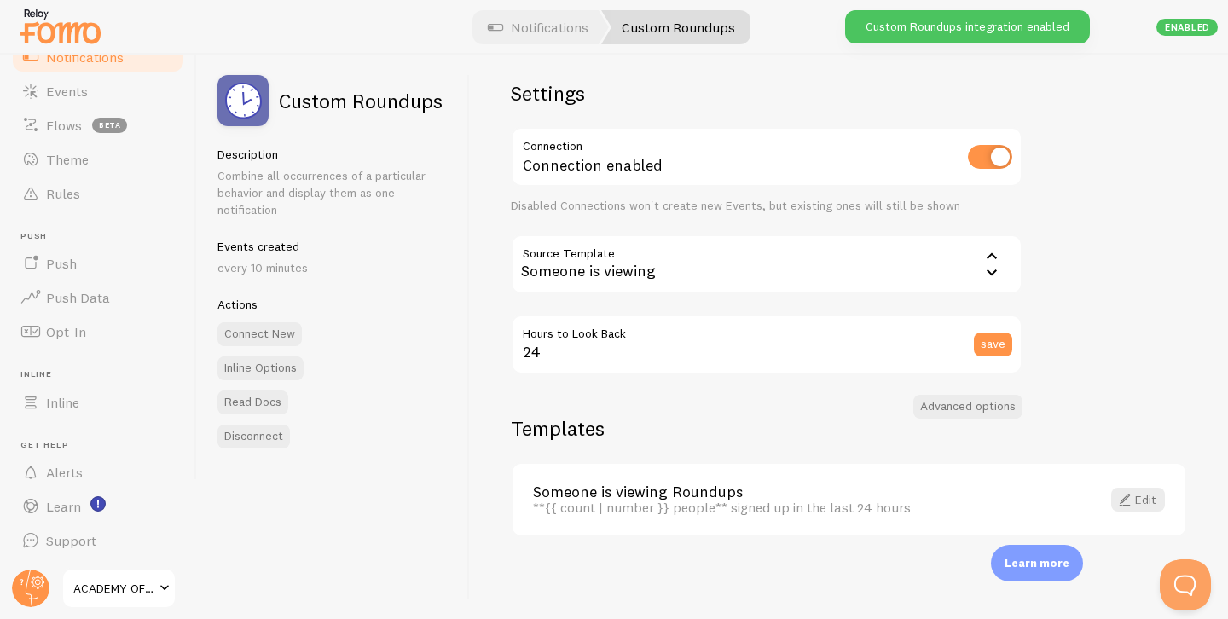
click at [1106, 153] on div "Settings Connection Connection enabled Disabled Connections won't create new Ev…" at bounding box center [849, 337] width 758 height 564
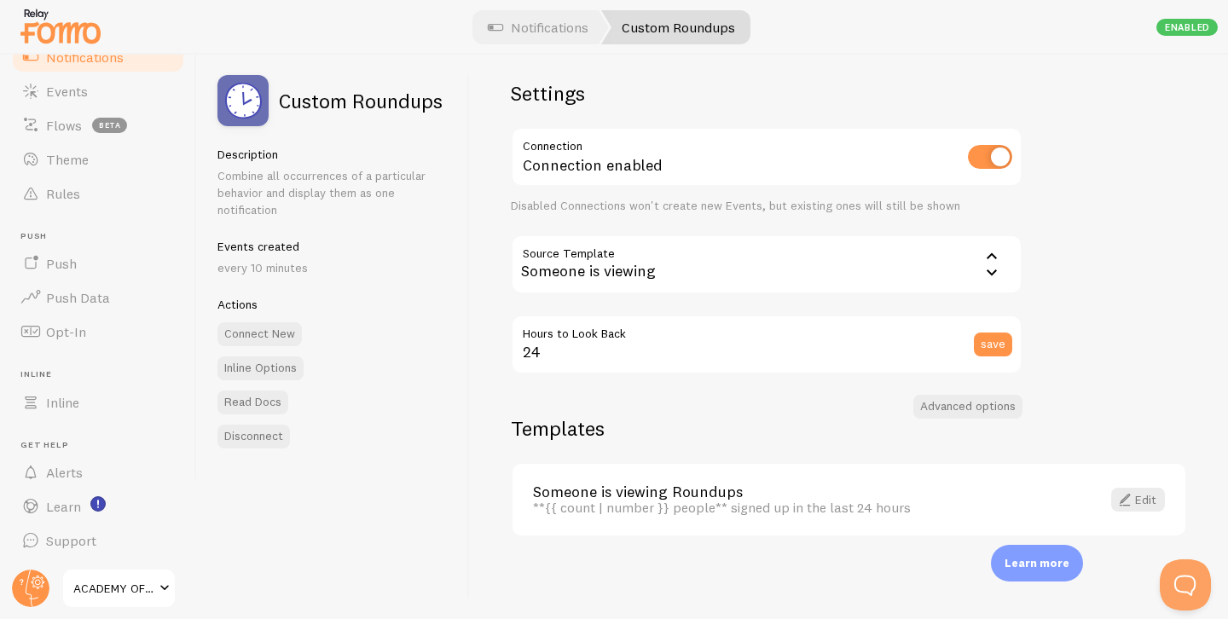
click at [899, 279] on div "Someone is viewing" at bounding box center [767, 264] width 512 height 60
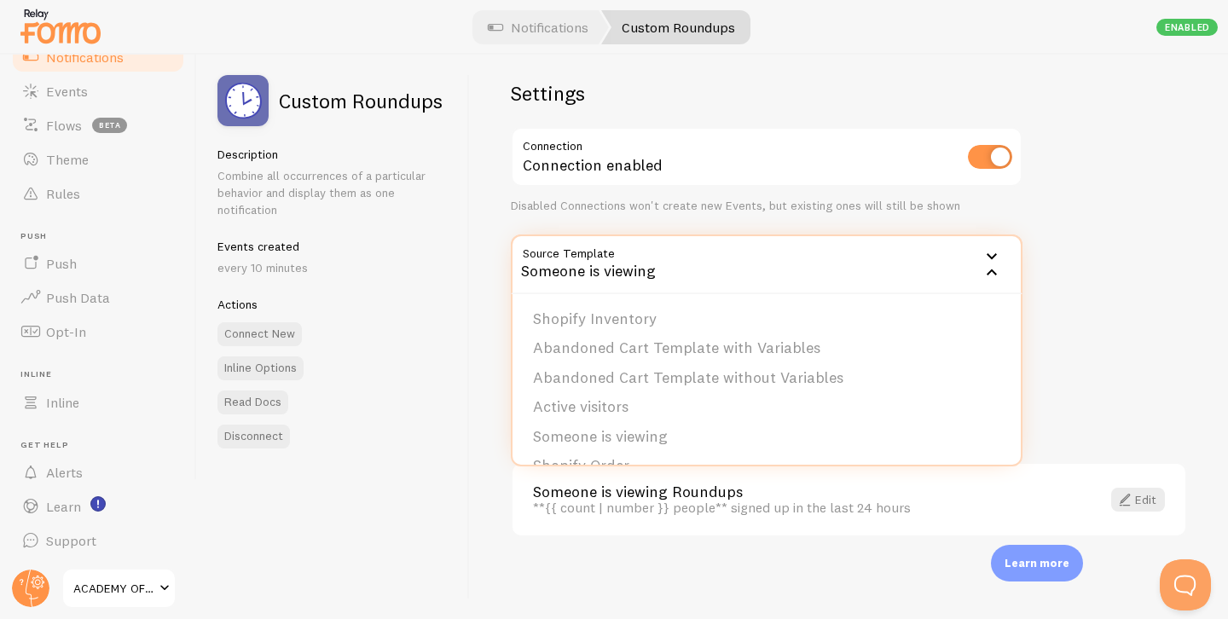
click at [1157, 278] on div "Settings Connection Connection enabled Disabled Connections won't create new Ev…" at bounding box center [849, 337] width 758 height 564
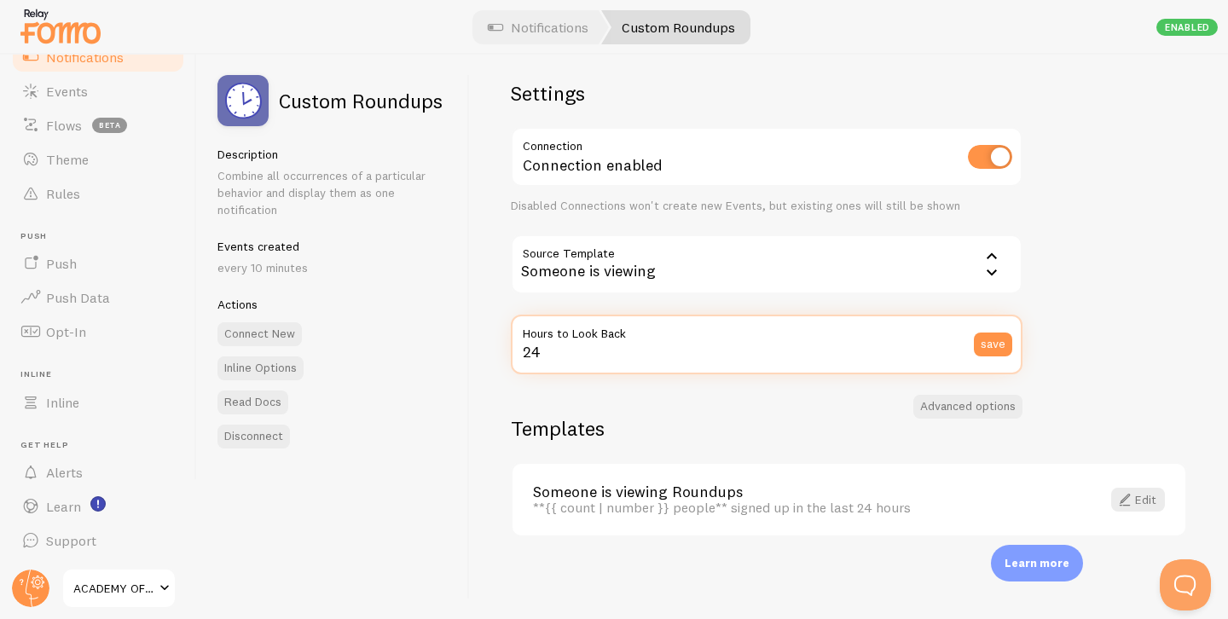
click at [622, 348] on input "24" at bounding box center [767, 345] width 512 height 60
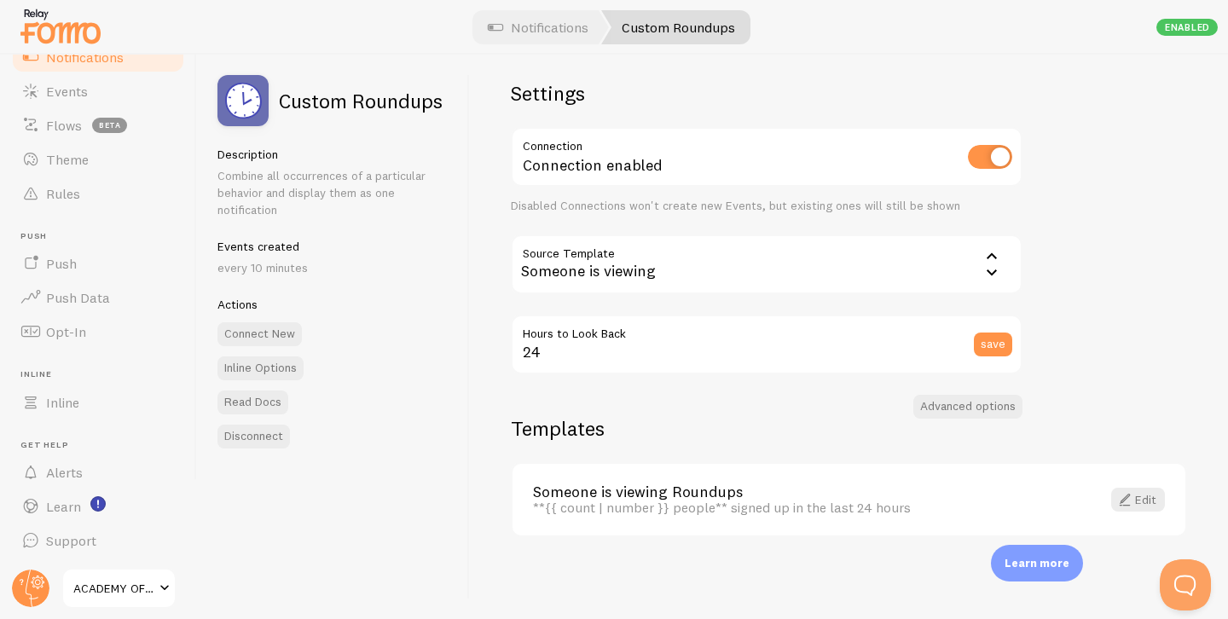
click at [775, 406] on div "Settings Connection Connection enabled Disabled Connections won't create new Ev…" at bounding box center [849, 337] width 758 height 564
click at [772, 264] on div "Someone is viewing" at bounding box center [767, 264] width 512 height 60
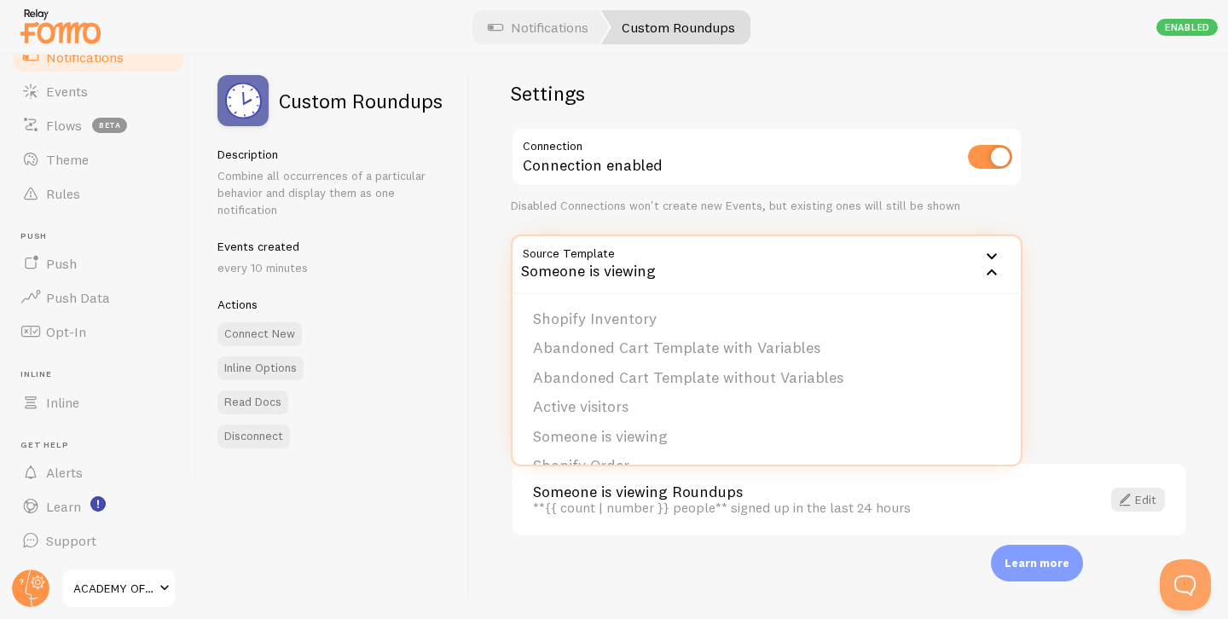
click at [1195, 242] on div "Settings Connection Connection enabled Disabled Connections won't create new Ev…" at bounding box center [849, 337] width 758 height 564
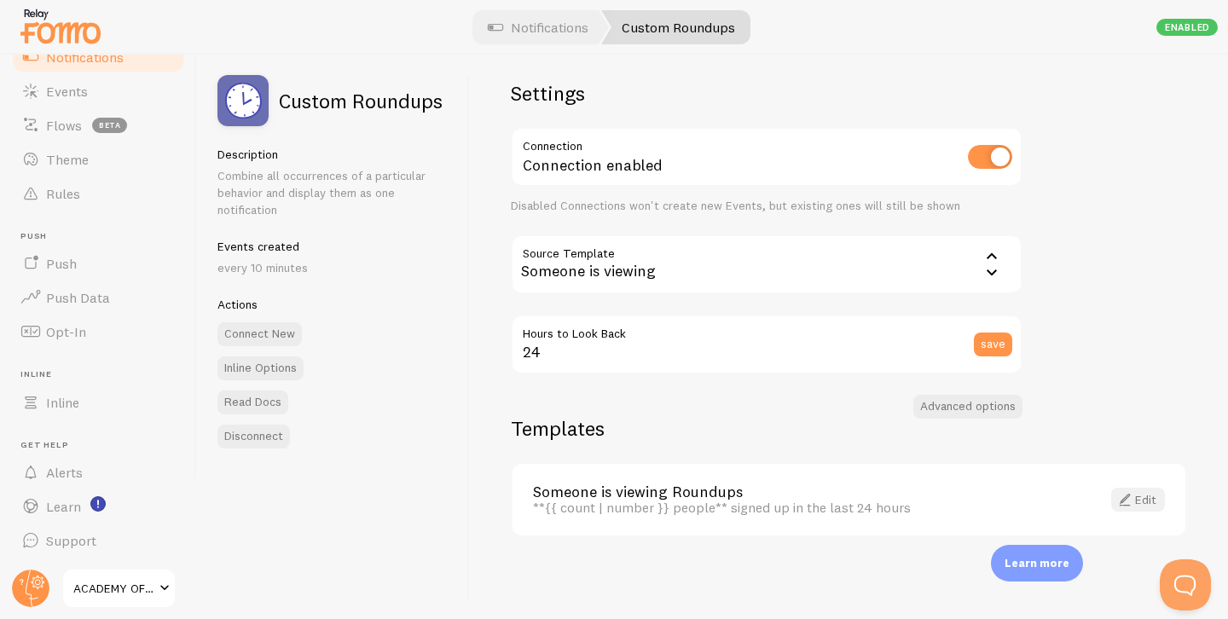
click at [1159, 494] on link "Edit" at bounding box center [1138, 500] width 54 height 24
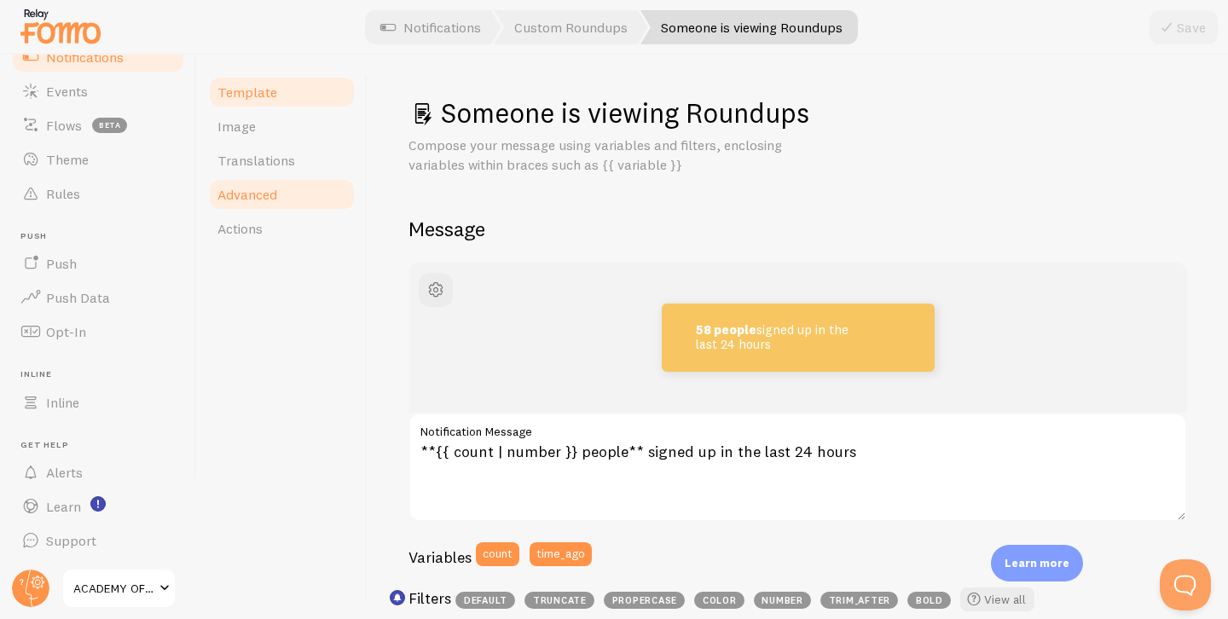
click at [295, 200] on link "Advanced" at bounding box center [281, 194] width 149 height 34
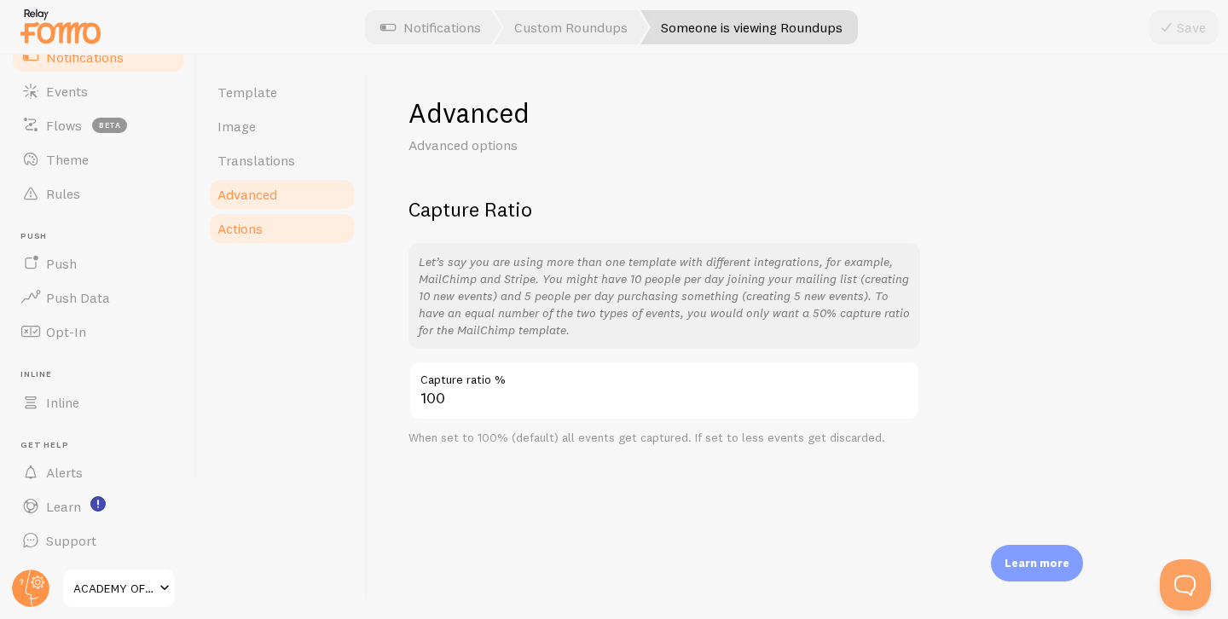
click at [283, 232] on link "Actions" at bounding box center [281, 228] width 149 height 34
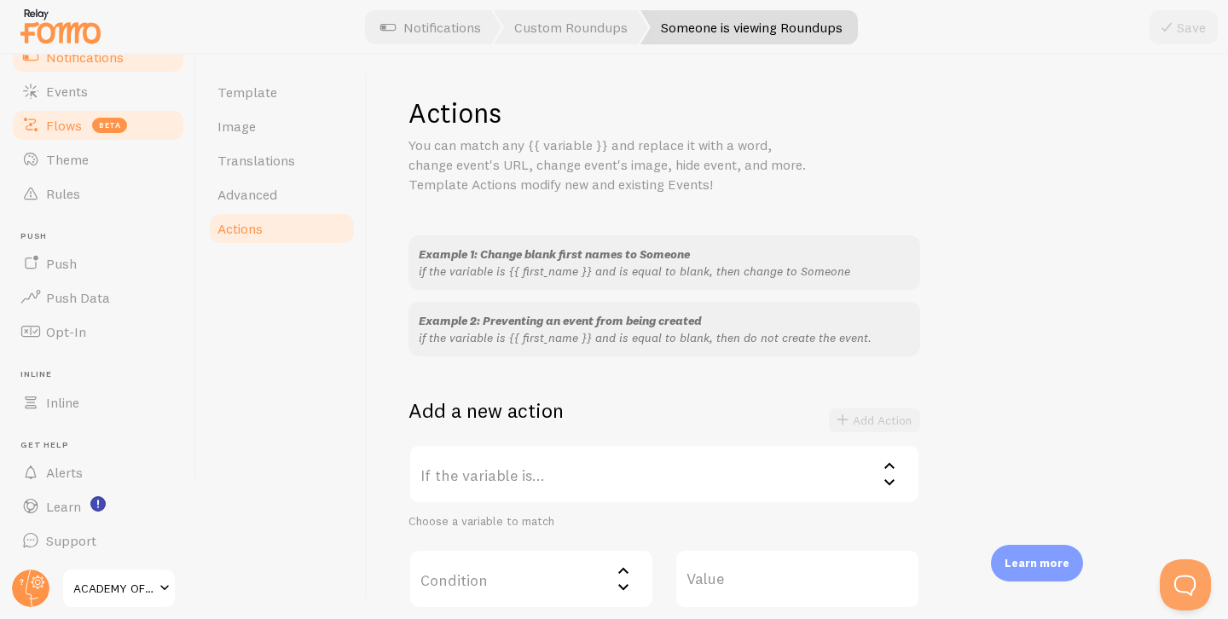
click at [85, 130] on link "Flows beta" at bounding box center [98, 125] width 176 height 34
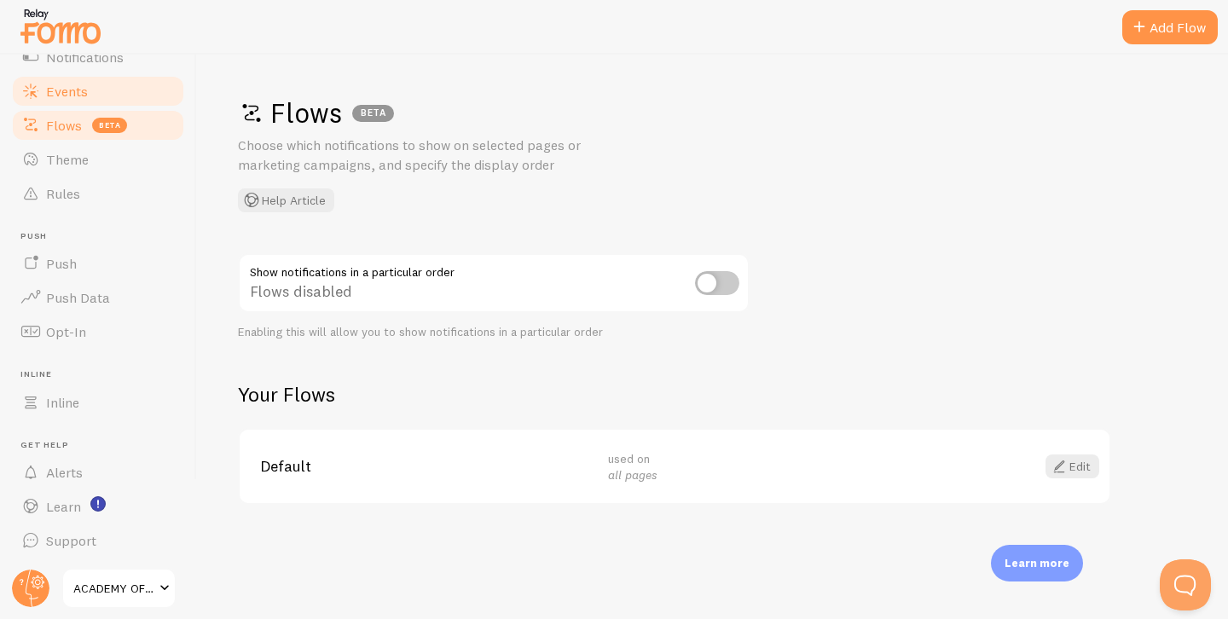
click at [95, 85] on link "Events" at bounding box center [98, 91] width 176 height 34
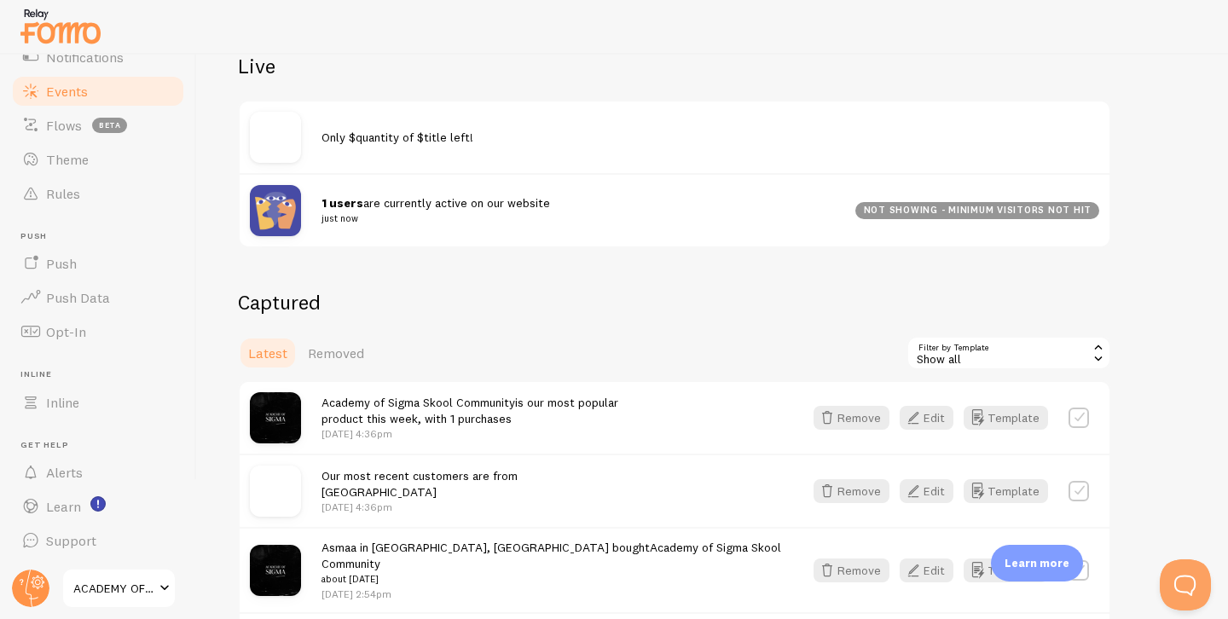
scroll to position [205, 0]
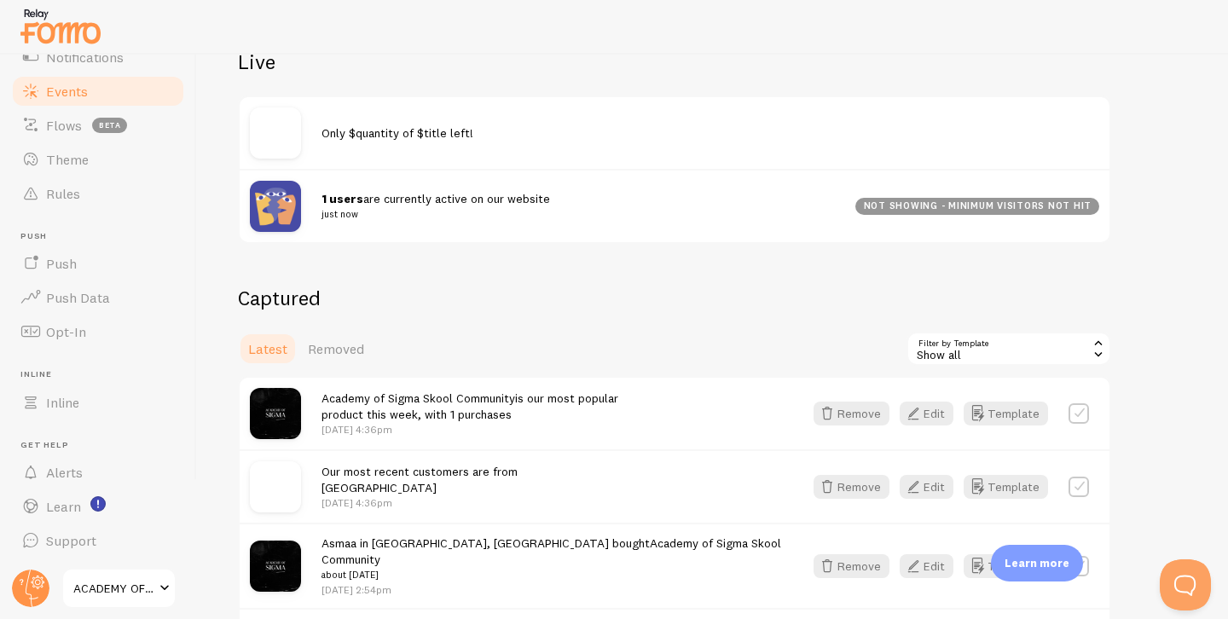
click at [279, 136] on img at bounding box center [275, 132] width 51 height 51
click at [288, 194] on img at bounding box center [275, 206] width 51 height 51
click at [504, 200] on span "1 users are currently active on our website just now" at bounding box center [577, 207] width 513 height 32
click at [976, 205] on div "not showing - minimum visitors not hit" at bounding box center [977, 206] width 244 height 17
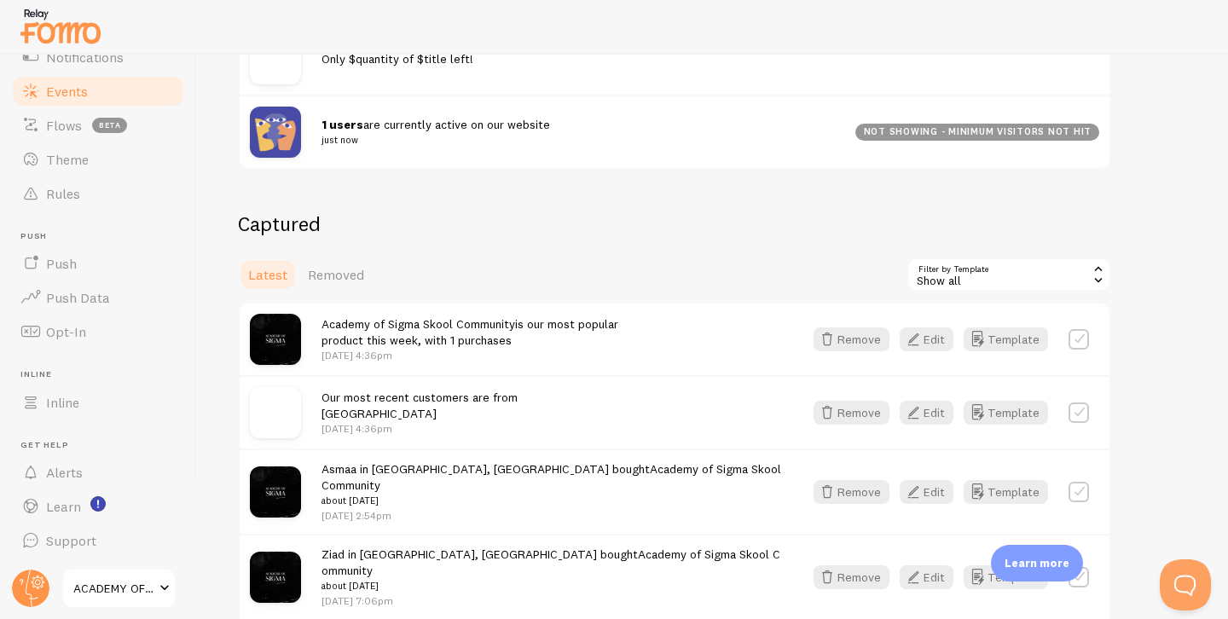
scroll to position [281, 0]
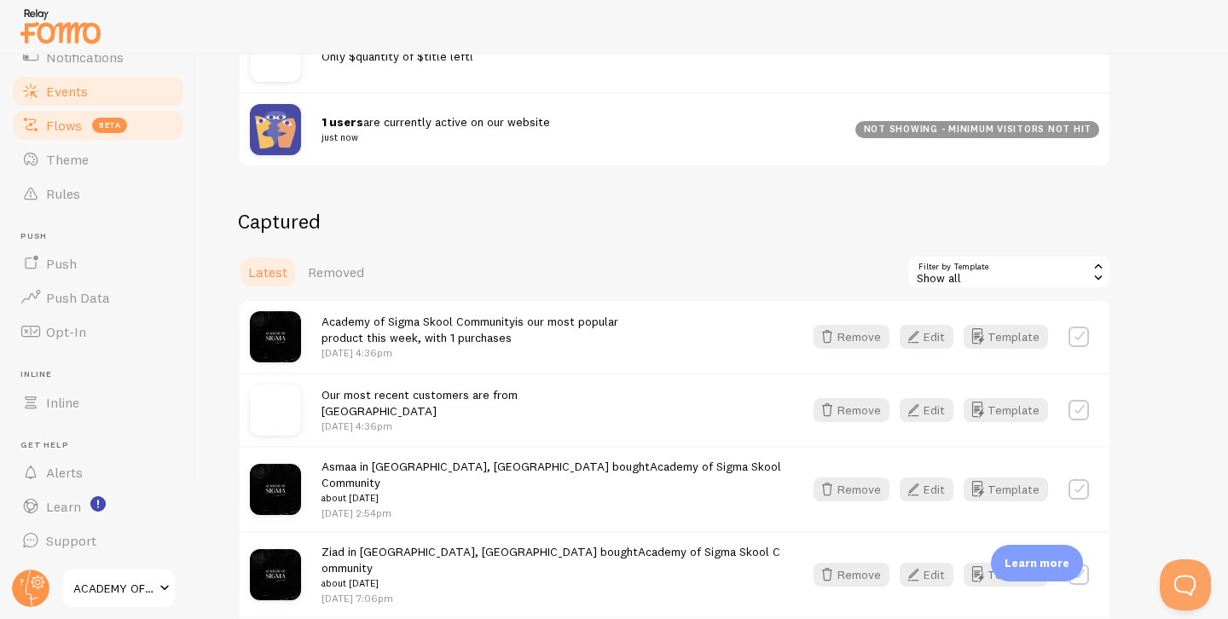
click at [107, 124] on span "beta" at bounding box center [109, 125] width 35 height 15
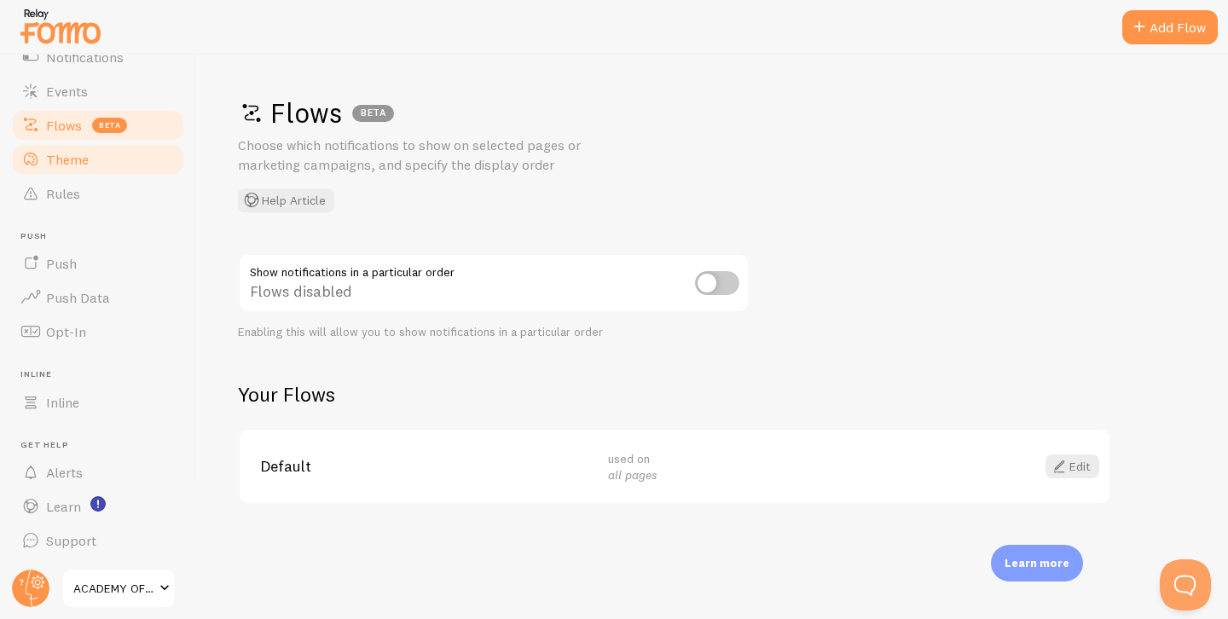
click at [54, 165] on span "Theme" at bounding box center [67, 159] width 43 height 17
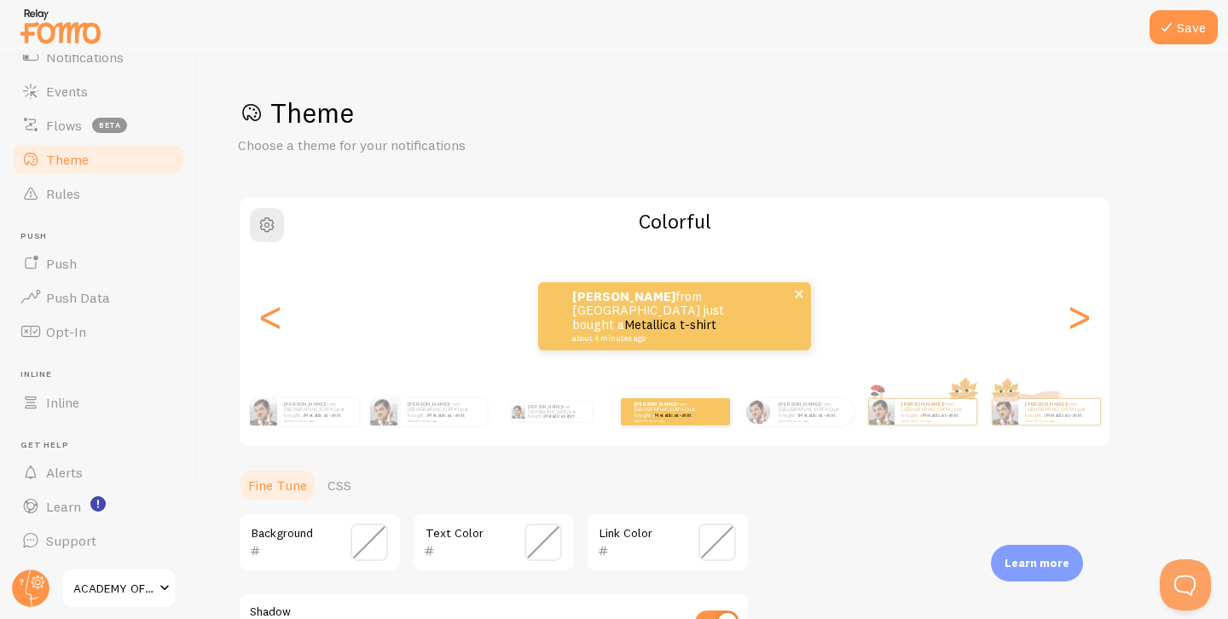
click at [711, 298] on p "[PERSON_NAME] from [GEOGRAPHIC_DATA] just bought a Metallica t-shirt about 4 mi…" at bounding box center [657, 316] width 171 height 53
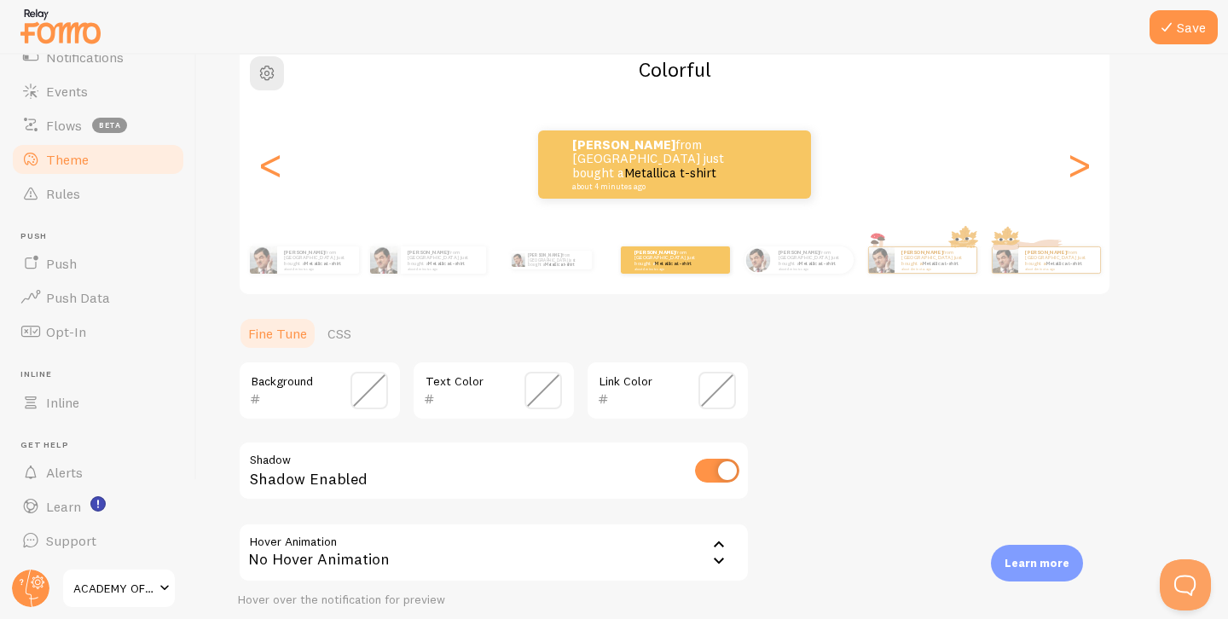
scroll to position [193, 0]
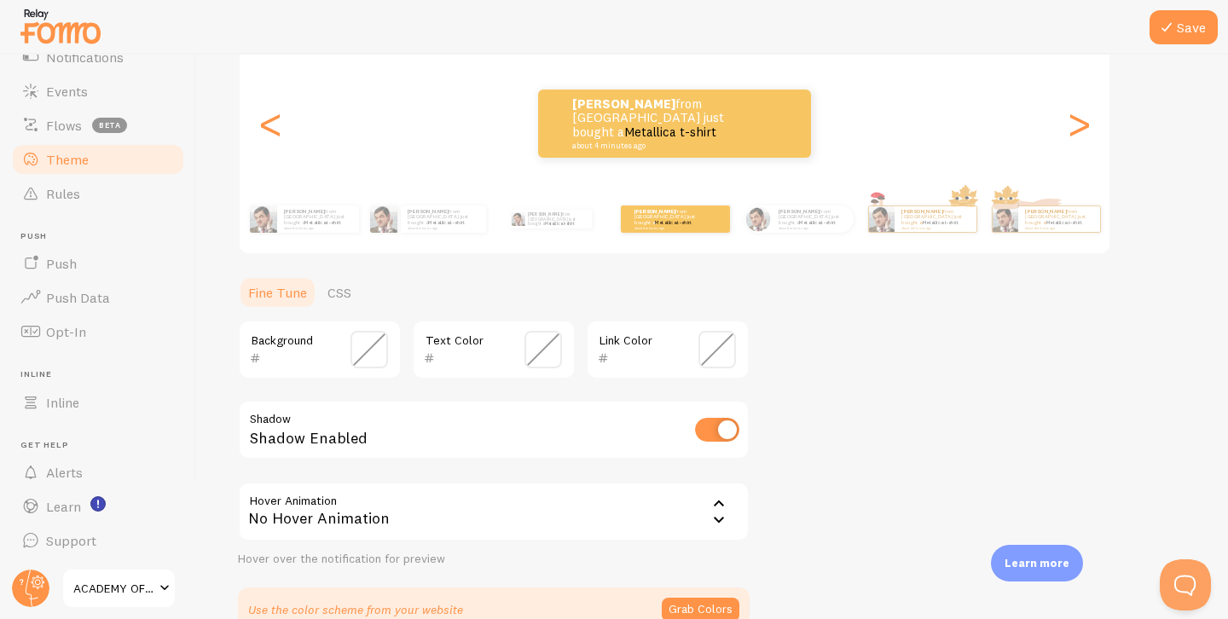
click at [359, 361] on span at bounding box center [369, 350] width 38 height 38
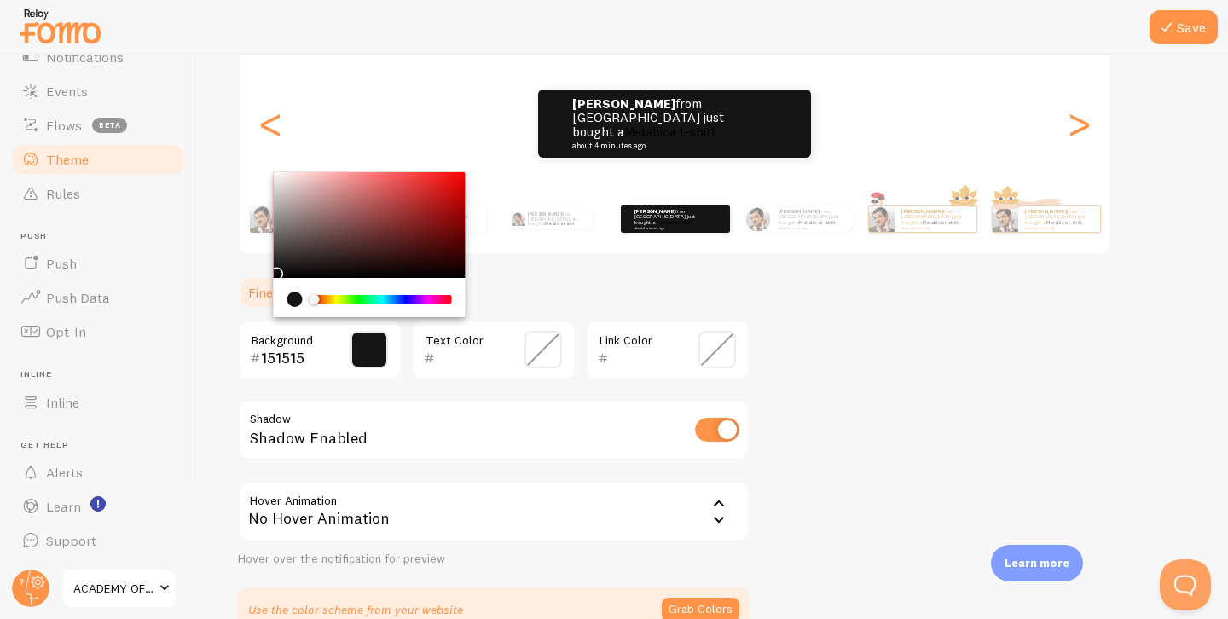
type input "000000"
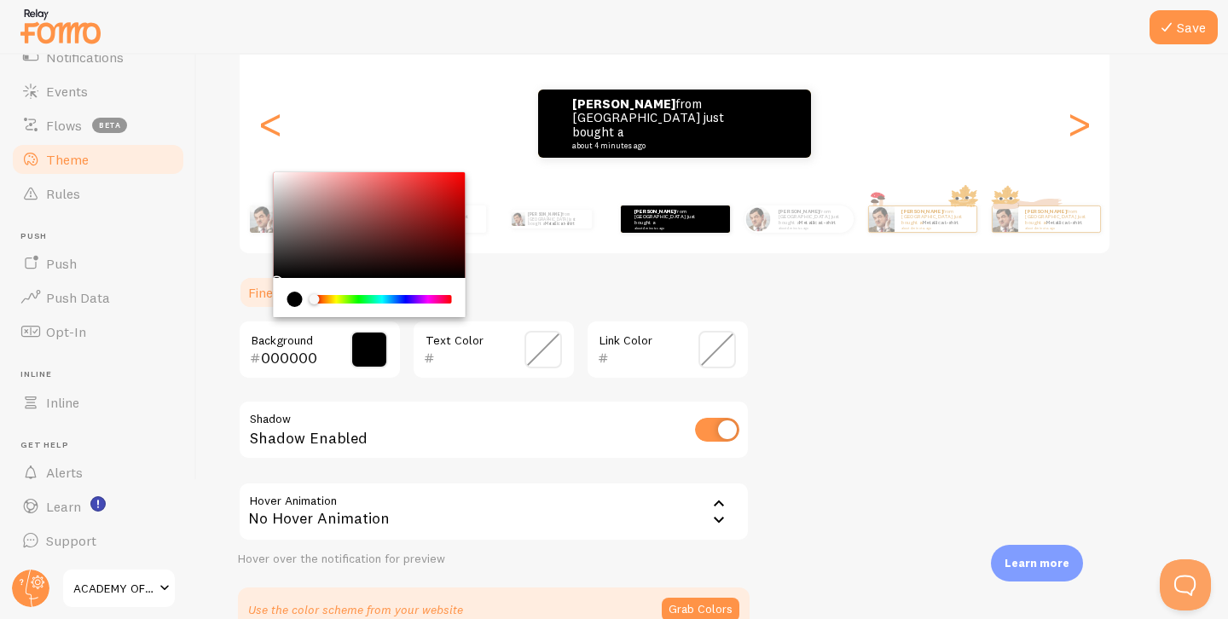
drag, startPoint x: 380, startPoint y: 222, endPoint x: 262, endPoint y: 307, distance: 146.0
click at [262, 307] on section "Fine Tune CSS 000000 Background Text Color Link Color Shadow Shadow Enabled Hov…" at bounding box center [494, 453] width 512 height 356
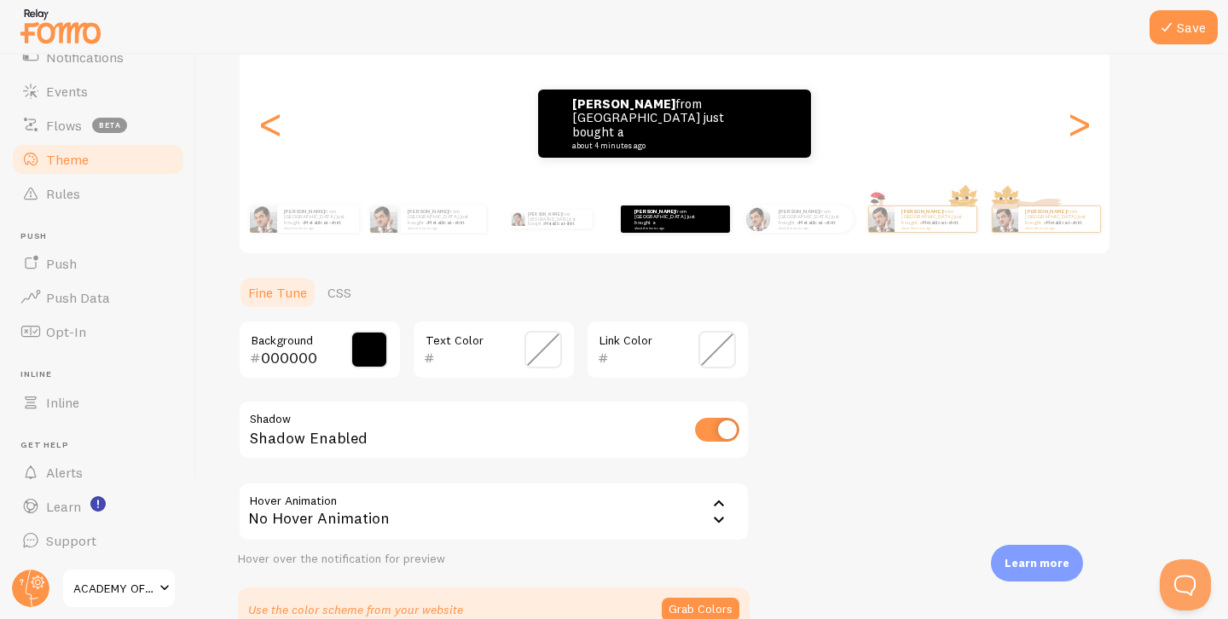
click at [366, 355] on span at bounding box center [369, 350] width 38 height 38
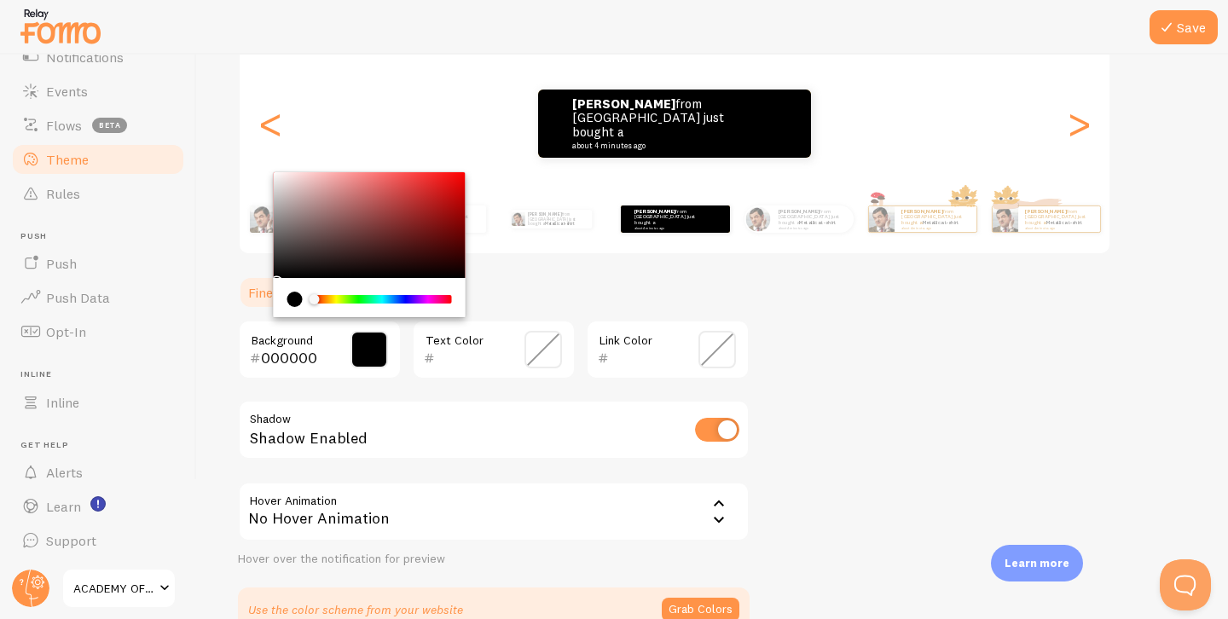
click at [545, 355] on span at bounding box center [543, 350] width 38 height 38
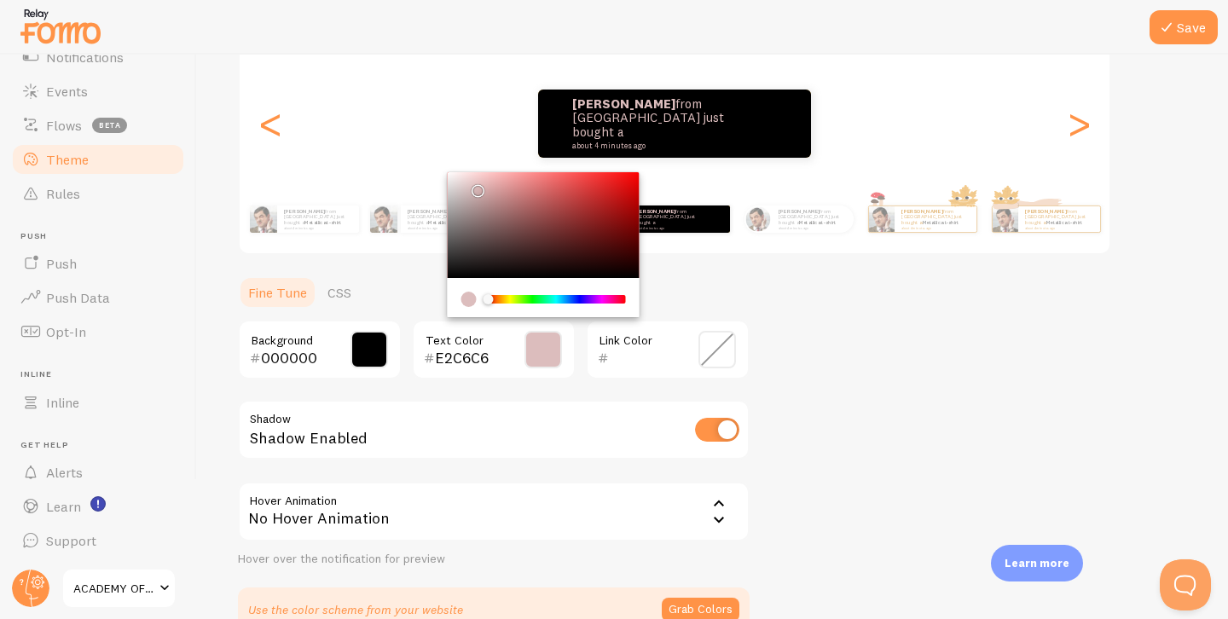
type input "FFFFFF"
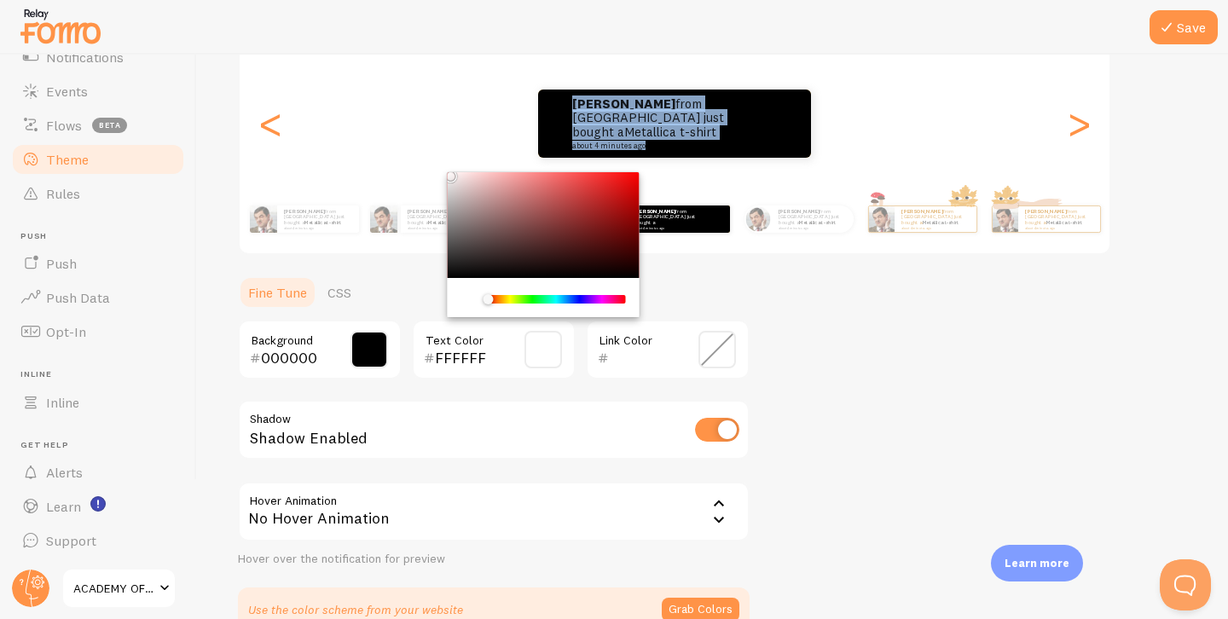
drag, startPoint x: 518, startPoint y: 234, endPoint x: 561, endPoint y: 289, distance: 69.8
click at [424, 149] on div "Theme Choose a theme for your notifications Colorful [PERSON_NAME] from [GEOGRA…" at bounding box center [712, 267] width 949 height 729
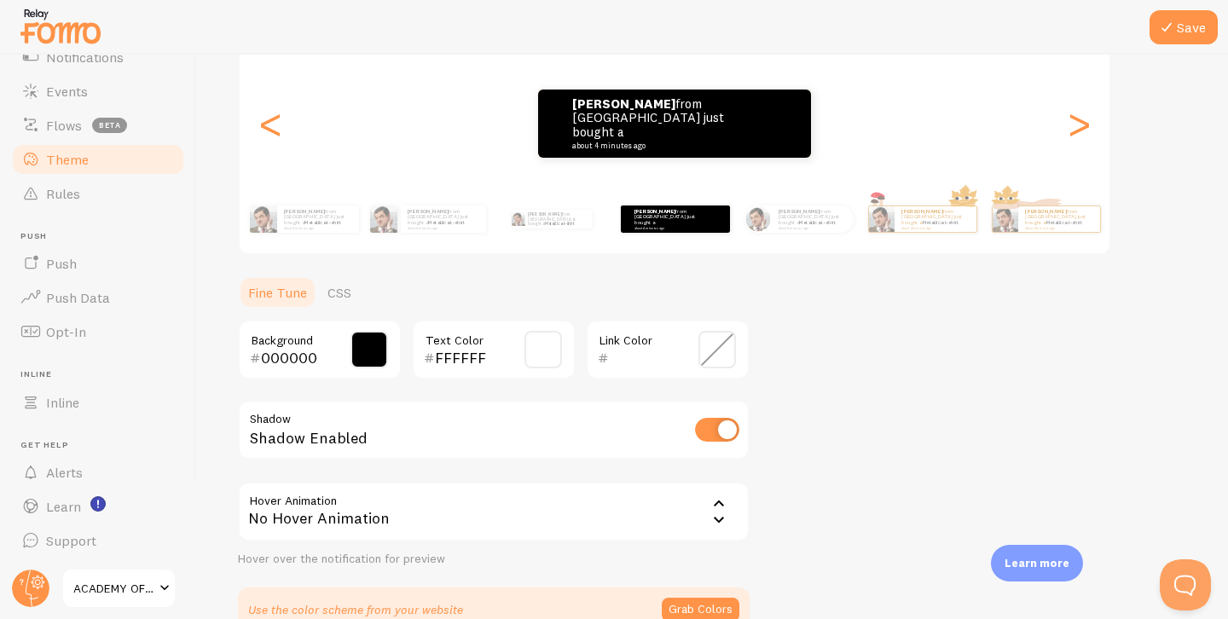
click at [768, 332] on div "Theme Choose a theme for your notifications Colorful [PERSON_NAME] from [GEOGRA…" at bounding box center [712, 267] width 949 height 729
click at [709, 332] on span at bounding box center [717, 350] width 38 height 38
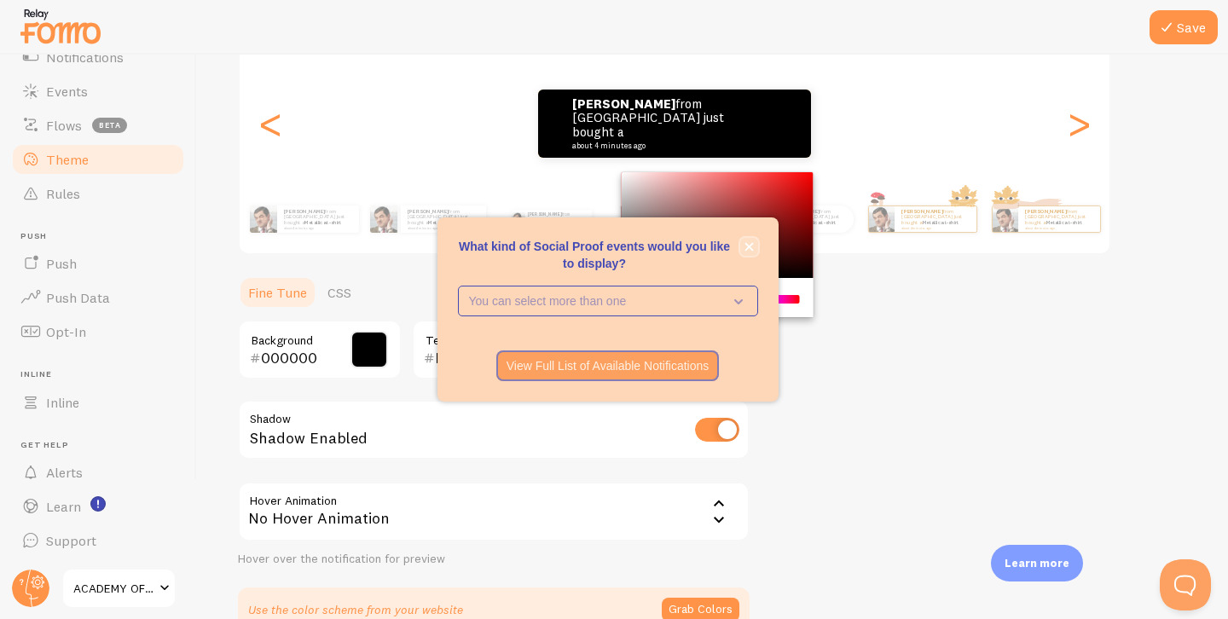
click at [747, 244] on icon "close," at bounding box center [748, 246] width 9 height 9
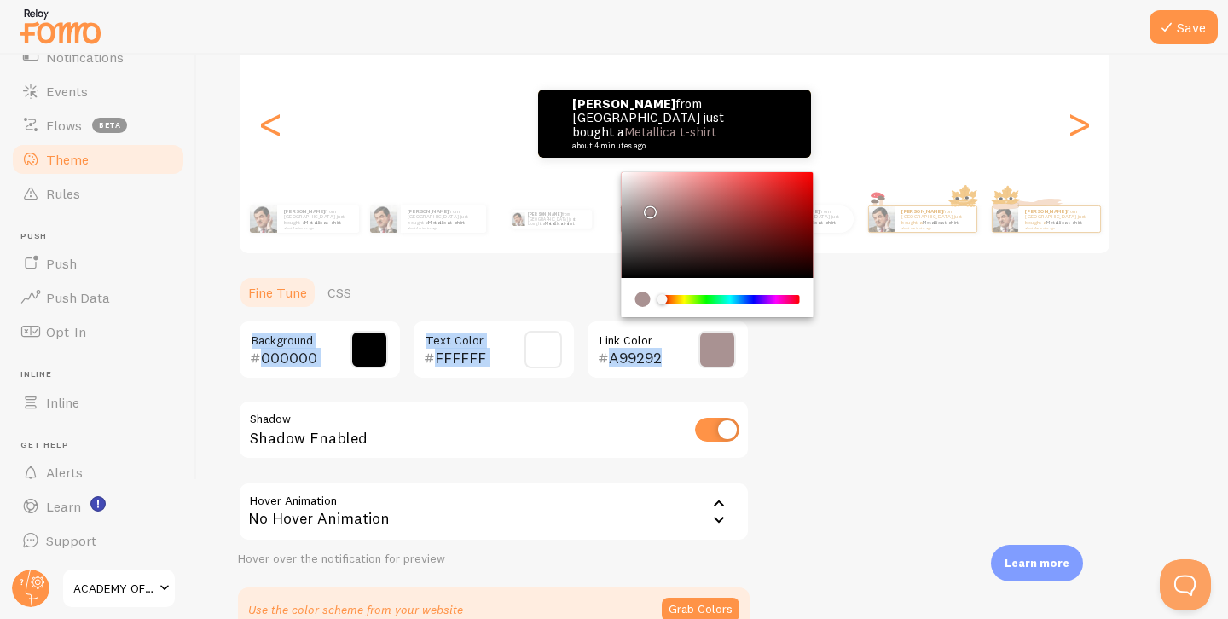
drag, startPoint x: 664, startPoint y: 196, endPoint x: 647, endPoint y: 208, distance: 20.8
click at [647, 208] on div "Chrome color picker" at bounding box center [718, 225] width 192 height 106
drag, startPoint x: 640, startPoint y: 225, endPoint x: 629, endPoint y: 216, distance: 14.5
click at [617, 216] on div "Theme Choose a theme for your notifications Colorful [PERSON_NAME] from [GEOGRA…" at bounding box center [712, 267] width 949 height 729
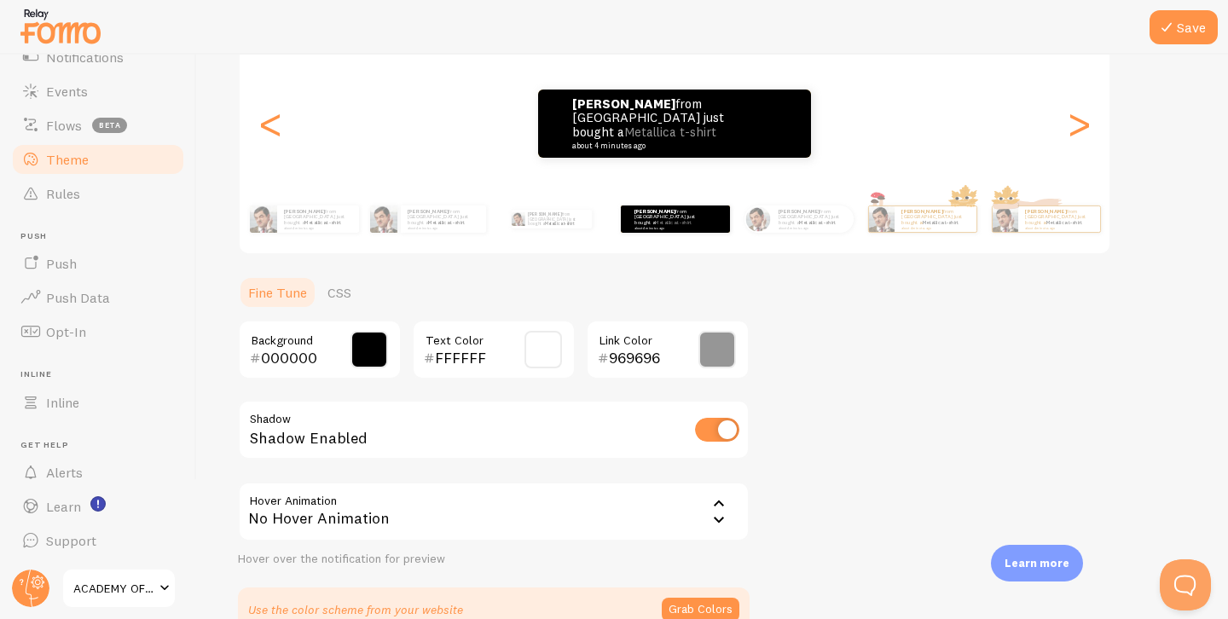
click at [673, 216] on div "Chrome color picker" at bounding box center [718, 225] width 192 height 106
click at [709, 350] on span at bounding box center [717, 350] width 38 height 38
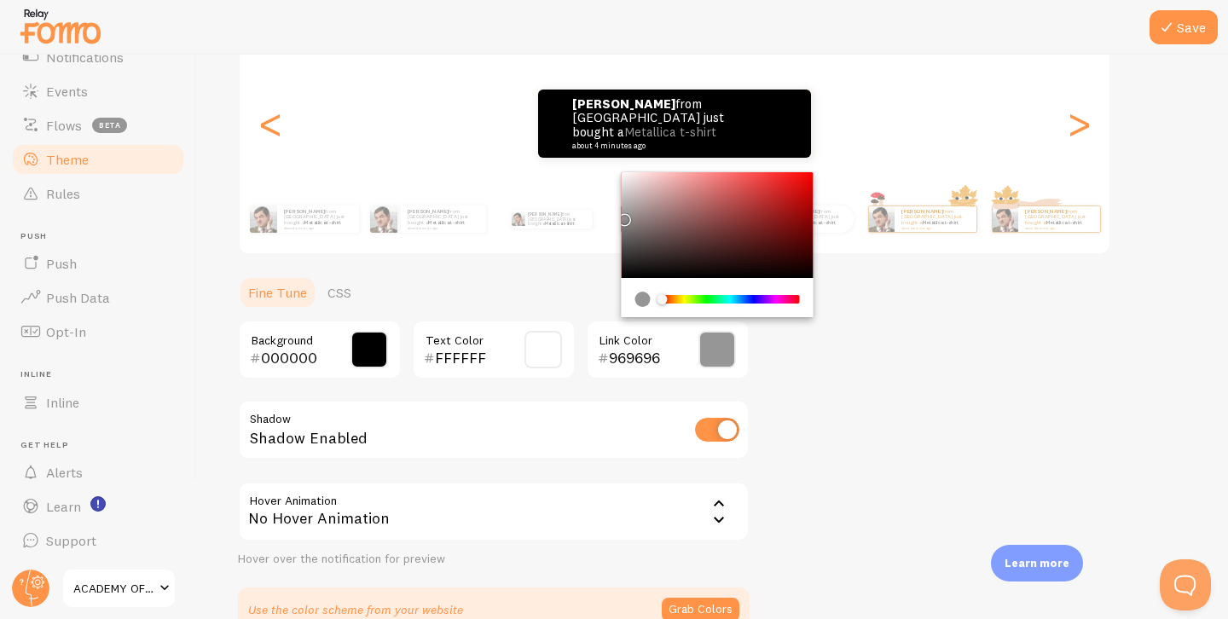
click at [795, 188] on div "Chrome color picker" at bounding box center [718, 225] width 192 height 106
drag, startPoint x: 795, startPoint y: 188, endPoint x: 796, endPoint y: 169, distance: 19.7
click at [796, 169] on div "Theme Choose a theme for your notifications Colorful [PERSON_NAME] from [GEOGRA…" at bounding box center [712, 267] width 949 height 729
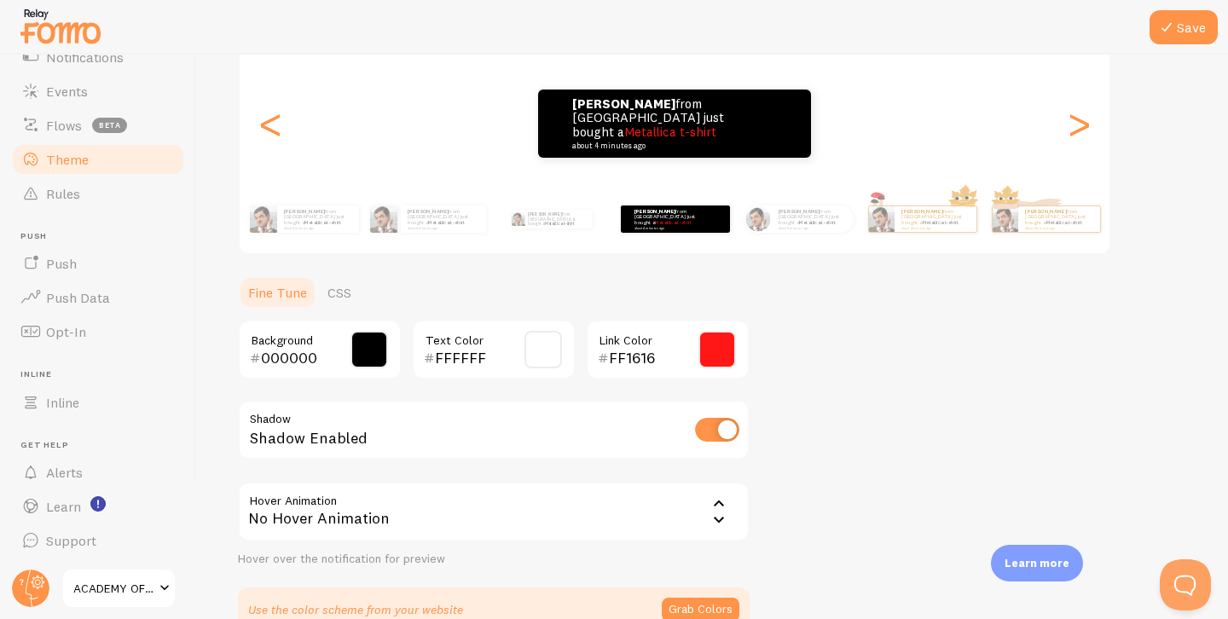
click at [706, 345] on span at bounding box center [717, 350] width 38 height 38
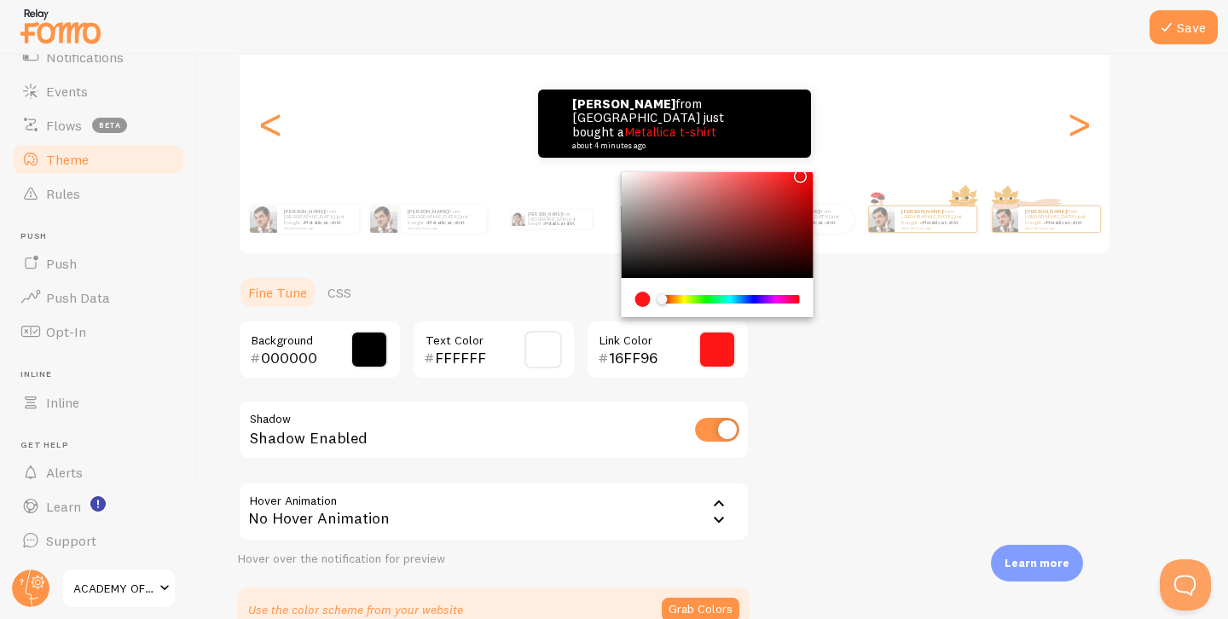
click at [720, 299] on div "Chrome color picker" at bounding box center [730, 299] width 136 height 9
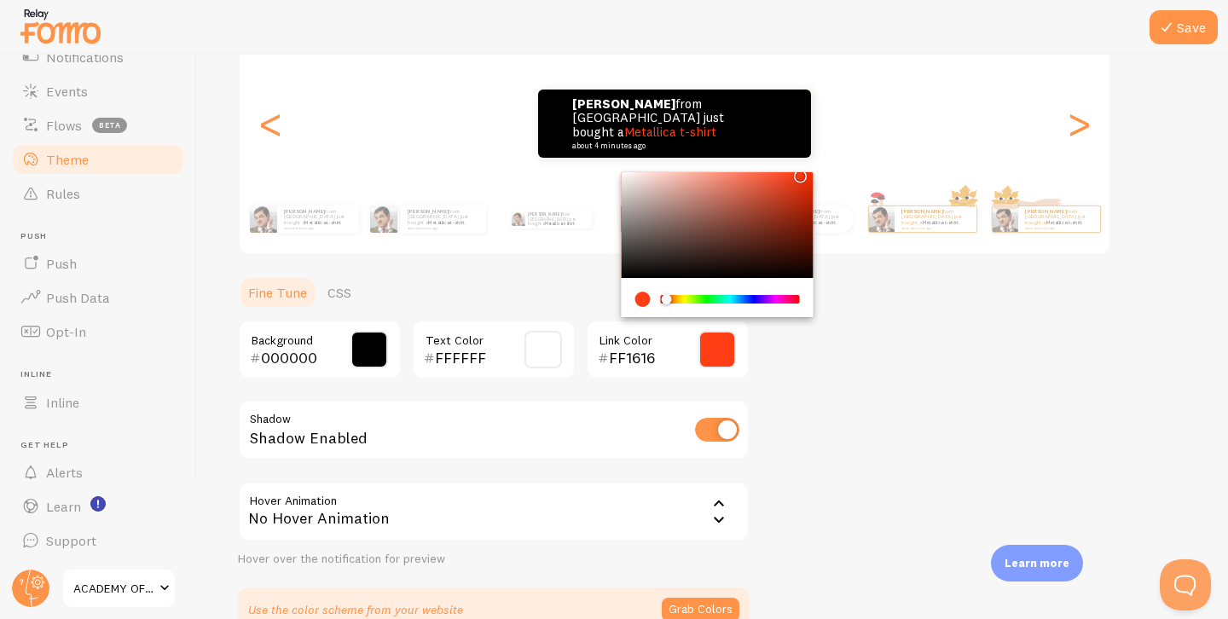
drag, startPoint x: 720, startPoint y: 299, endPoint x: 661, endPoint y: 300, distance: 58.8
click at [661, 300] on div "Chrome color picker" at bounding box center [666, 299] width 10 height 10
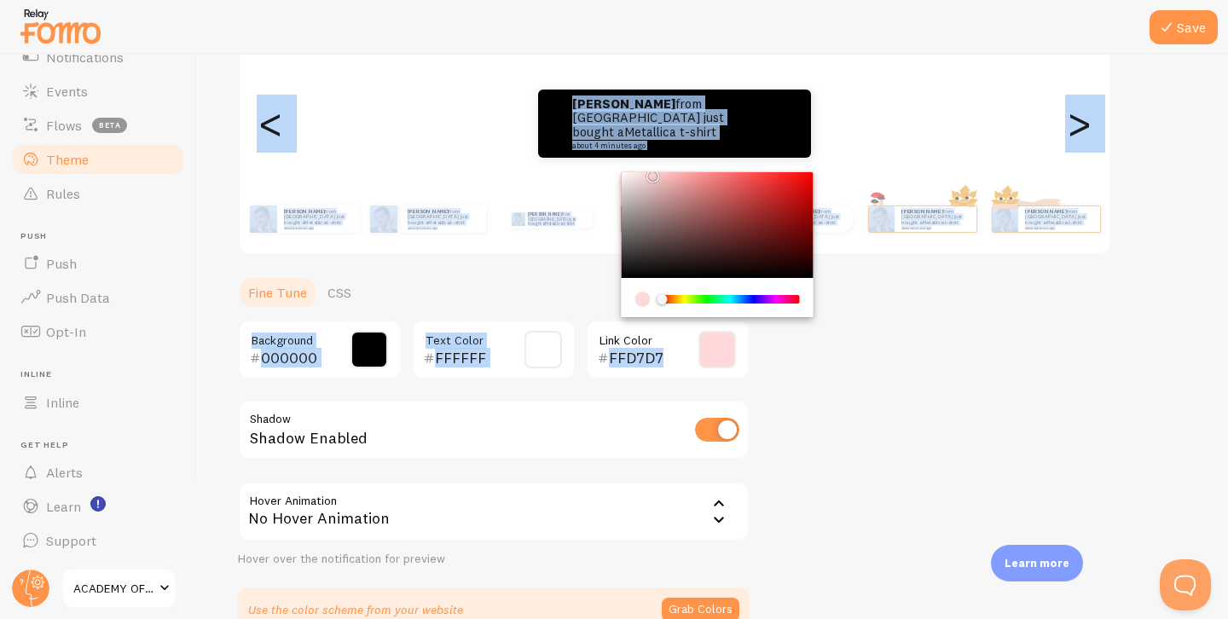
drag, startPoint x: 754, startPoint y: 198, endPoint x: 651, endPoint y: 164, distance: 107.8
click at [651, 164] on div "Theme Choose a theme for your notifications Colorful [PERSON_NAME] from [GEOGRA…" at bounding box center [712, 267] width 949 height 729
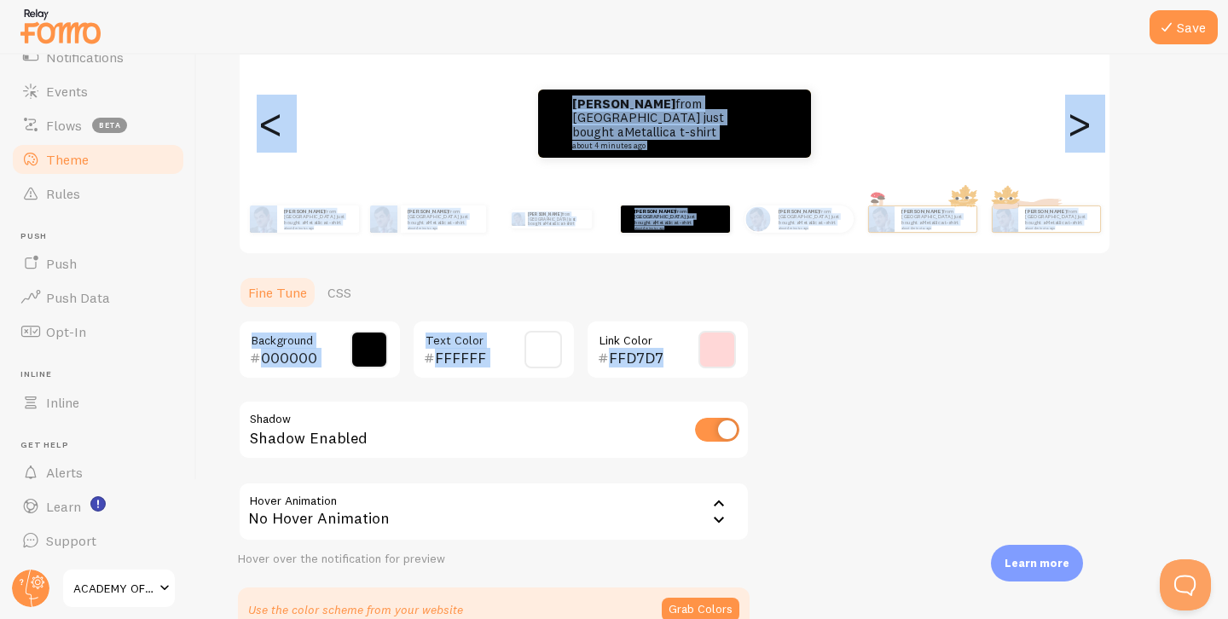
click at [715, 244] on div "[PERSON_NAME] from [GEOGRAPHIC_DATA] just bought a Metallica t-shirt about 4 mi…" at bounding box center [674, 219] width 979 height 68
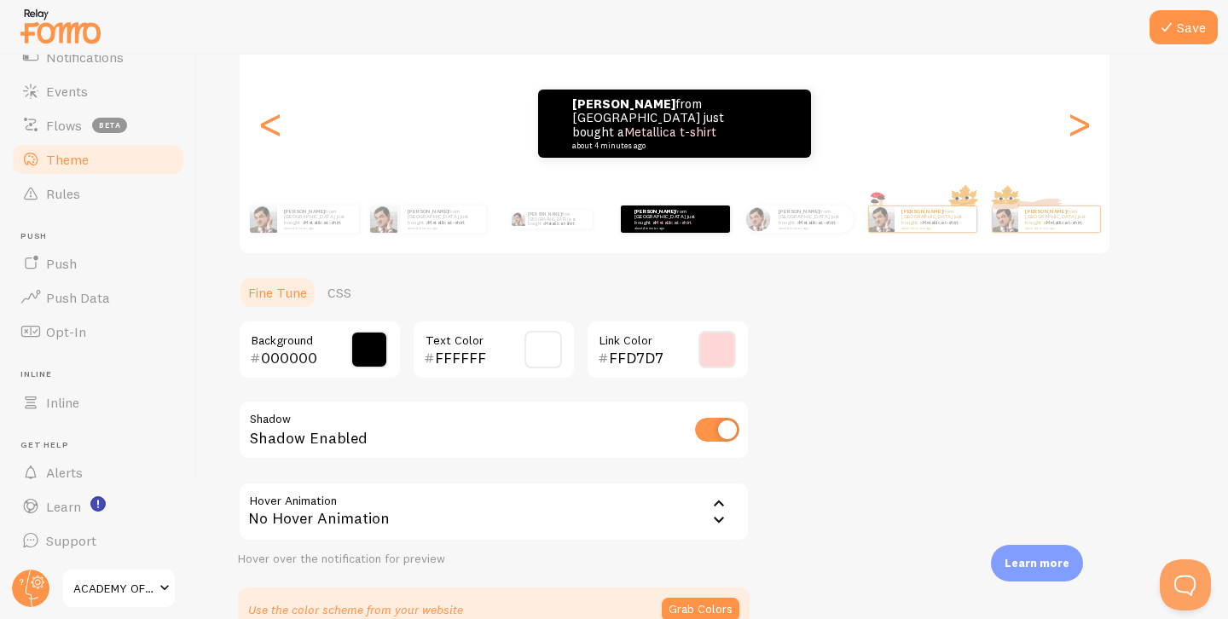
click at [750, 263] on div "Theme Choose a theme for your notifications Colorful [PERSON_NAME] from [GEOGRA…" at bounding box center [712, 267] width 949 height 729
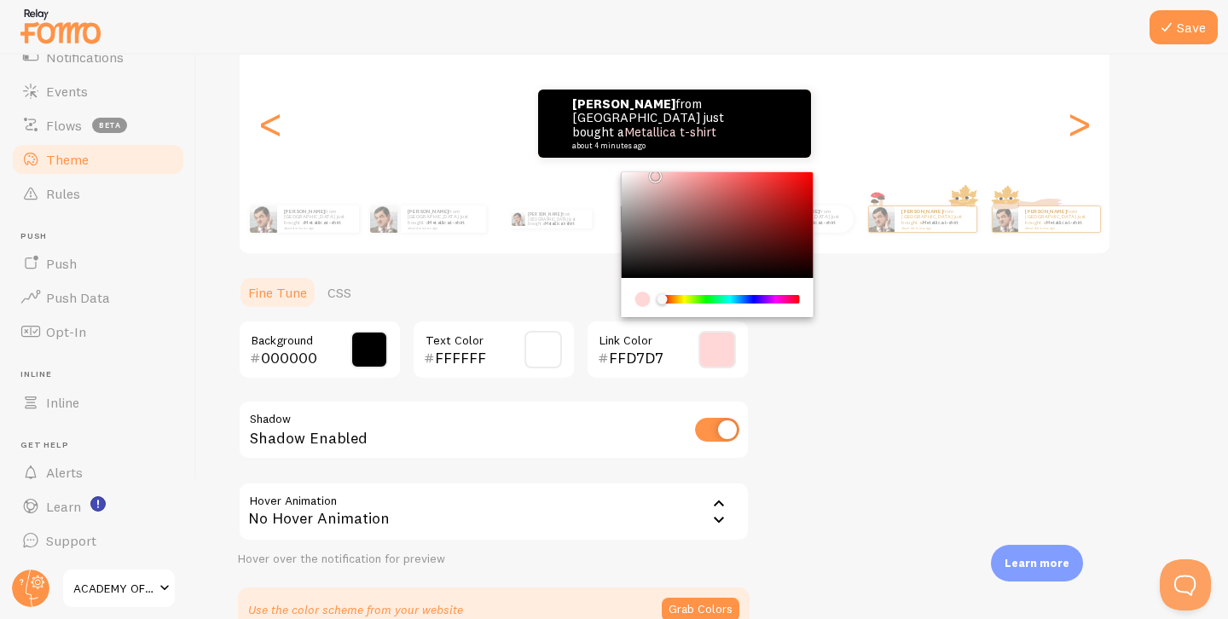
click at [672, 348] on input "FFD7D7" at bounding box center [643, 358] width 69 height 20
type input "FFFFFF"
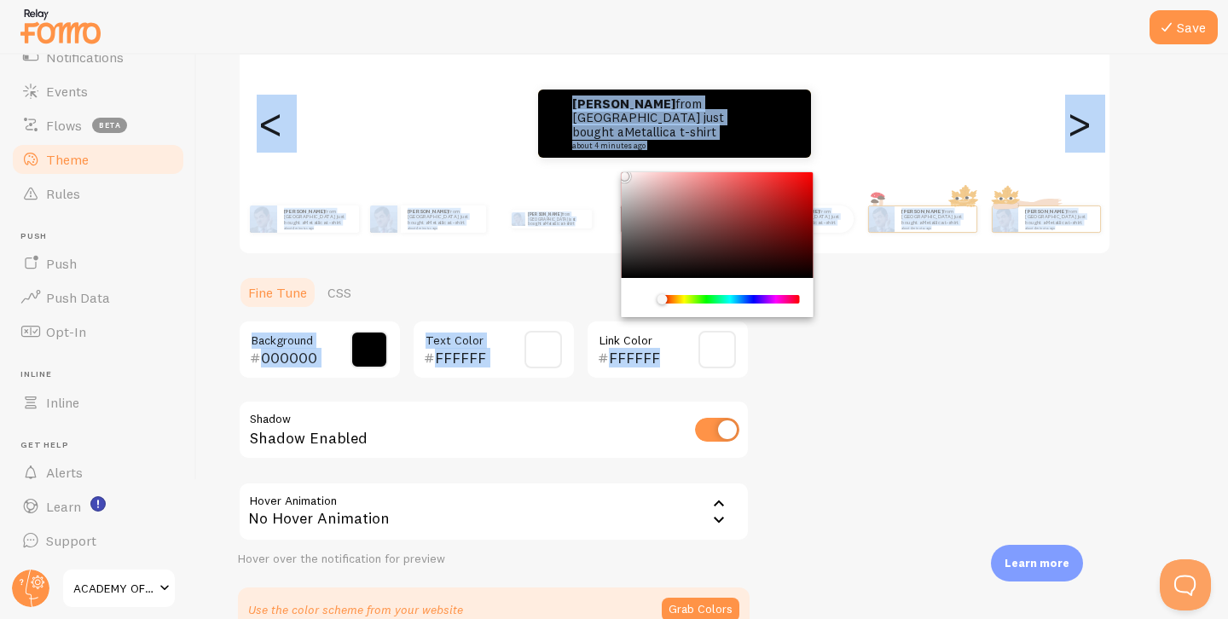
drag, startPoint x: 648, startPoint y: 235, endPoint x: 615, endPoint y: 171, distance: 72.8
click at [615, 171] on div "Theme Choose a theme for your notifications Colorful [PERSON_NAME] from [GEOGRA…" at bounding box center [712, 267] width 949 height 729
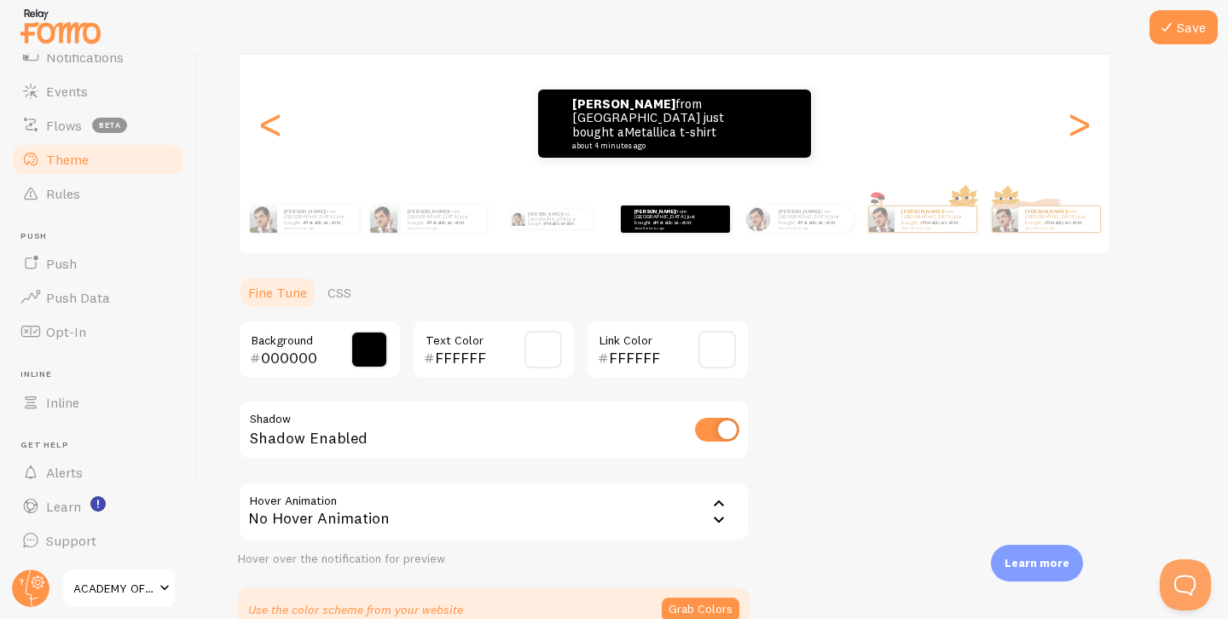
click at [923, 400] on div "Theme Choose a theme for your notifications Colorful [PERSON_NAME] from [GEOGRA…" at bounding box center [712, 267] width 949 height 729
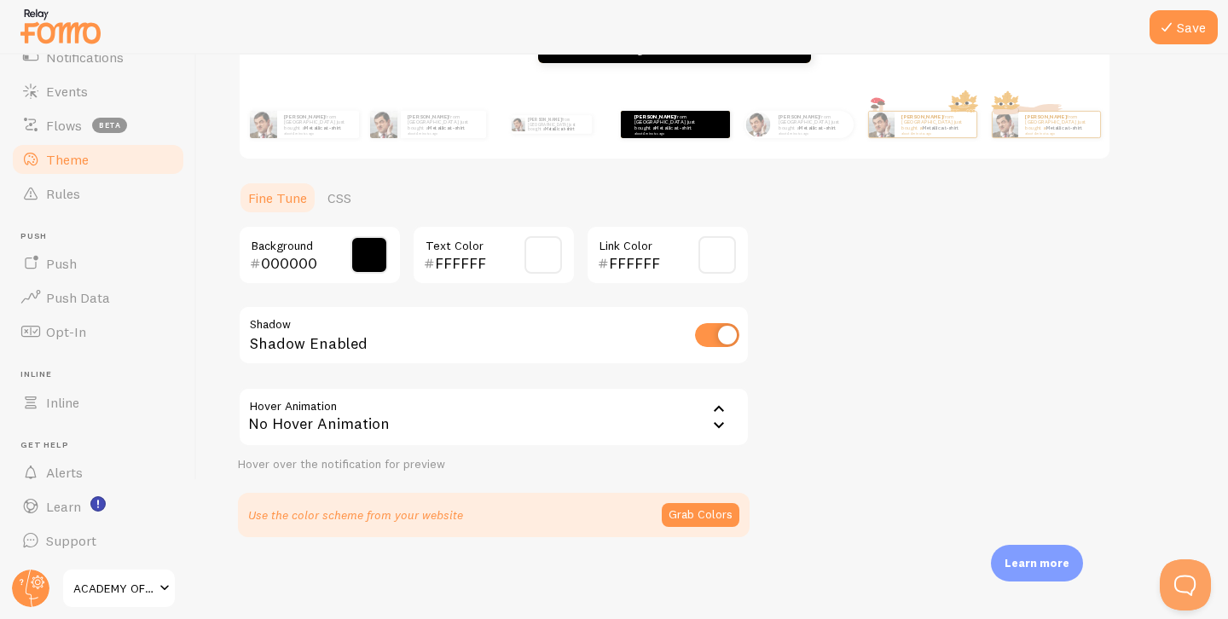
scroll to position [0, 0]
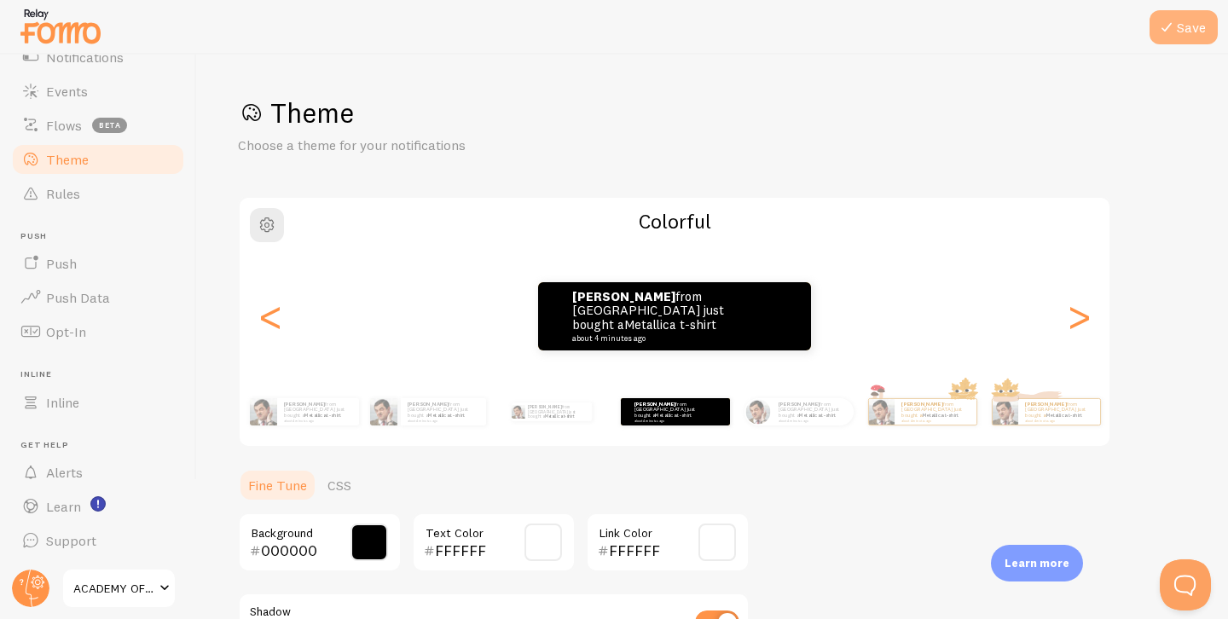
click at [1176, 31] on icon at bounding box center [1166, 27] width 20 height 20
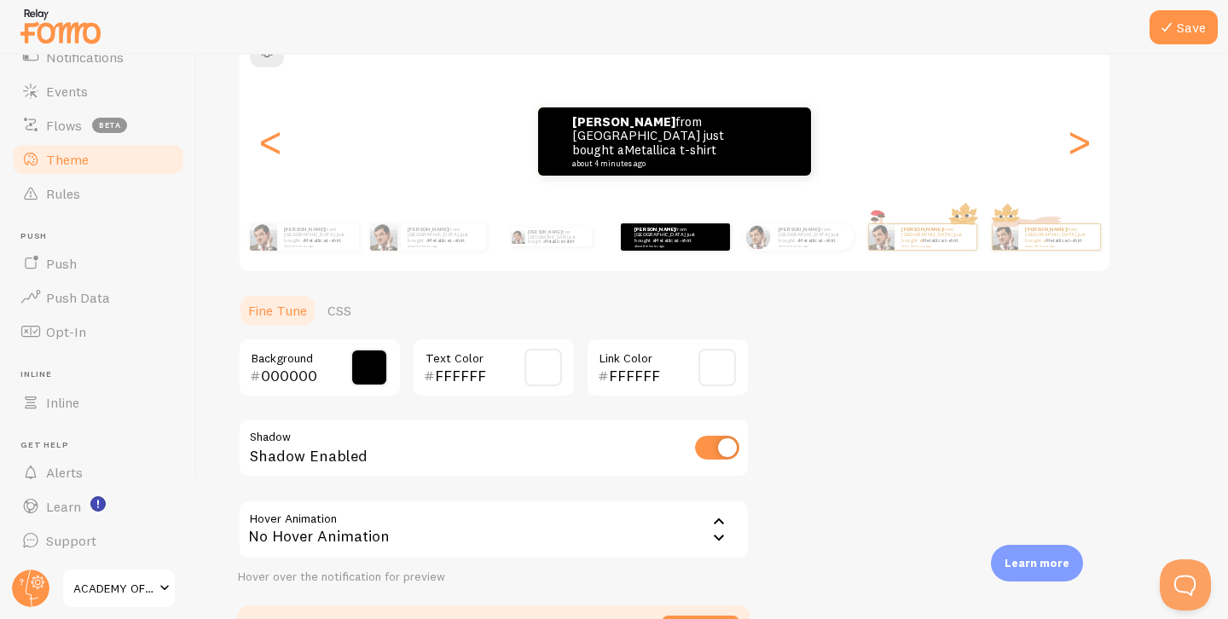
scroll to position [201, 0]
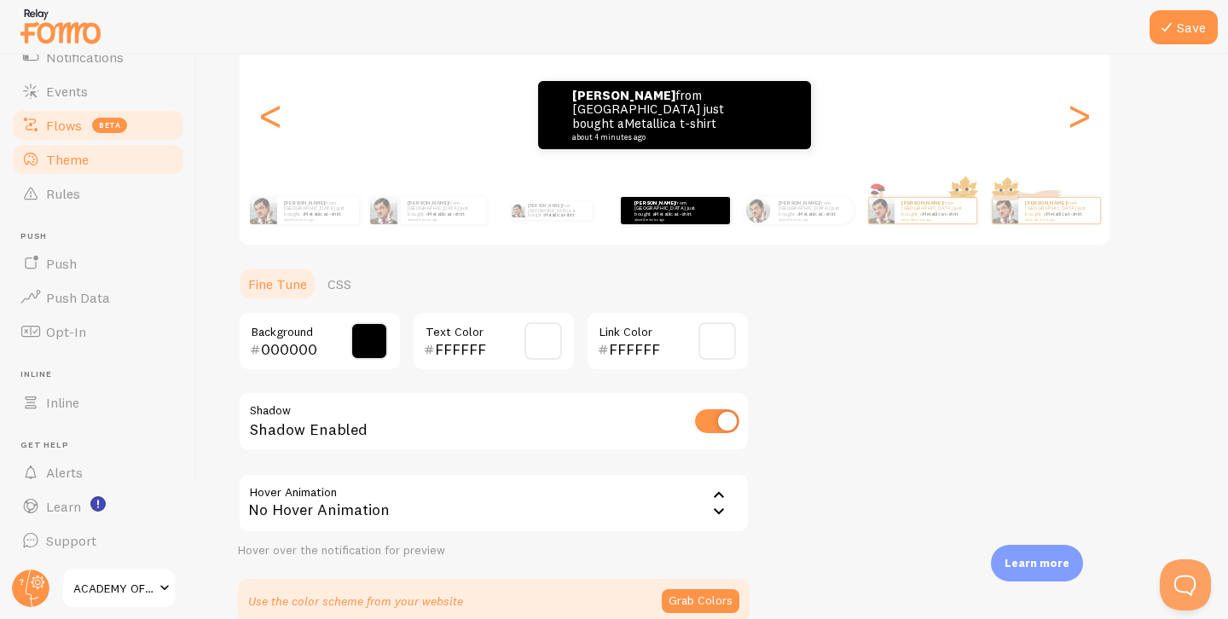
click at [107, 124] on span "beta" at bounding box center [109, 125] width 35 height 15
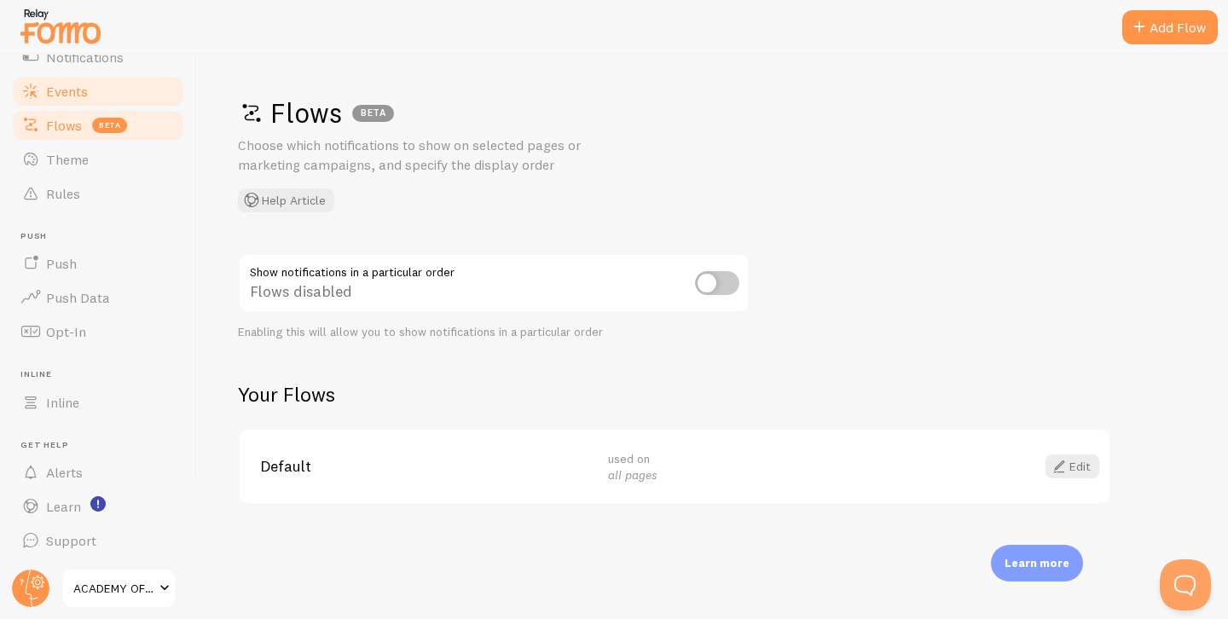
click at [116, 89] on link "Events" at bounding box center [98, 91] width 176 height 34
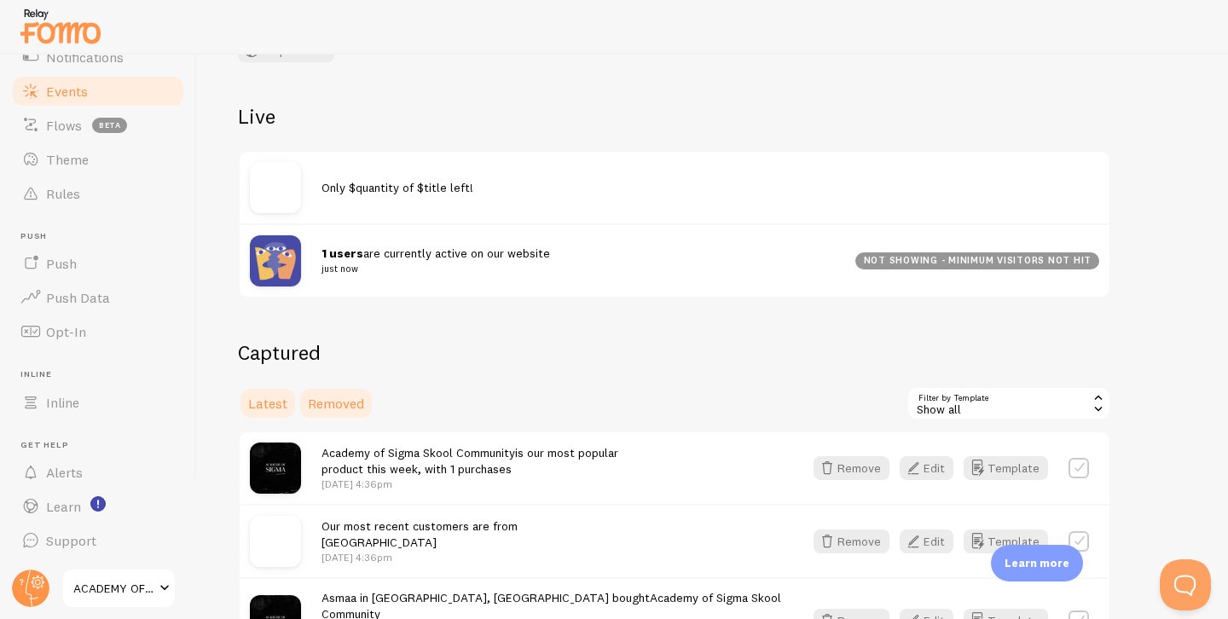
scroll to position [152, 0]
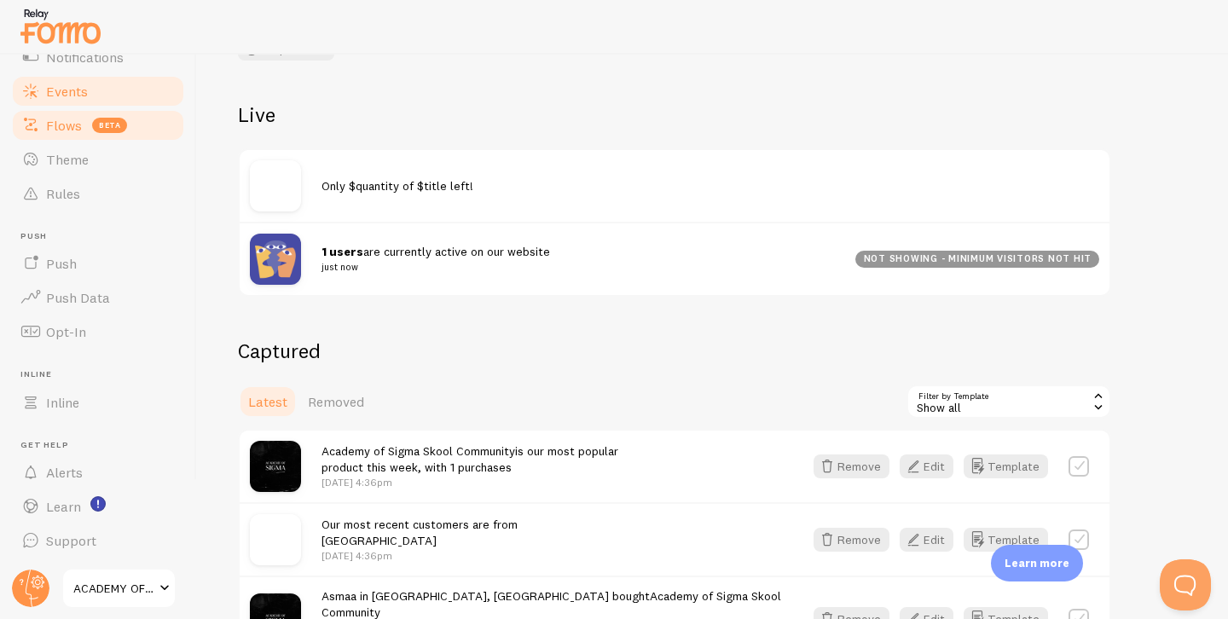
click at [105, 119] on span "beta" at bounding box center [109, 125] width 35 height 15
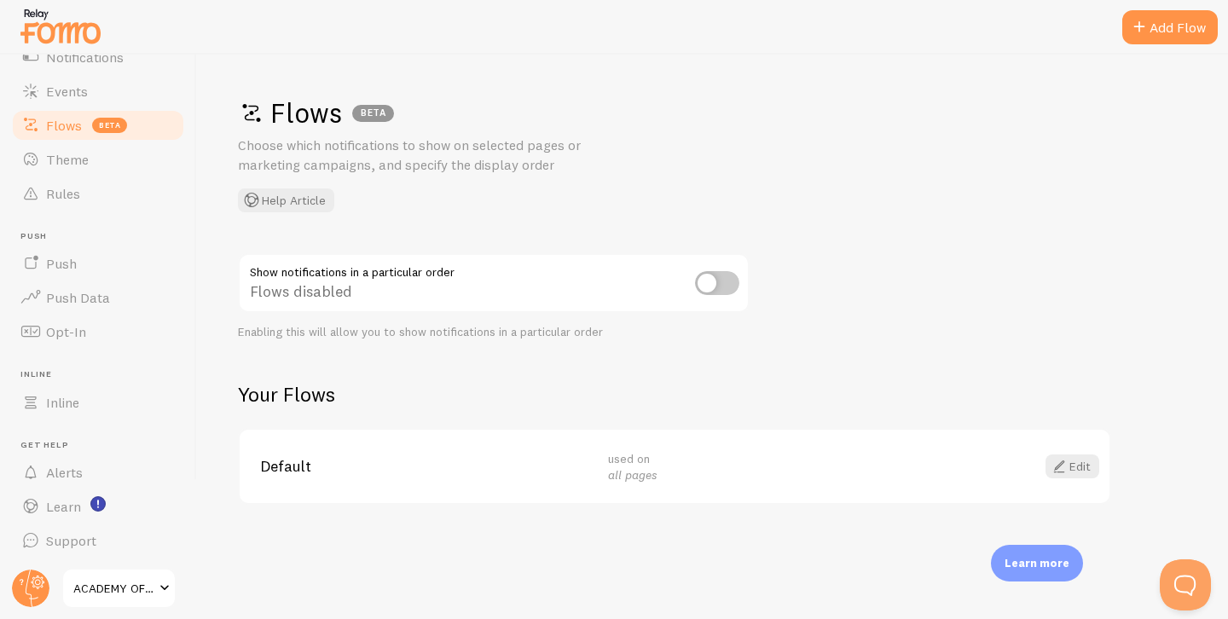
click at [315, 455] on div "Default used on all pages Edit" at bounding box center [675, 467] width 870 height 74
click at [714, 287] on input "checkbox" at bounding box center [717, 283] width 44 height 24
click at [728, 286] on input "checkbox" at bounding box center [717, 283] width 44 height 24
checkbox input "false"
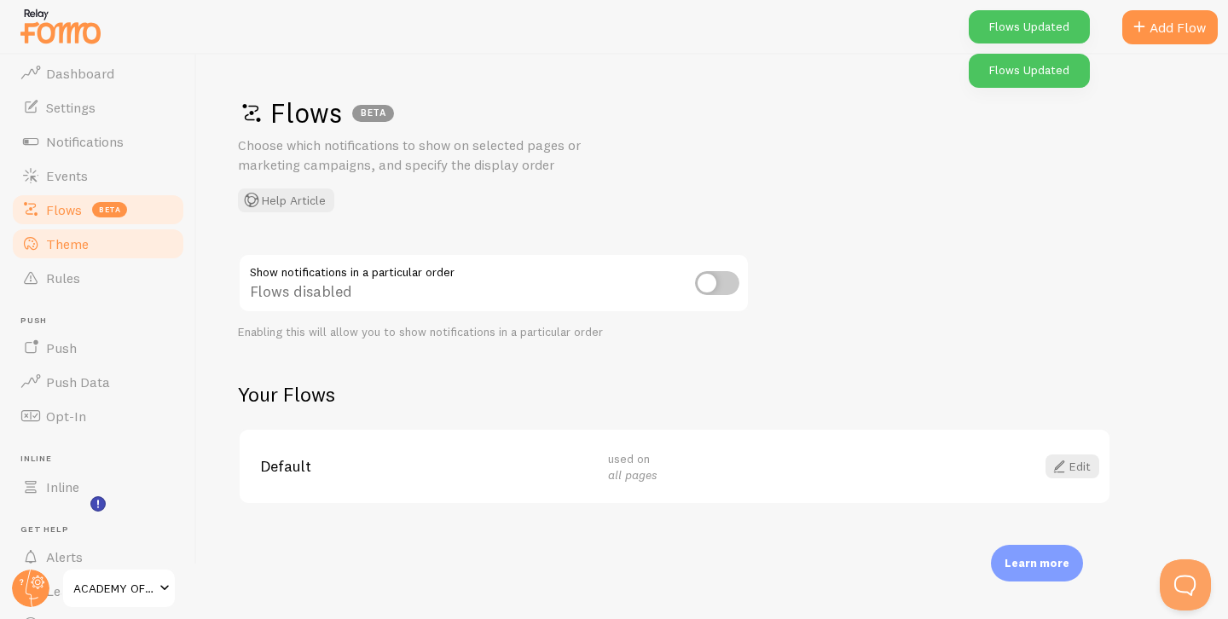
scroll to position [16, 0]
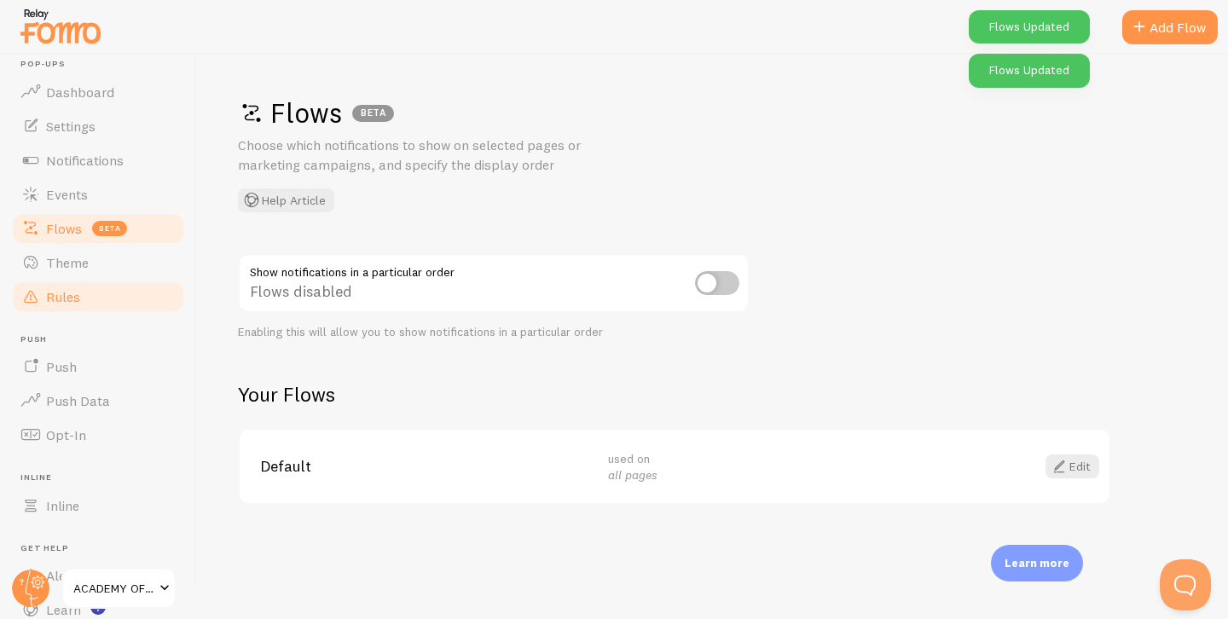
click at [101, 293] on link "Rules" at bounding box center [98, 297] width 176 height 34
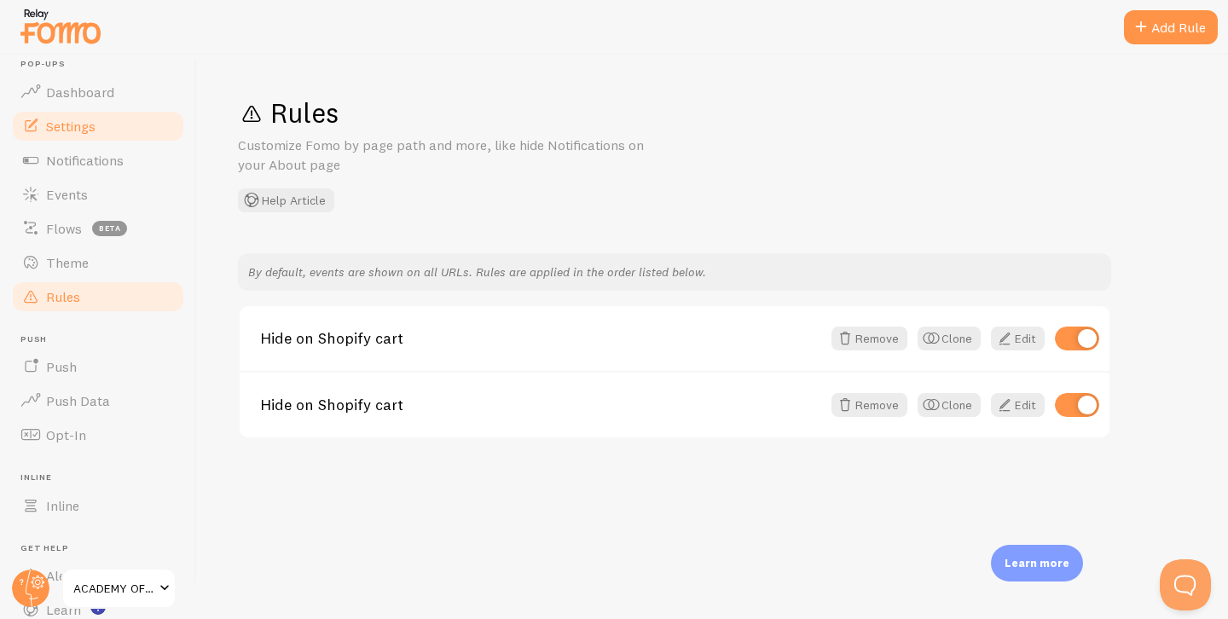
click at [107, 126] on link "Settings" at bounding box center [98, 126] width 176 height 34
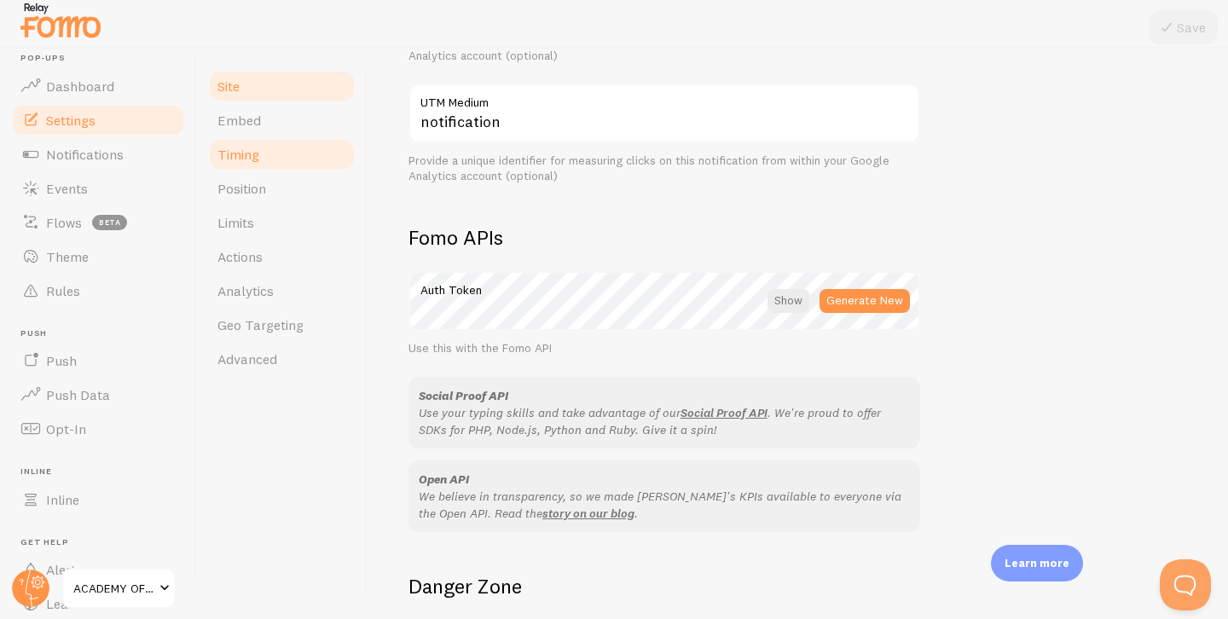
scroll to position [792, 0]
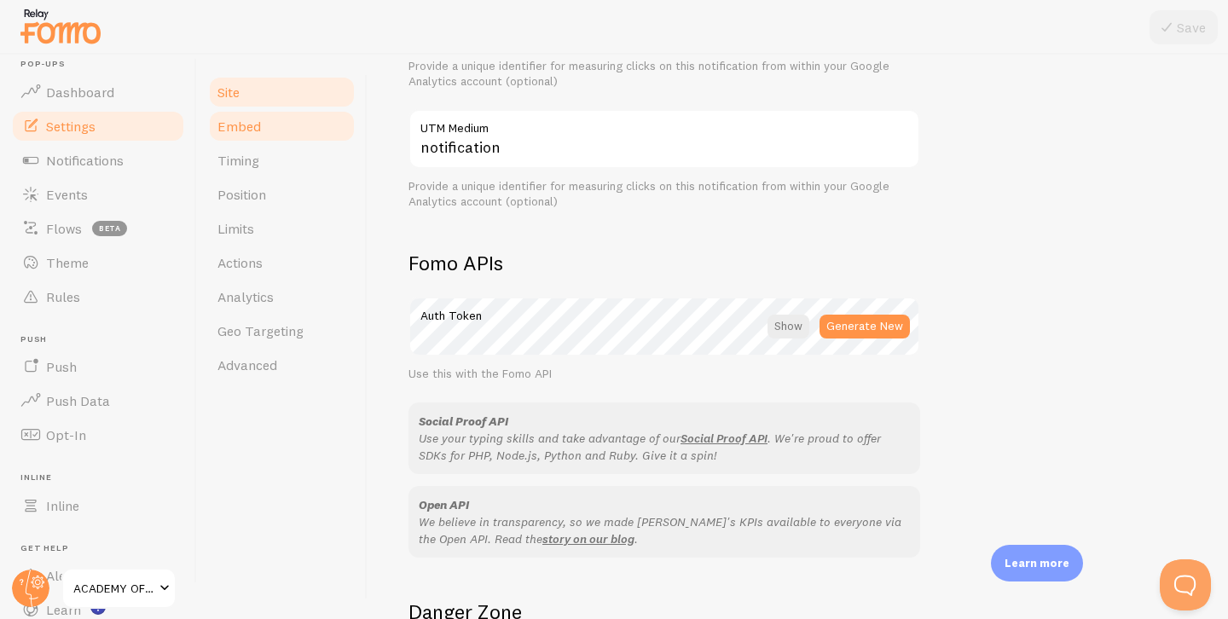
click at [268, 133] on link "Embed" at bounding box center [281, 126] width 149 height 34
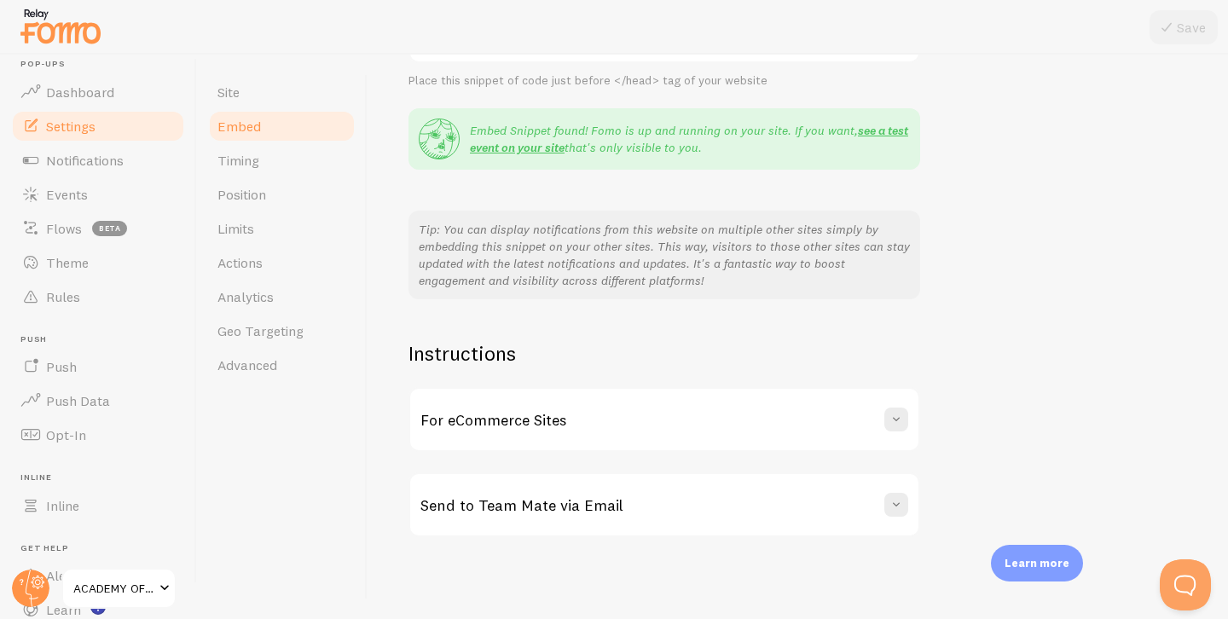
scroll to position [6, 0]
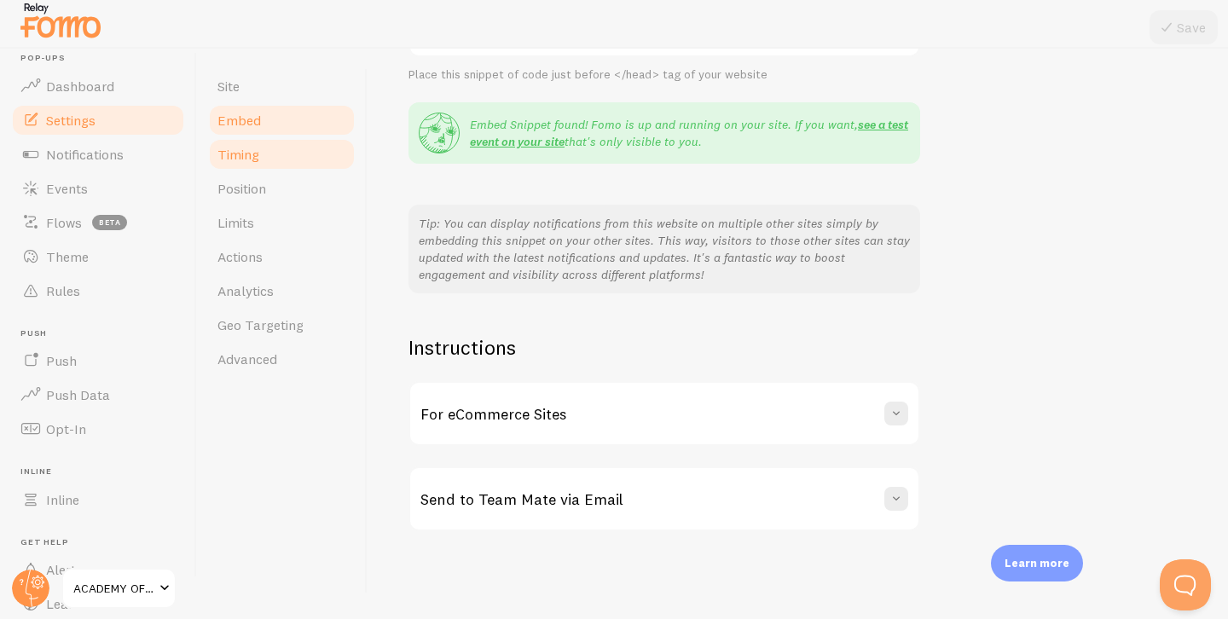
click at [293, 155] on link "Timing" at bounding box center [281, 154] width 149 height 34
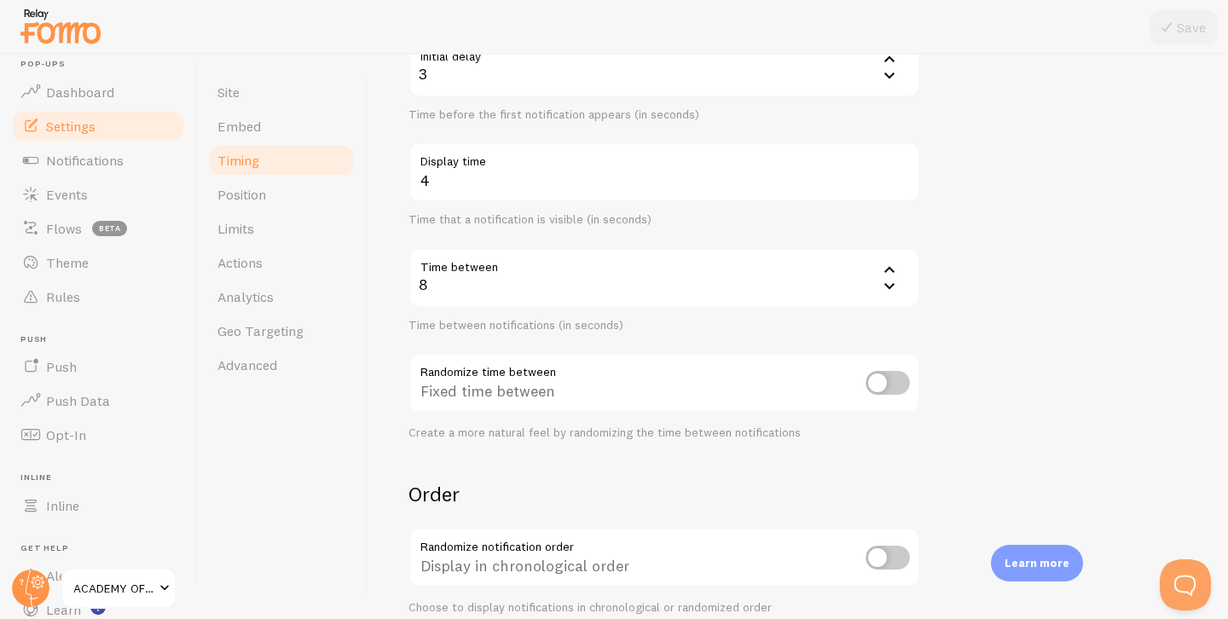
scroll to position [238, 0]
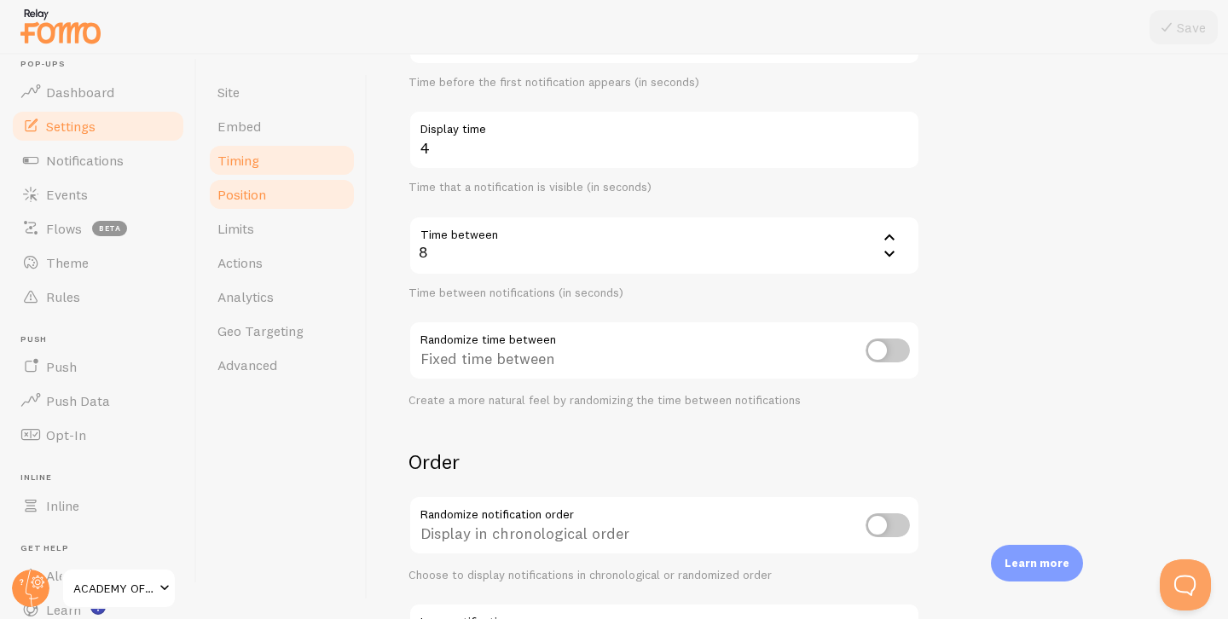
click at [263, 203] on link "Position" at bounding box center [281, 194] width 149 height 34
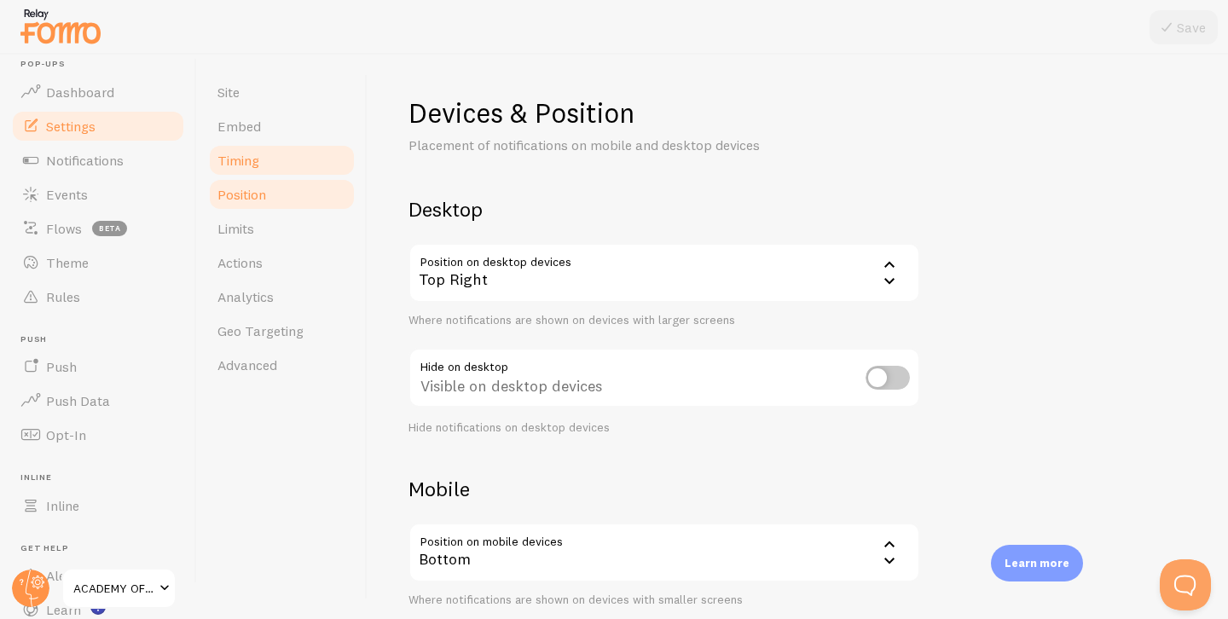
click at [293, 165] on link "Timing" at bounding box center [281, 160] width 149 height 34
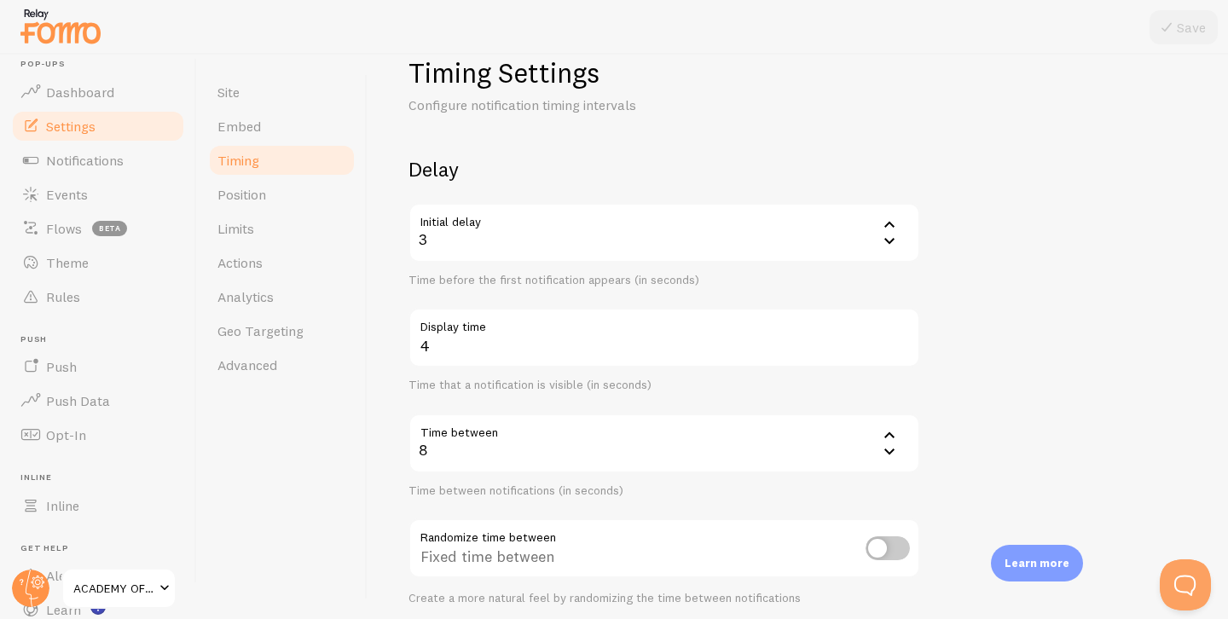
scroll to position [56, 0]
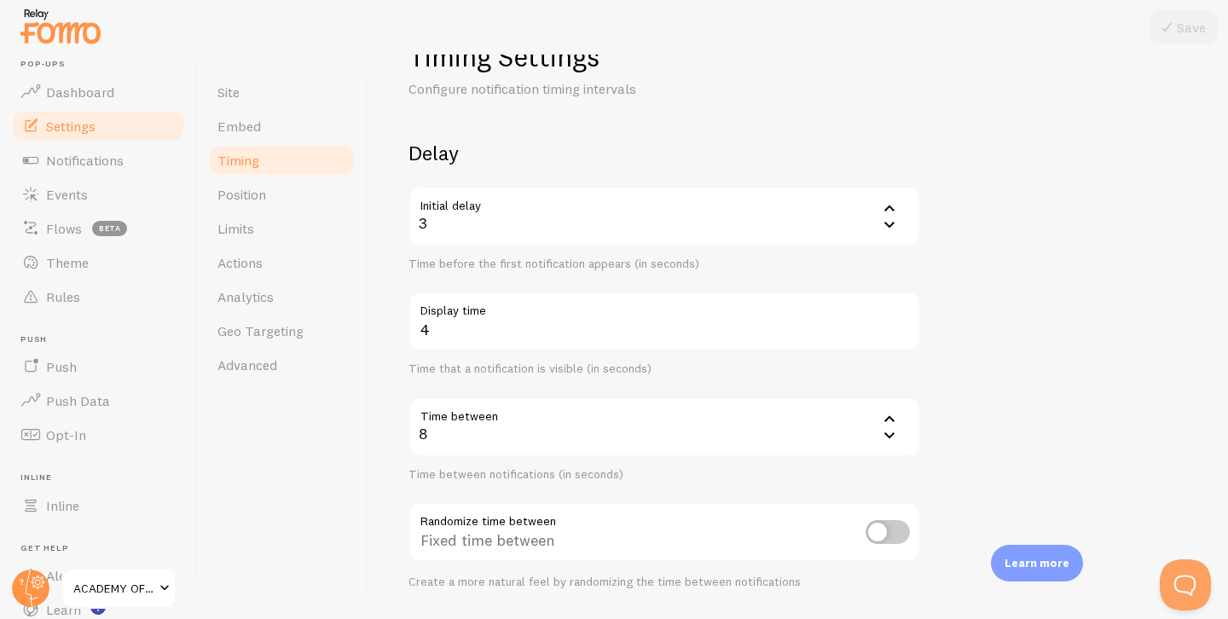
click at [892, 419] on icon at bounding box center [889, 418] width 10 height 6
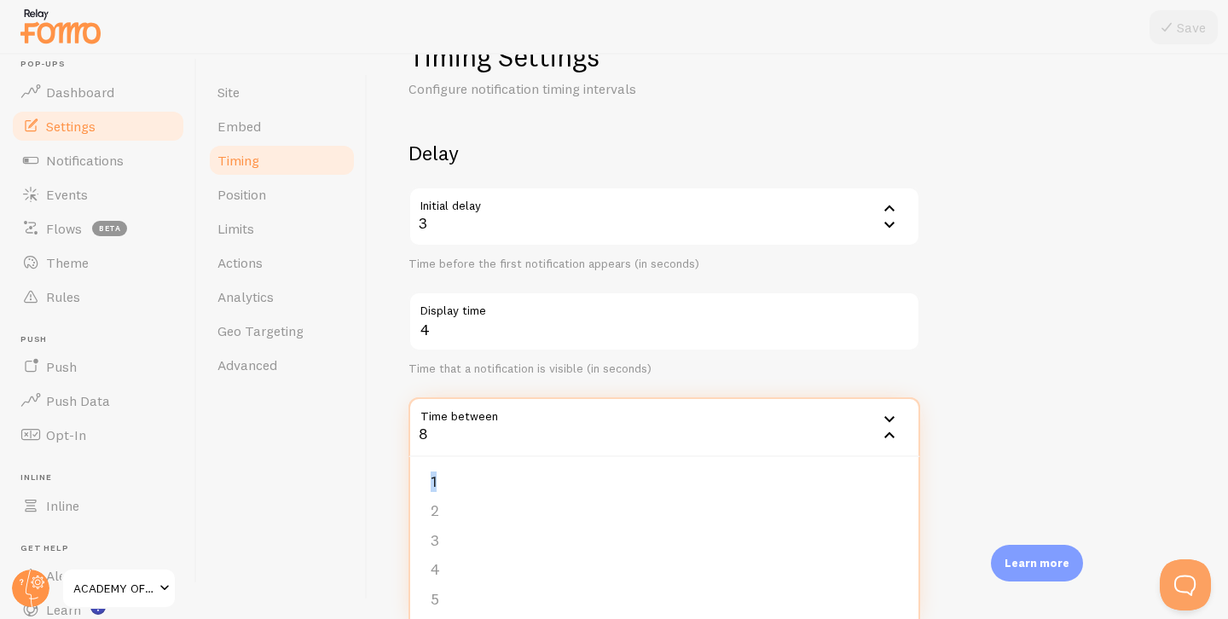
click at [892, 419] on icon at bounding box center [889, 419] width 10 height 6
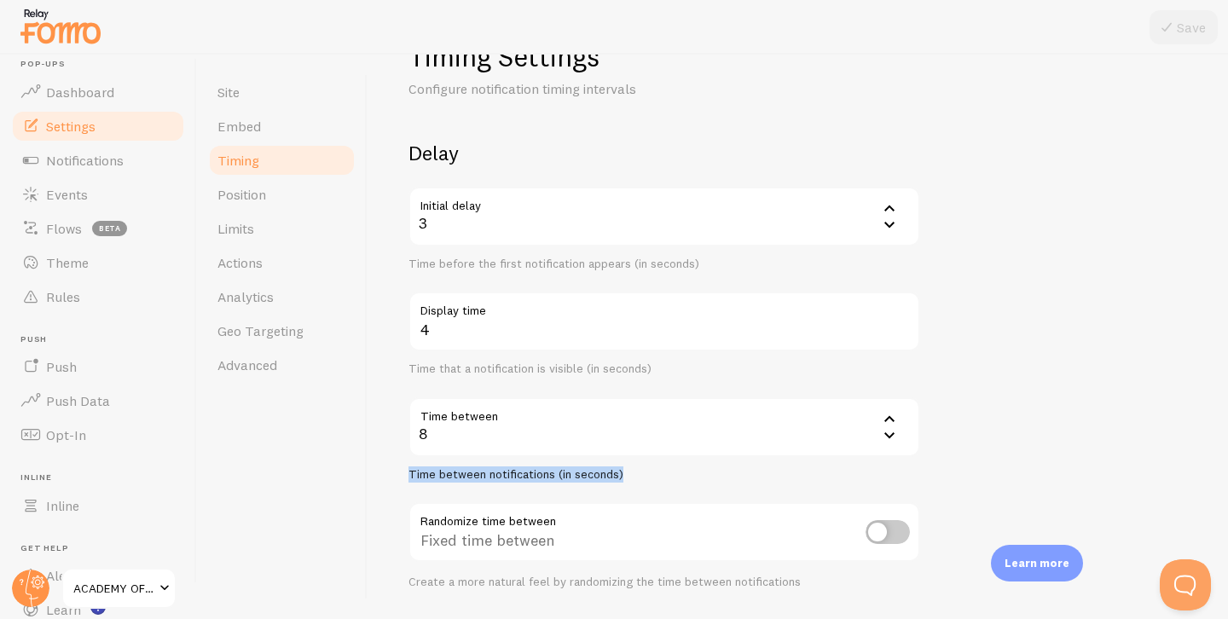
click at [892, 419] on icon at bounding box center [889, 418] width 10 height 6
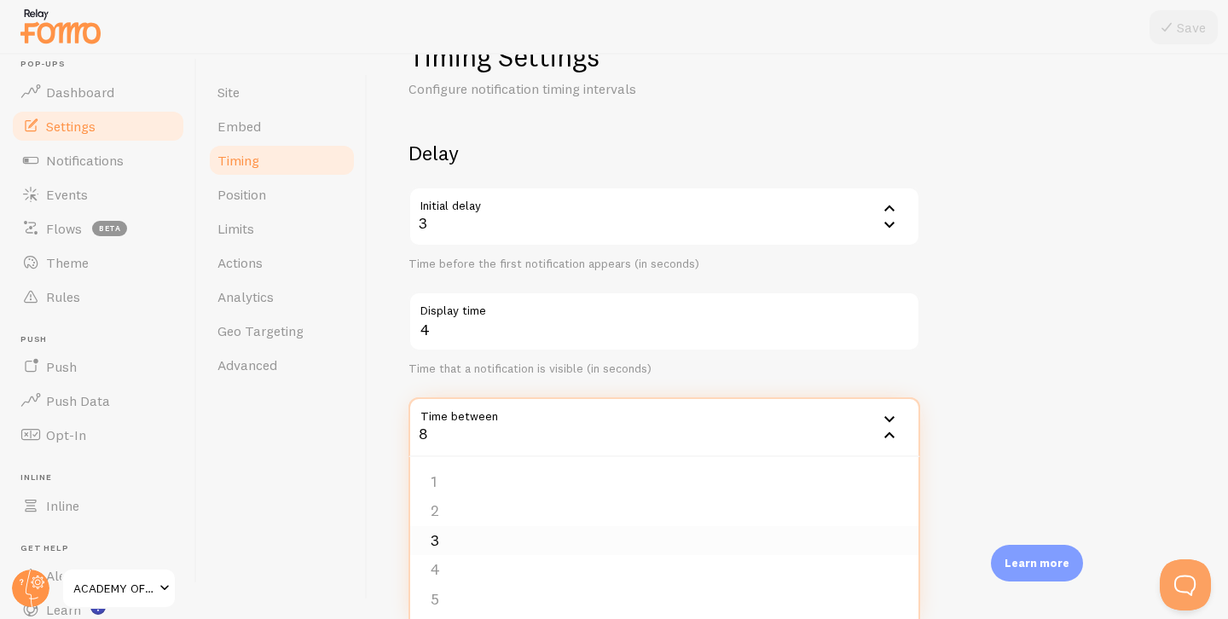
click at [605, 533] on li "3" at bounding box center [664, 541] width 508 height 30
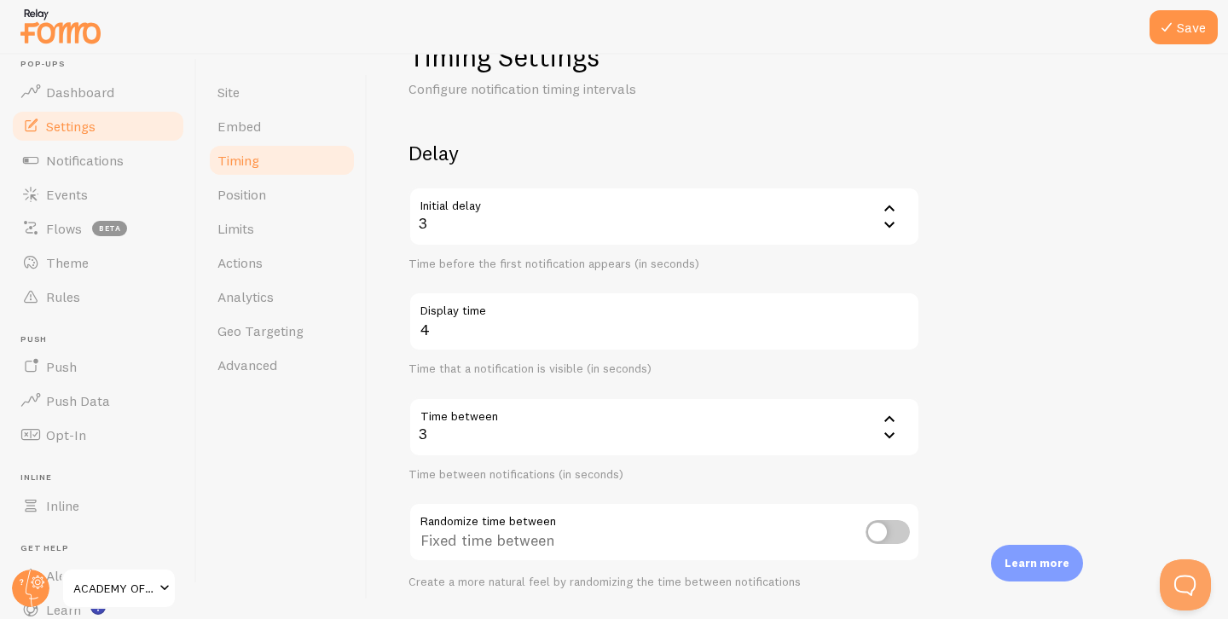
click at [1014, 498] on form "Delay Initial delay 3 3 1 2 3 4 5 Time before the first notification appears (i…" at bounding box center [797, 506] width 778 height 732
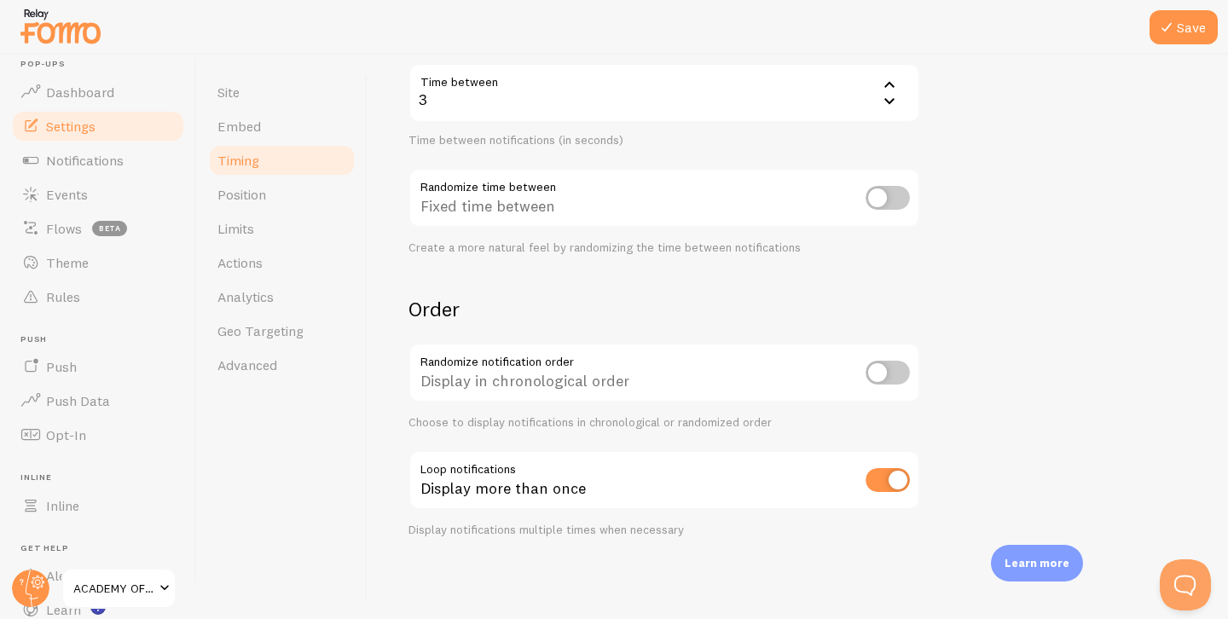
scroll to position [390, 0]
click at [299, 193] on link "Position" at bounding box center [281, 194] width 149 height 34
click at [1199, 30] on button "Save" at bounding box center [1183, 27] width 68 height 34
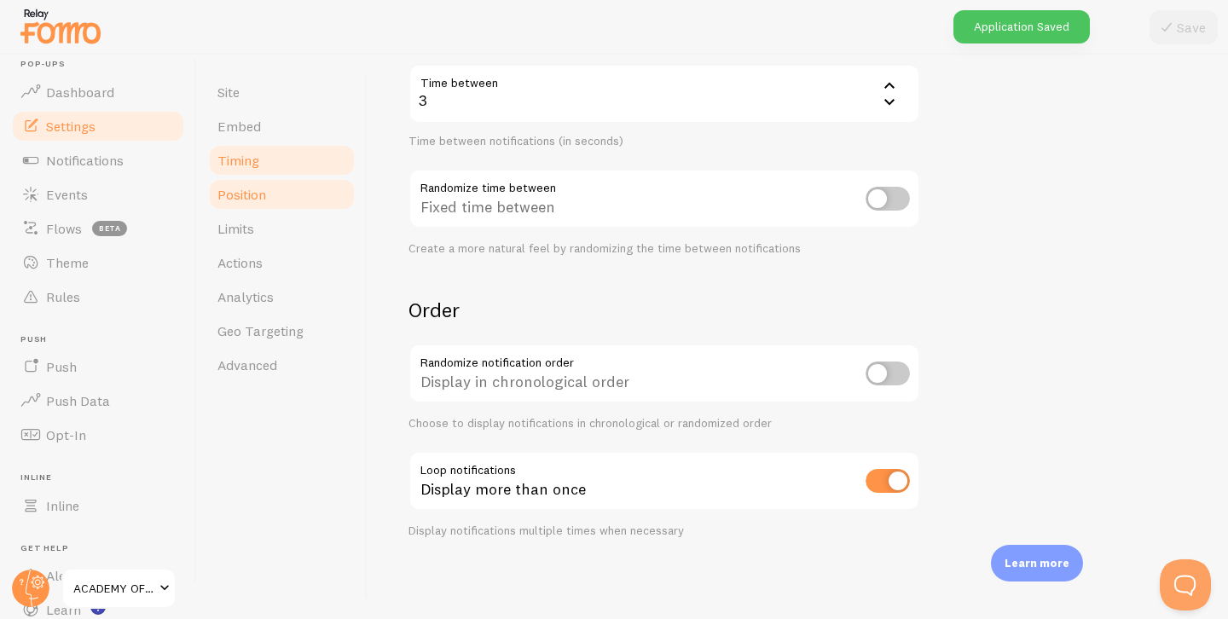
click at [305, 196] on link "Position" at bounding box center [281, 194] width 149 height 34
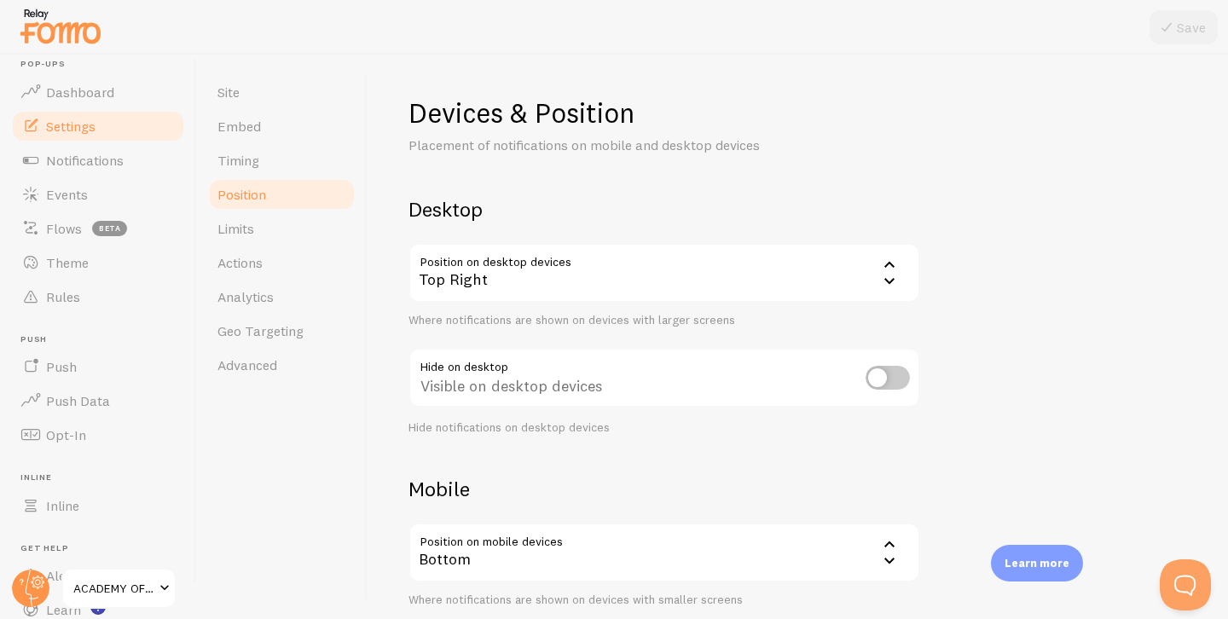
click at [551, 267] on div "Top Right" at bounding box center [664, 273] width 512 height 60
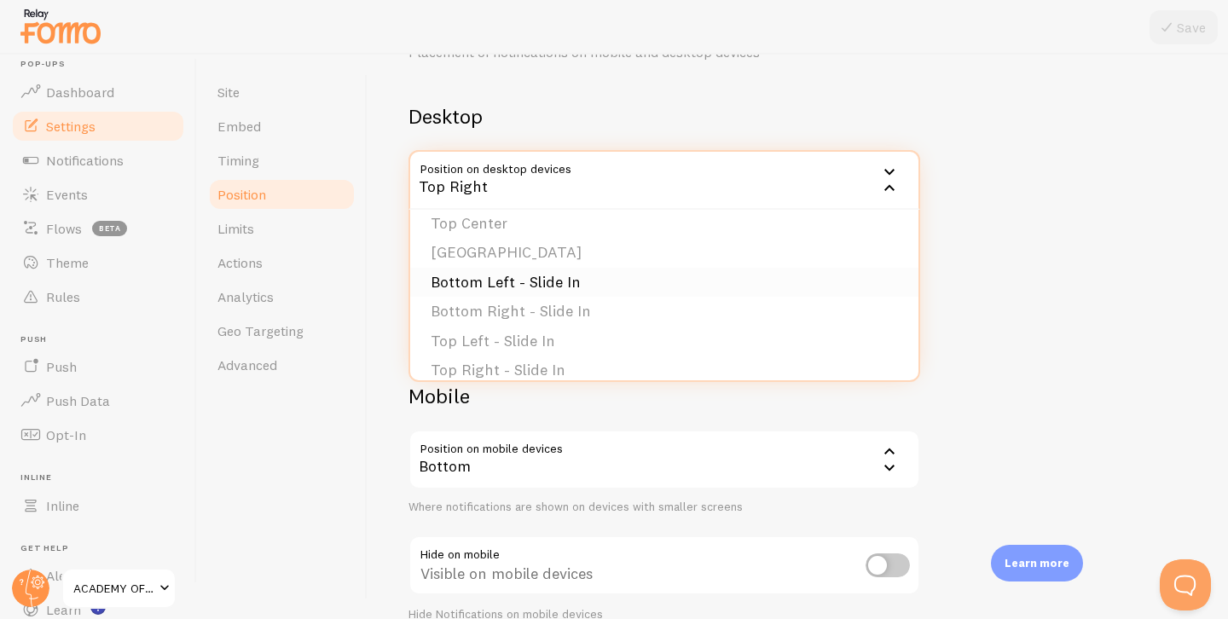
scroll to position [127, 0]
click at [572, 275] on li "Bottom Left - Slide In" at bounding box center [664, 284] width 508 height 30
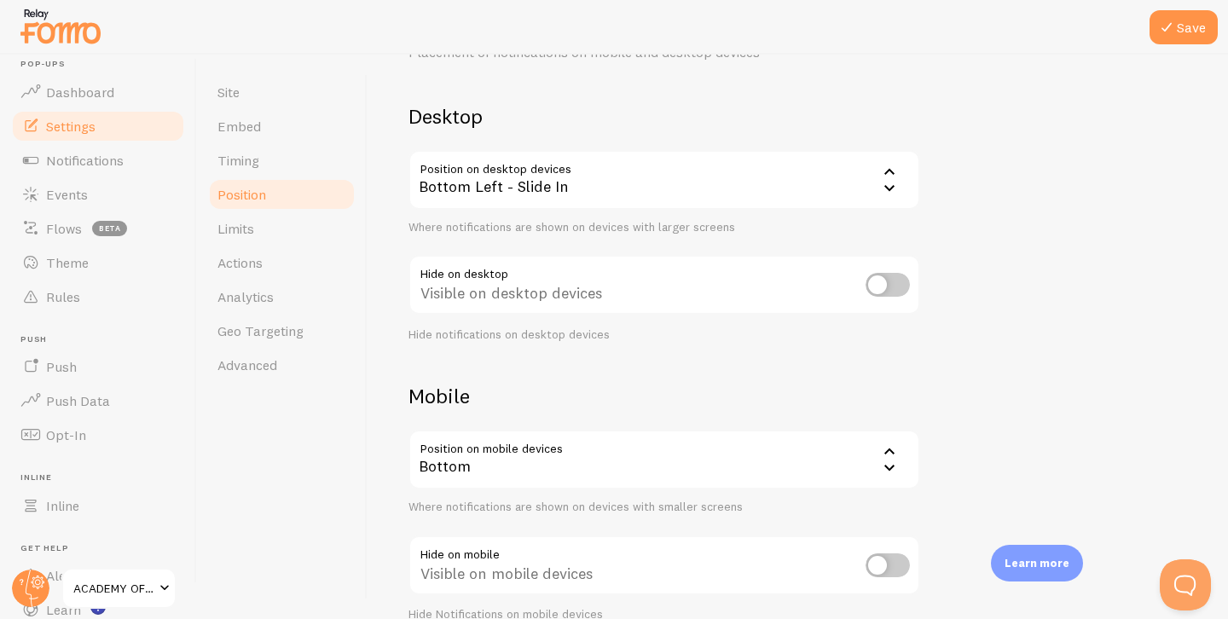
scroll to position [177, 0]
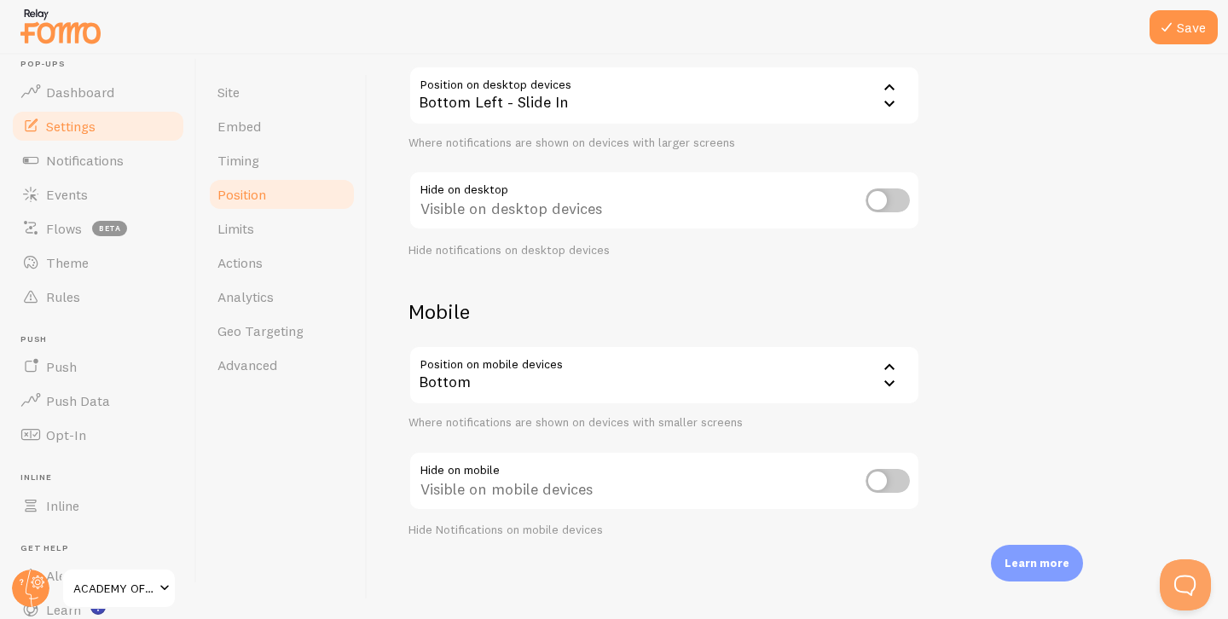
click at [466, 364] on div "Bottom" at bounding box center [664, 375] width 512 height 60
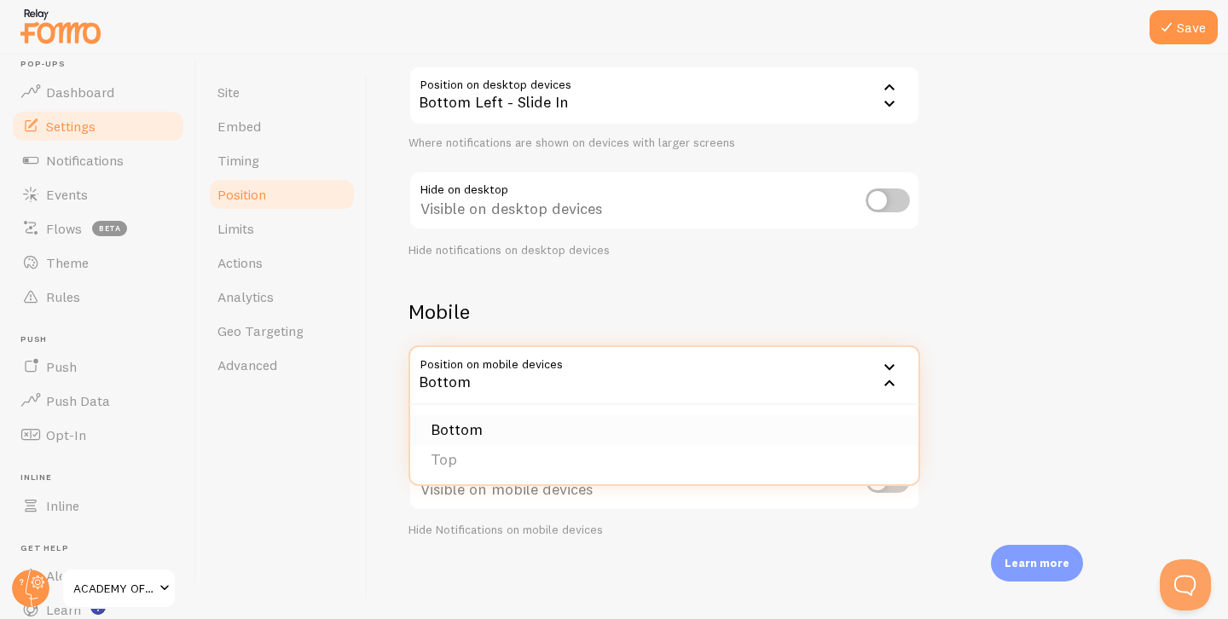
click at [465, 428] on li "Bottom" at bounding box center [664, 430] width 508 height 30
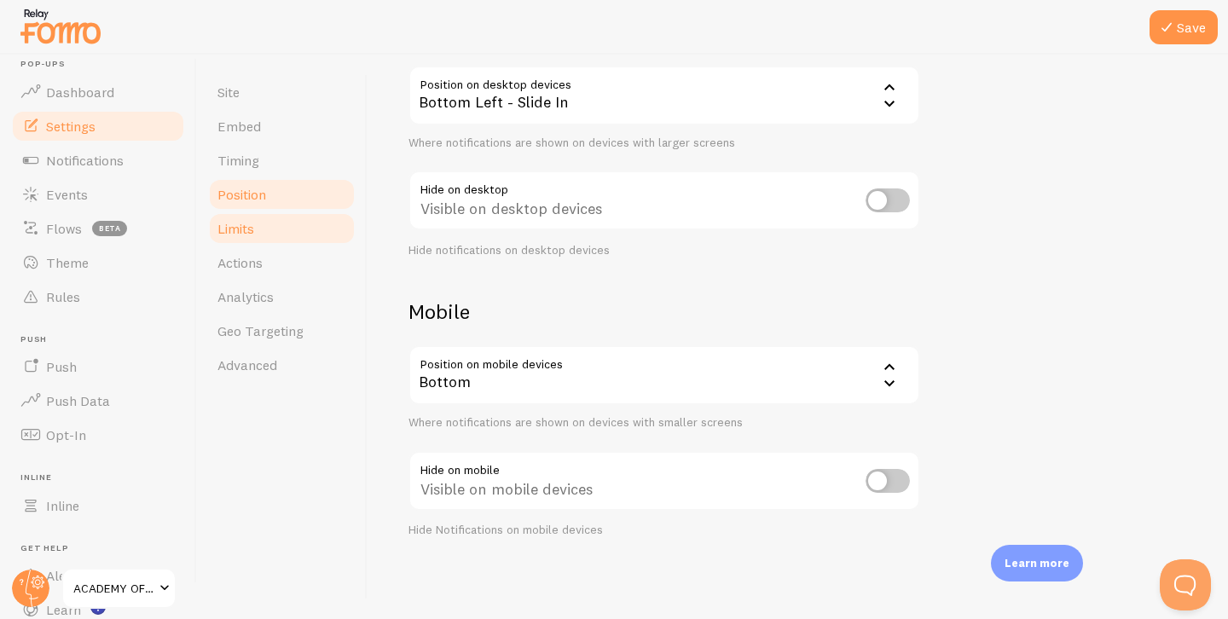
click at [282, 227] on link "Limits" at bounding box center [281, 228] width 149 height 34
click at [1179, 34] on button "Save" at bounding box center [1183, 27] width 68 height 34
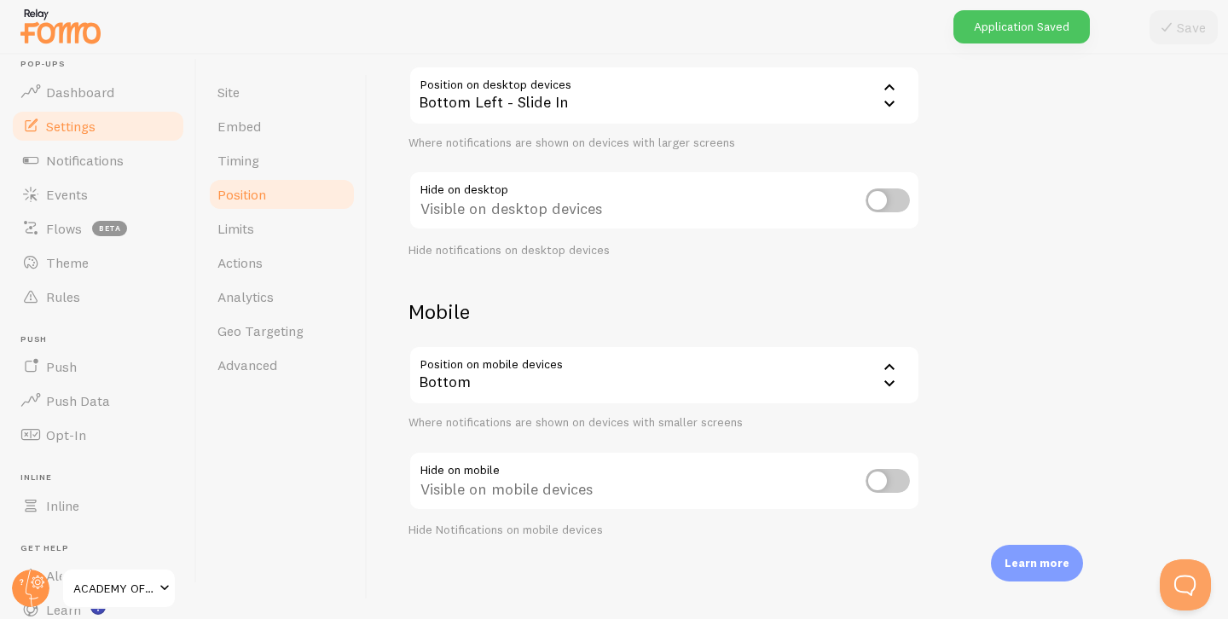
scroll to position [96, 0]
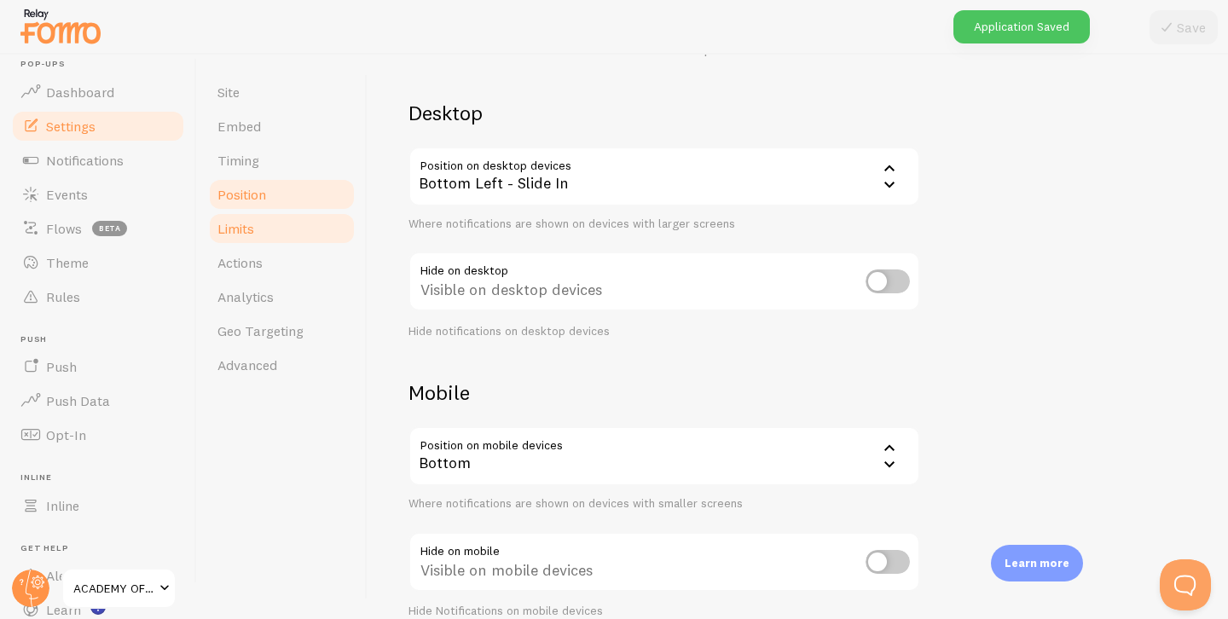
click at [258, 236] on link "Limits" at bounding box center [281, 228] width 149 height 34
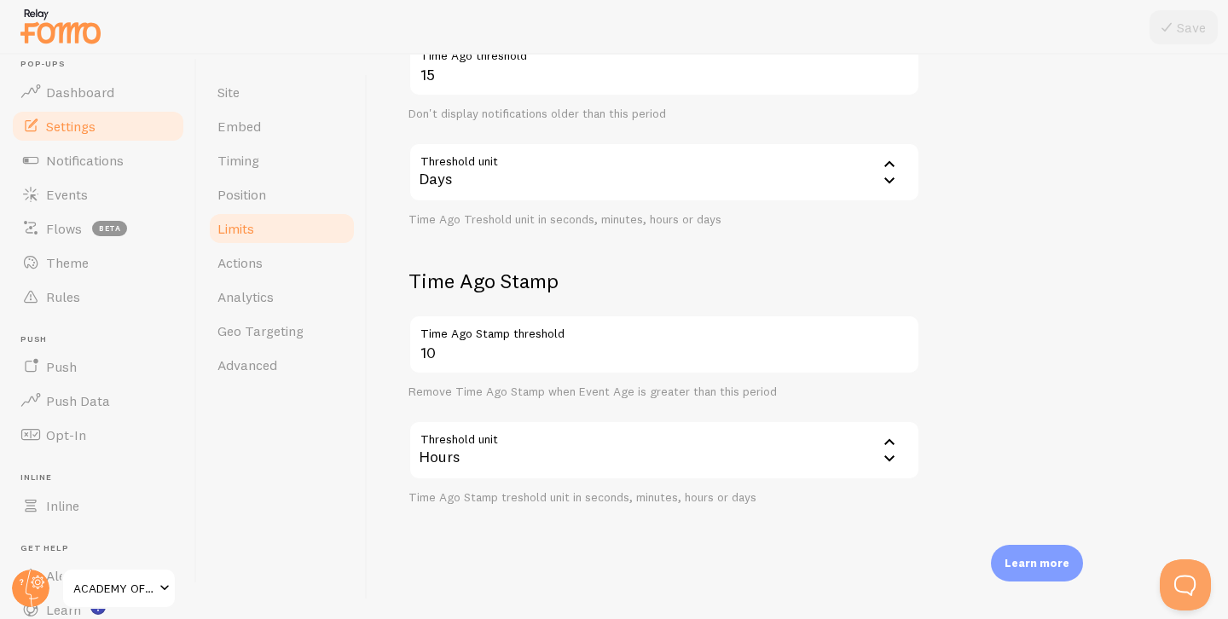
scroll to position [6, 0]
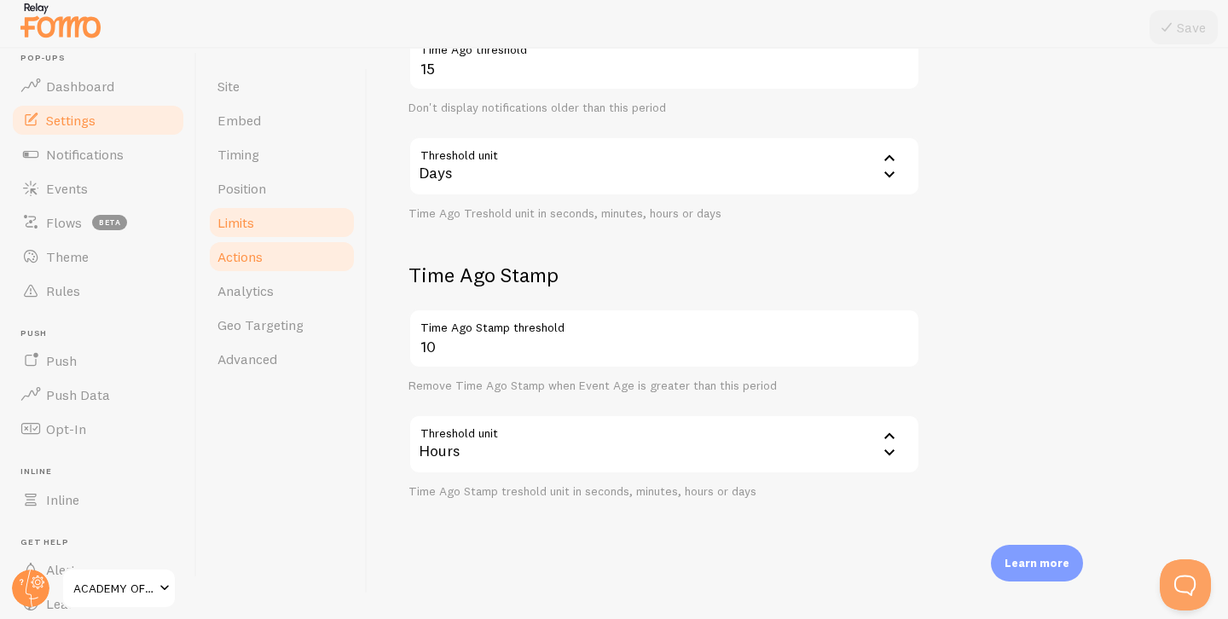
click at [265, 265] on link "Actions" at bounding box center [281, 257] width 149 height 34
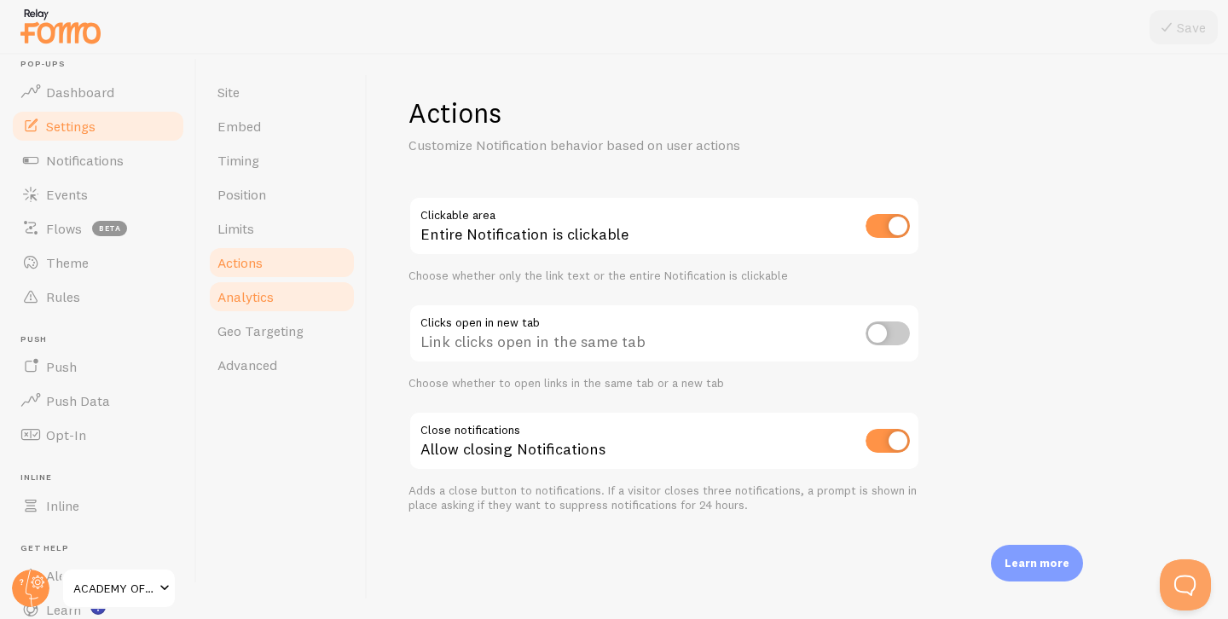
click at [271, 298] on span "Analytics" at bounding box center [245, 296] width 56 height 17
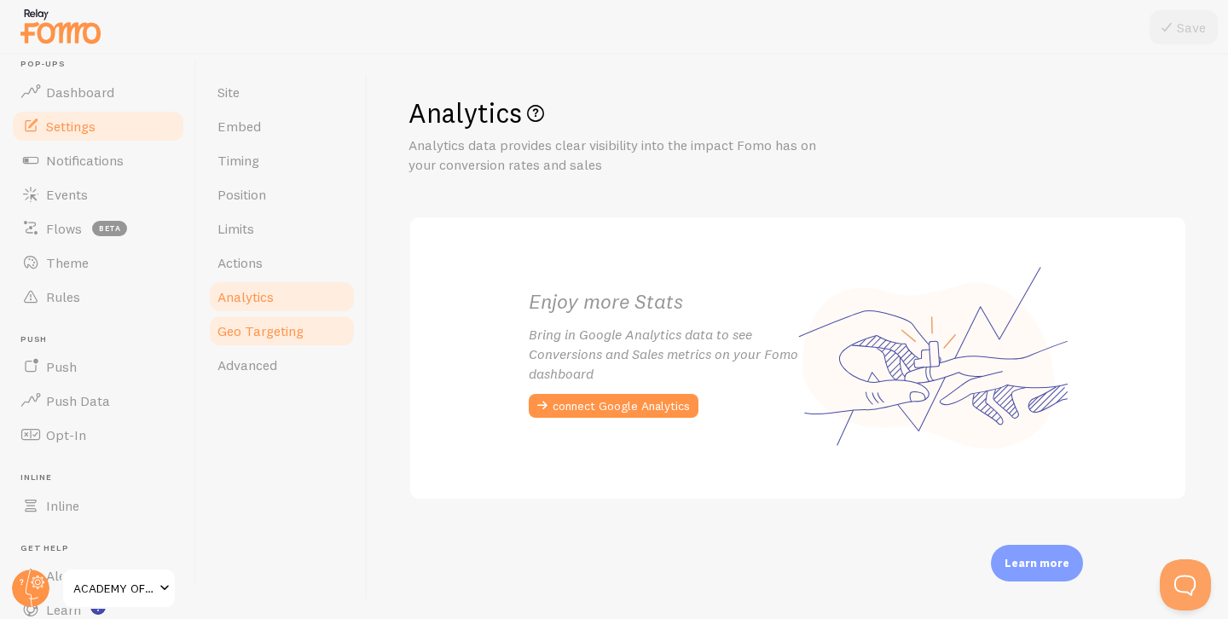
click at [273, 324] on span "Geo Targeting" at bounding box center [260, 330] width 86 height 17
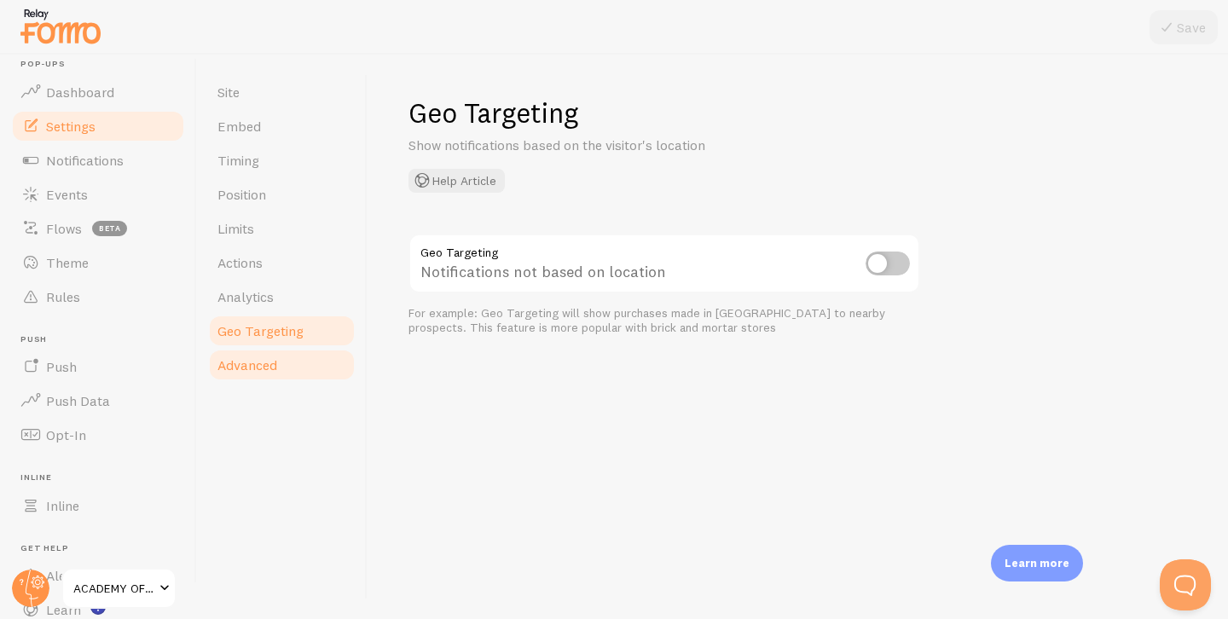
click at [286, 355] on link "Advanced" at bounding box center [281, 365] width 149 height 34
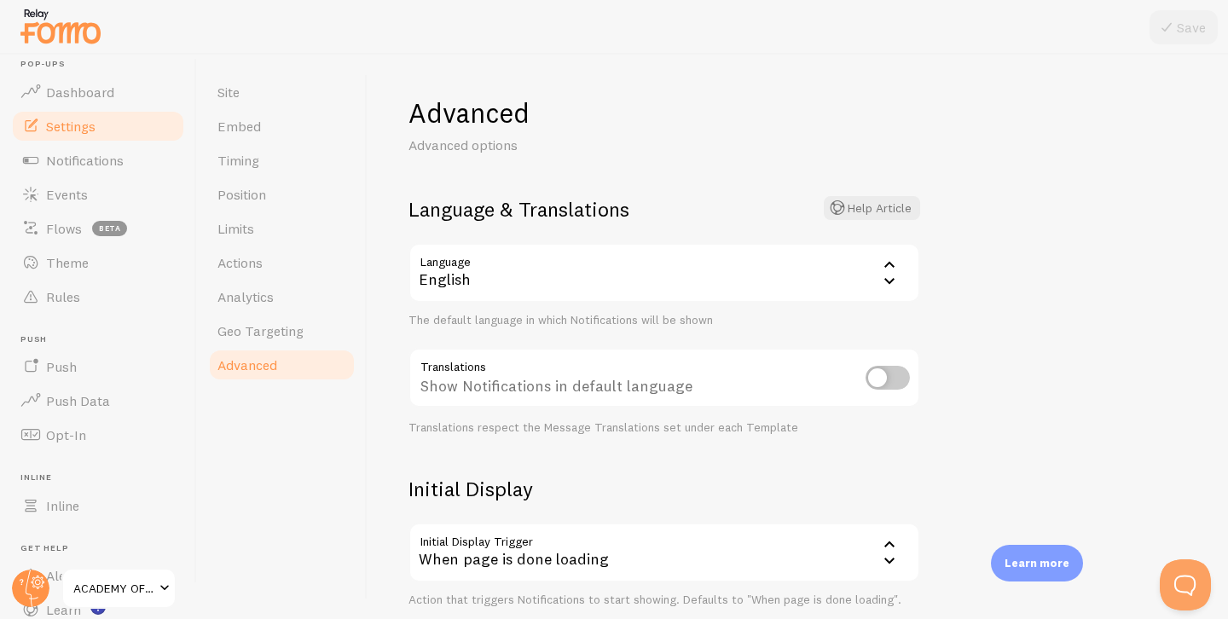
click at [645, 280] on div "English" at bounding box center [664, 273] width 512 height 60
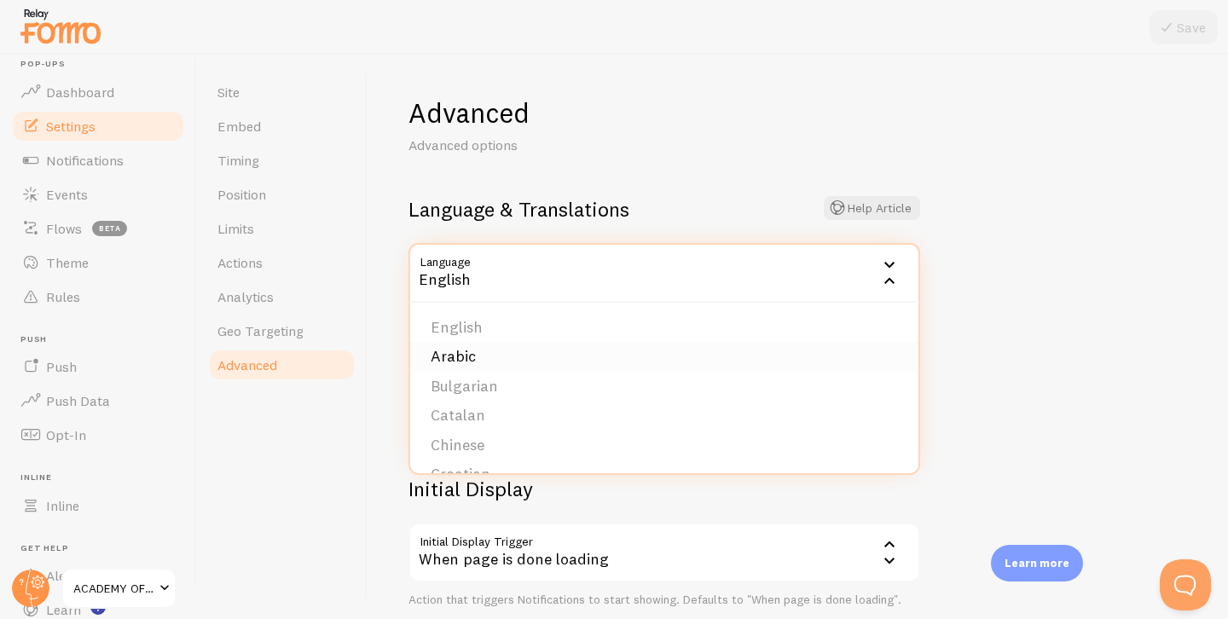
click at [616, 346] on li "Arabic" at bounding box center [664, 357] width 508 height 30
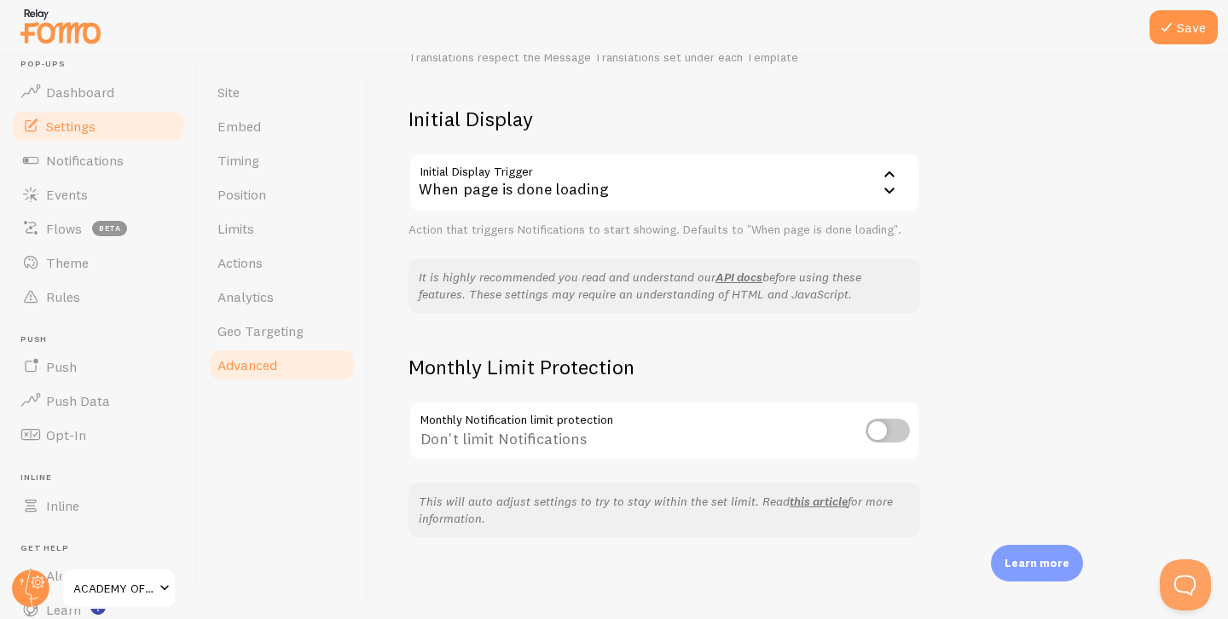
scroll to position [6, 0]
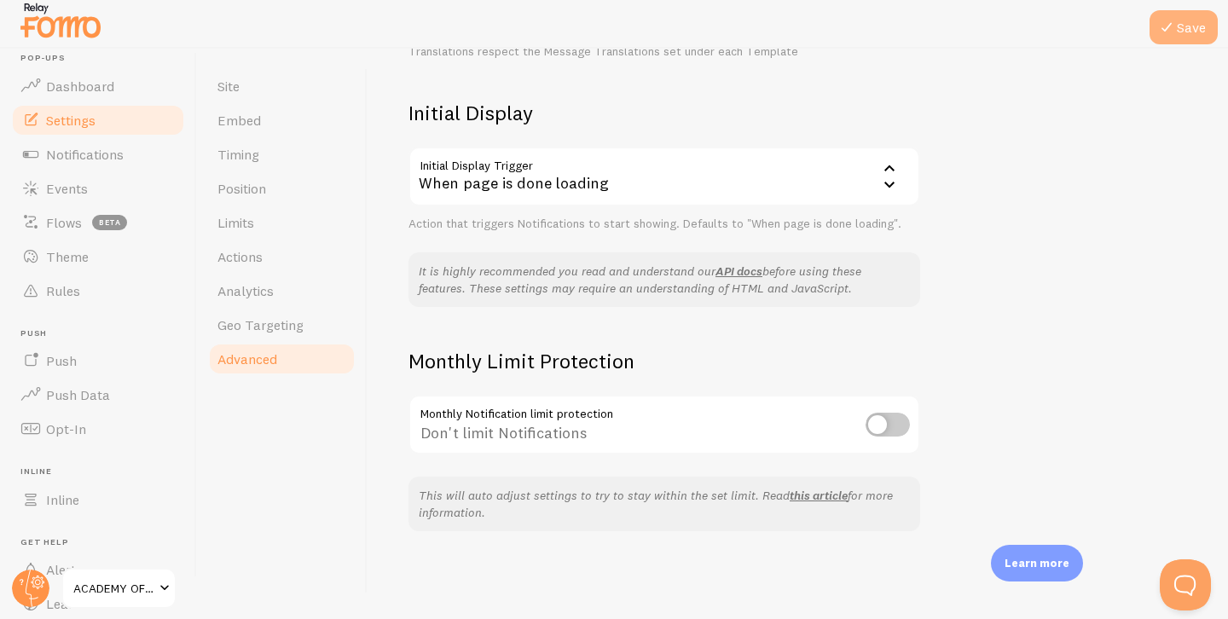
click at [1186, 26] on button "Save" at bounding box center [1183, 27] width 68 height 34
